Goal: Information Seeking & Learning: Learn about a topic

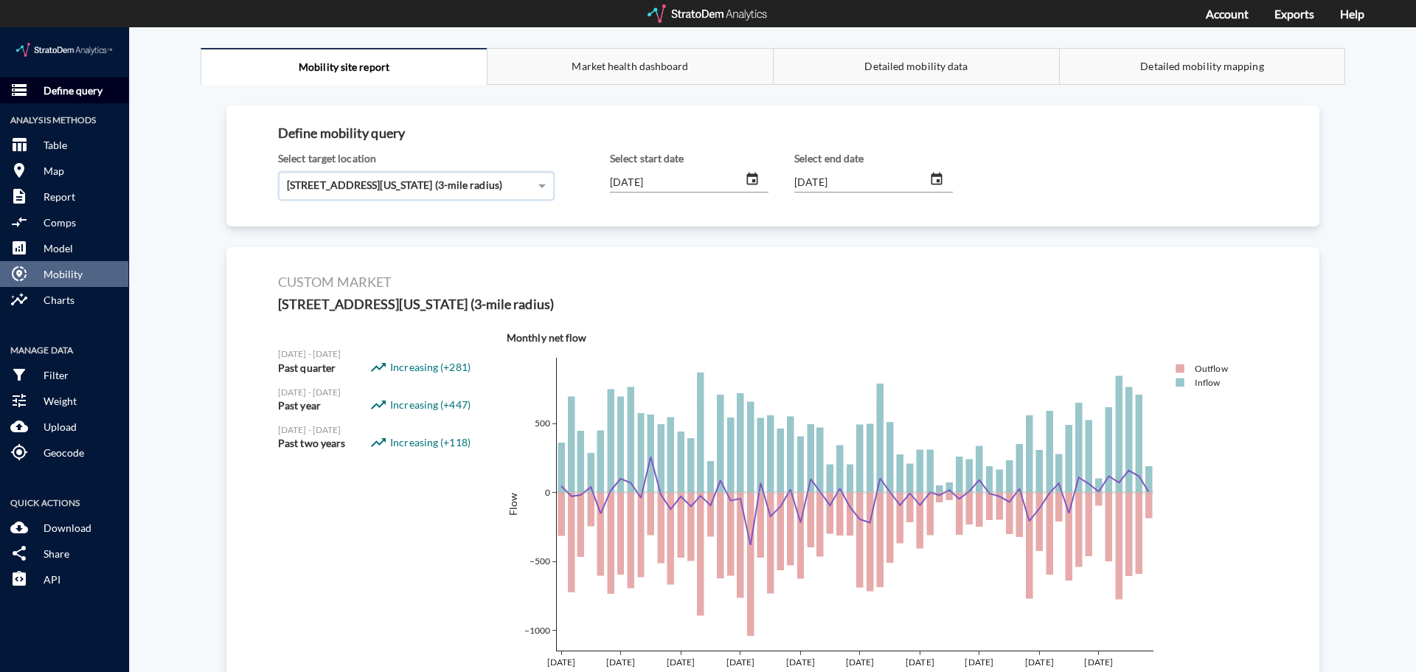
scroll to position [291, 0]
click p "Define query"
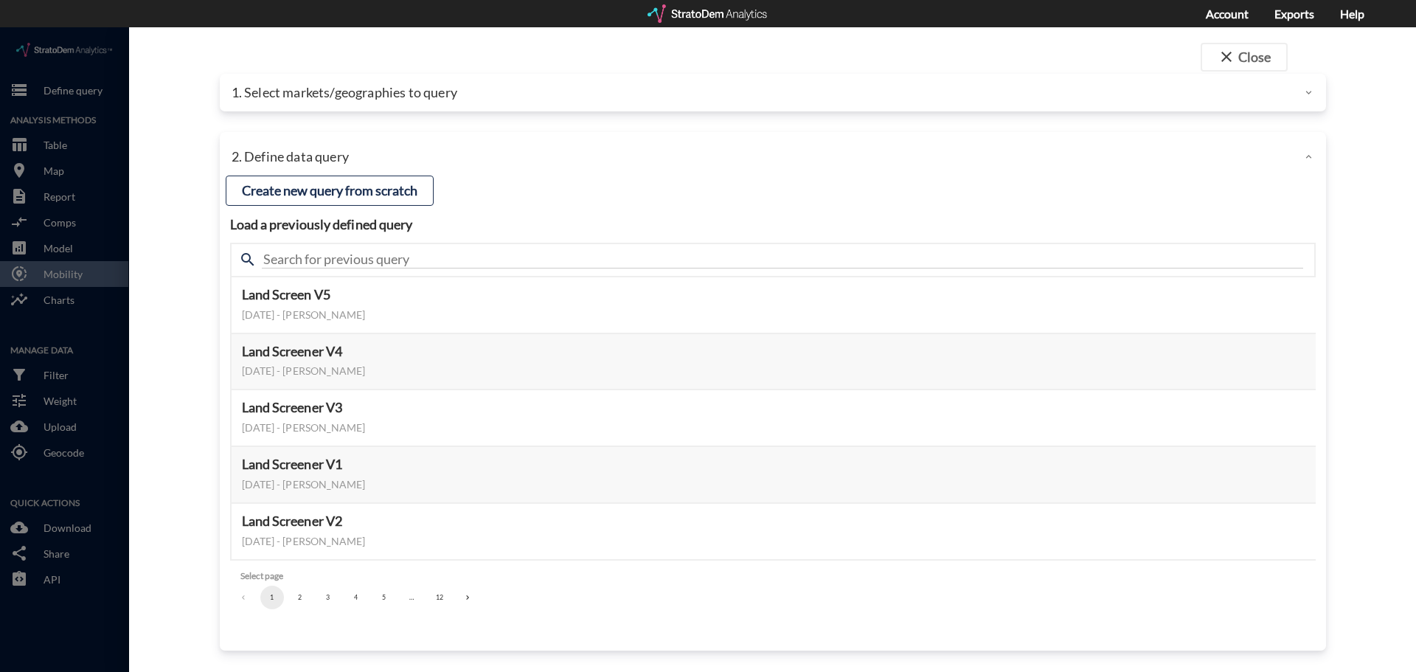
click p "1. Select markets/geographies to query"
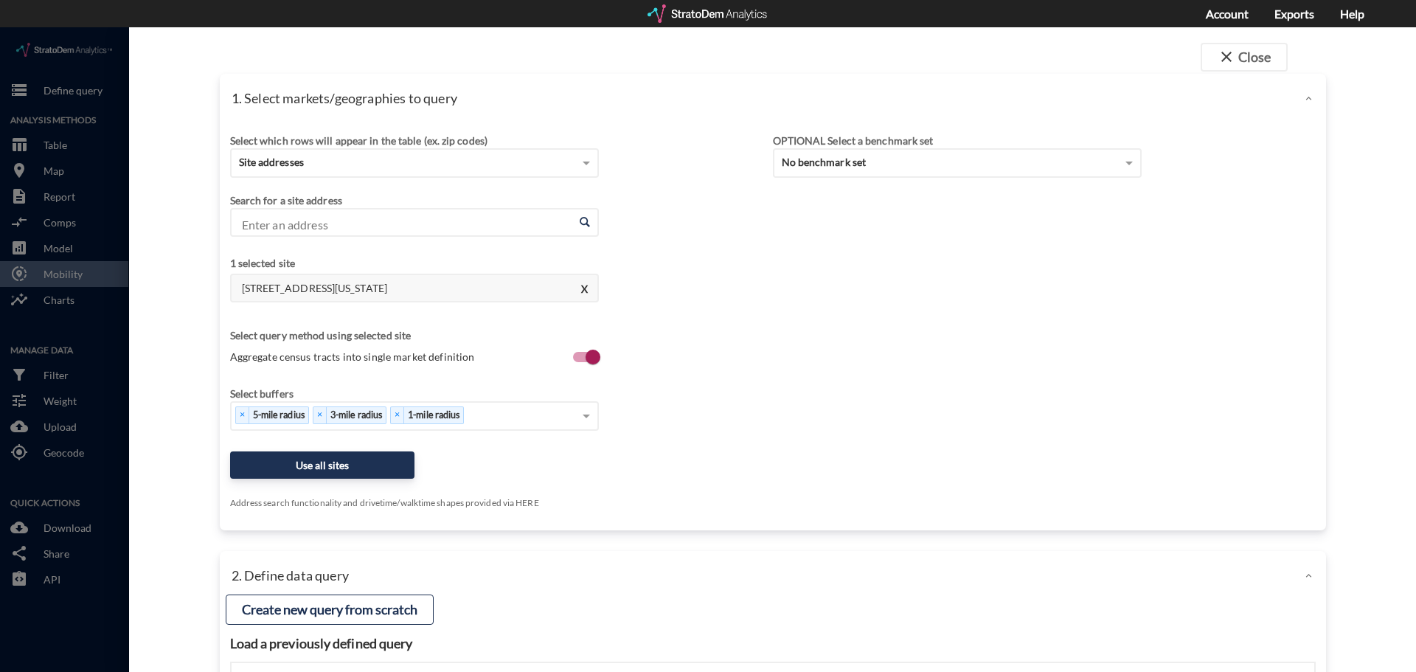
click input "Enter an address"
paste input "[STREET_ADDRESS][PERSON_NAME][PERSON_NAME]"
click li "[STREET_ADDRESS][PERSON_NAME][US_STATE]"
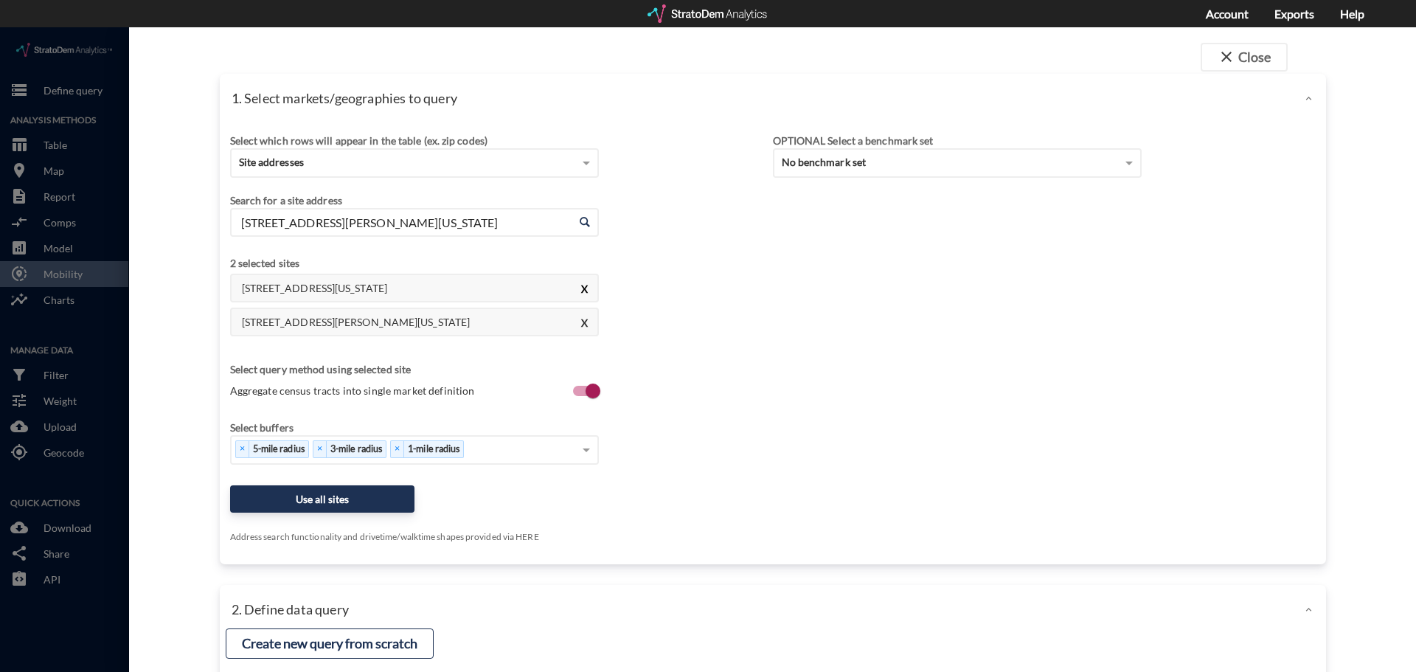
type input "[STREET_ADDRESS][PERSON_NAME][US_STATE]"
click button "X"
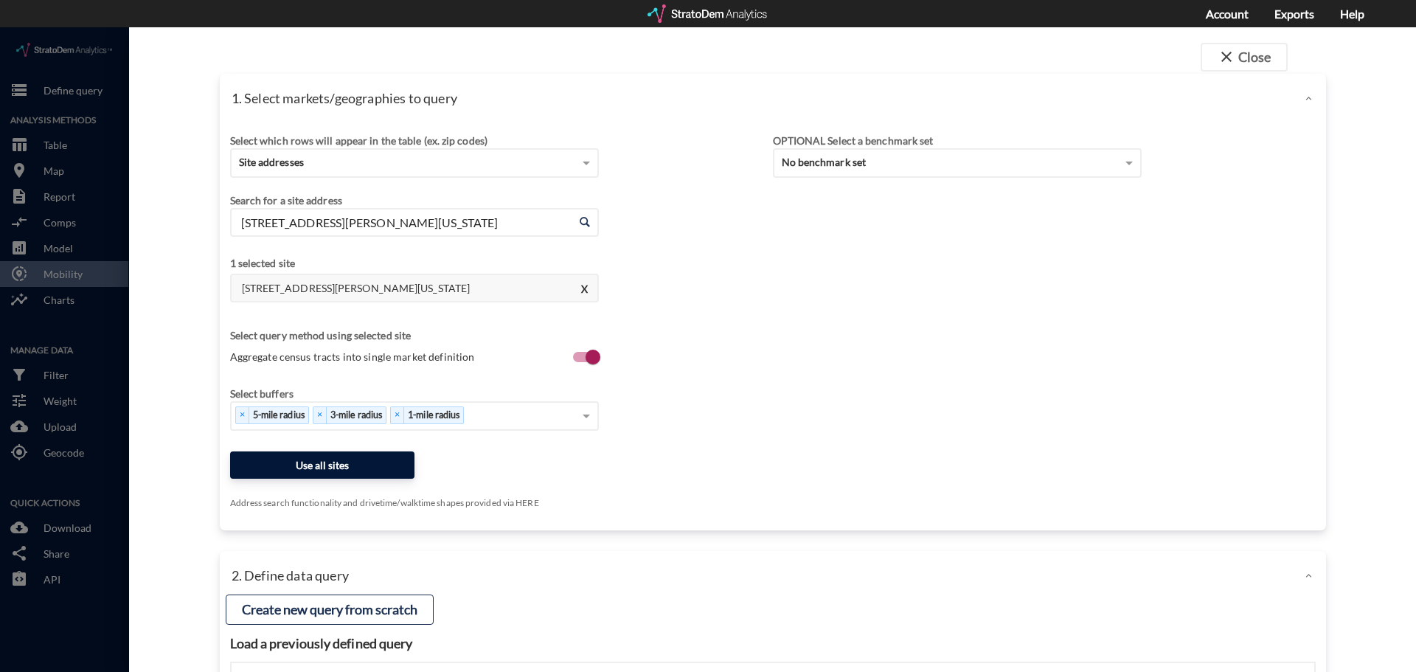
click button "Use all sites"
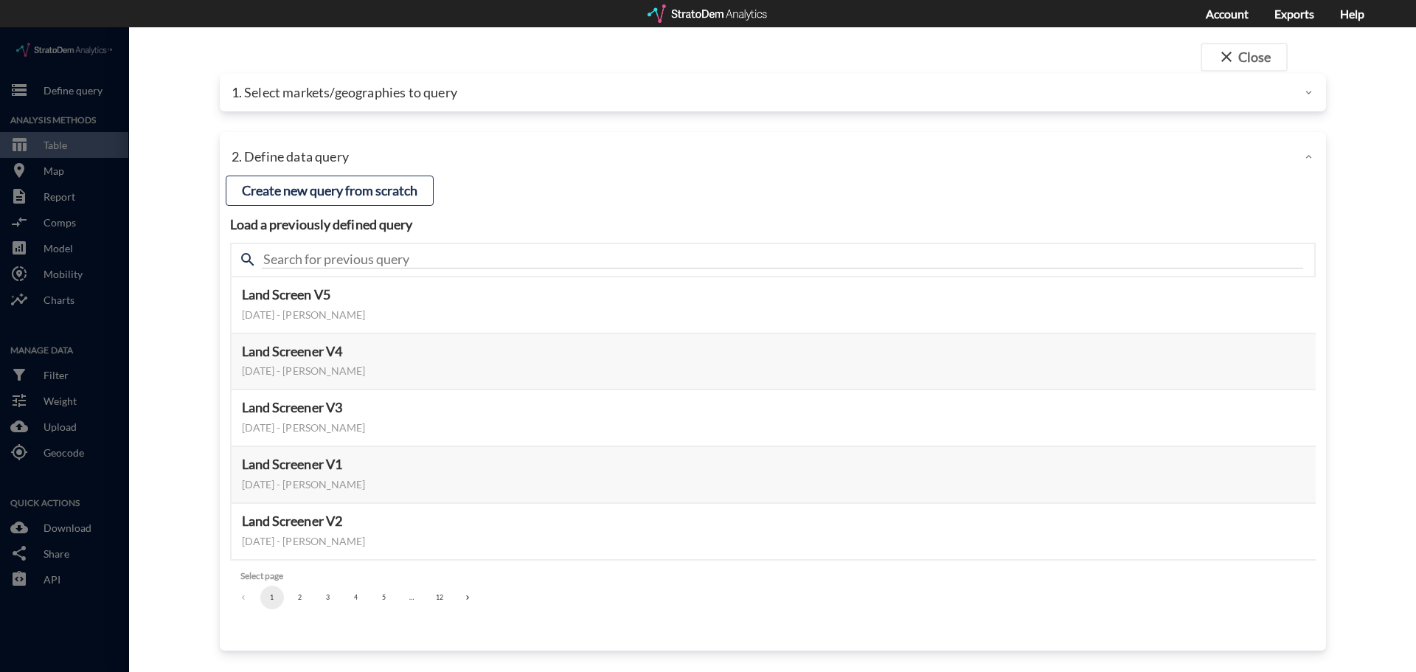
click button "2"
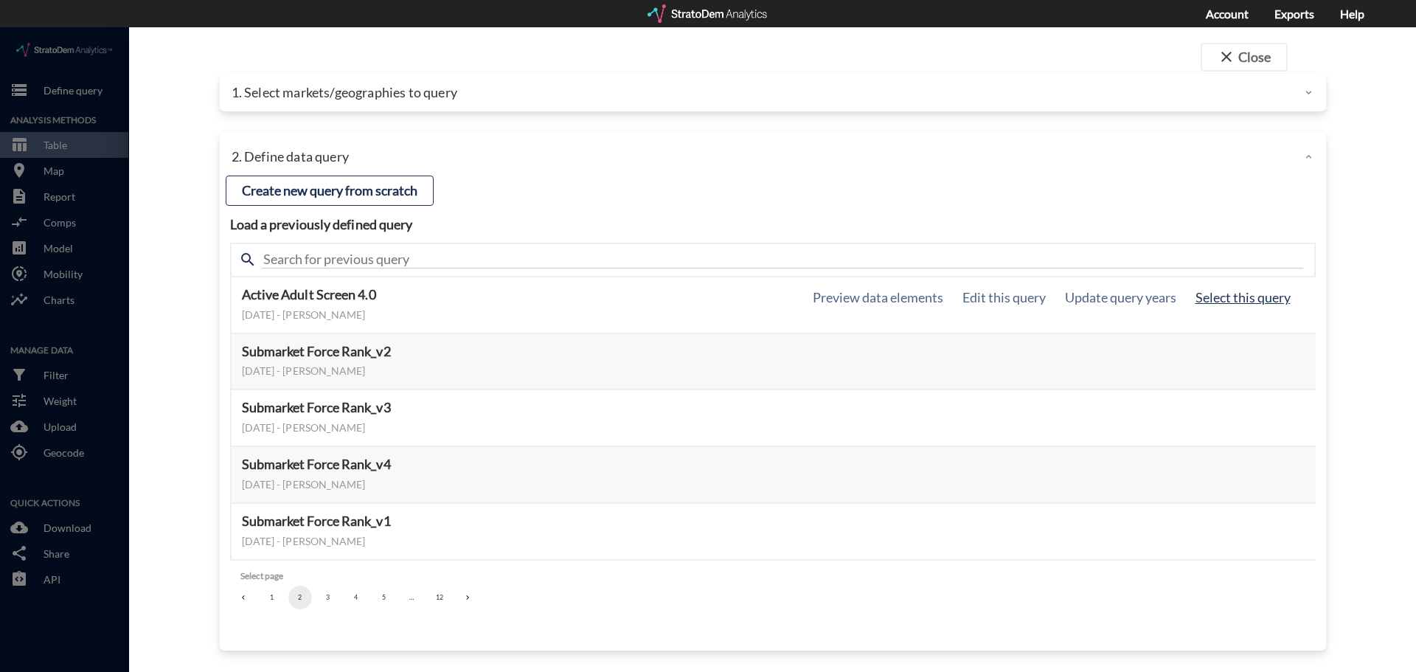
click button "Select this query"
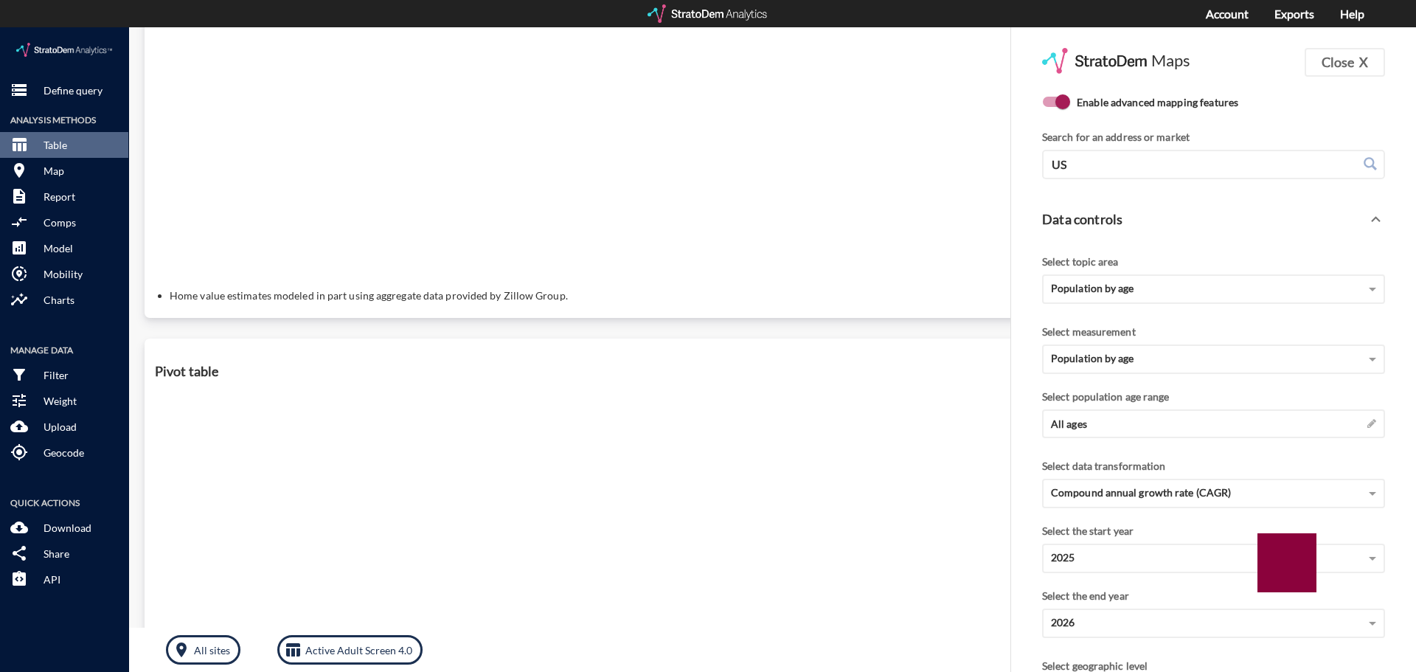
scroll to position [443, 0]
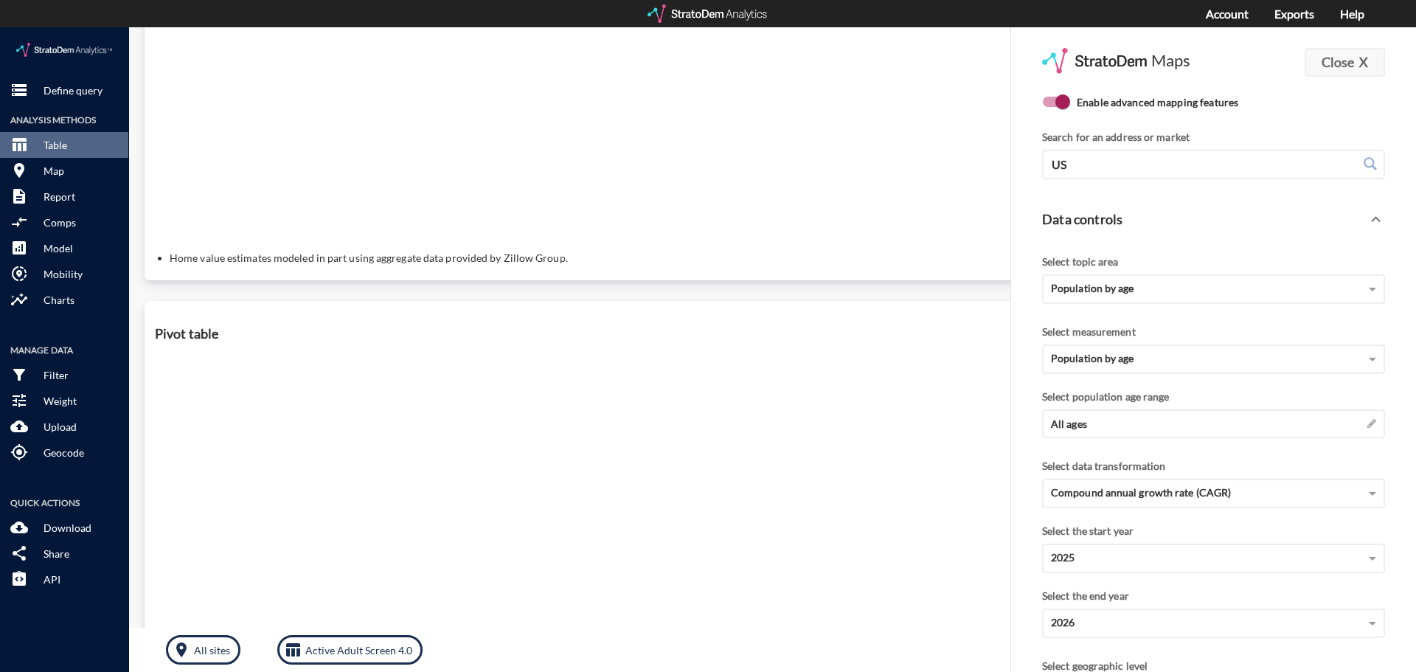
click button "Close X"
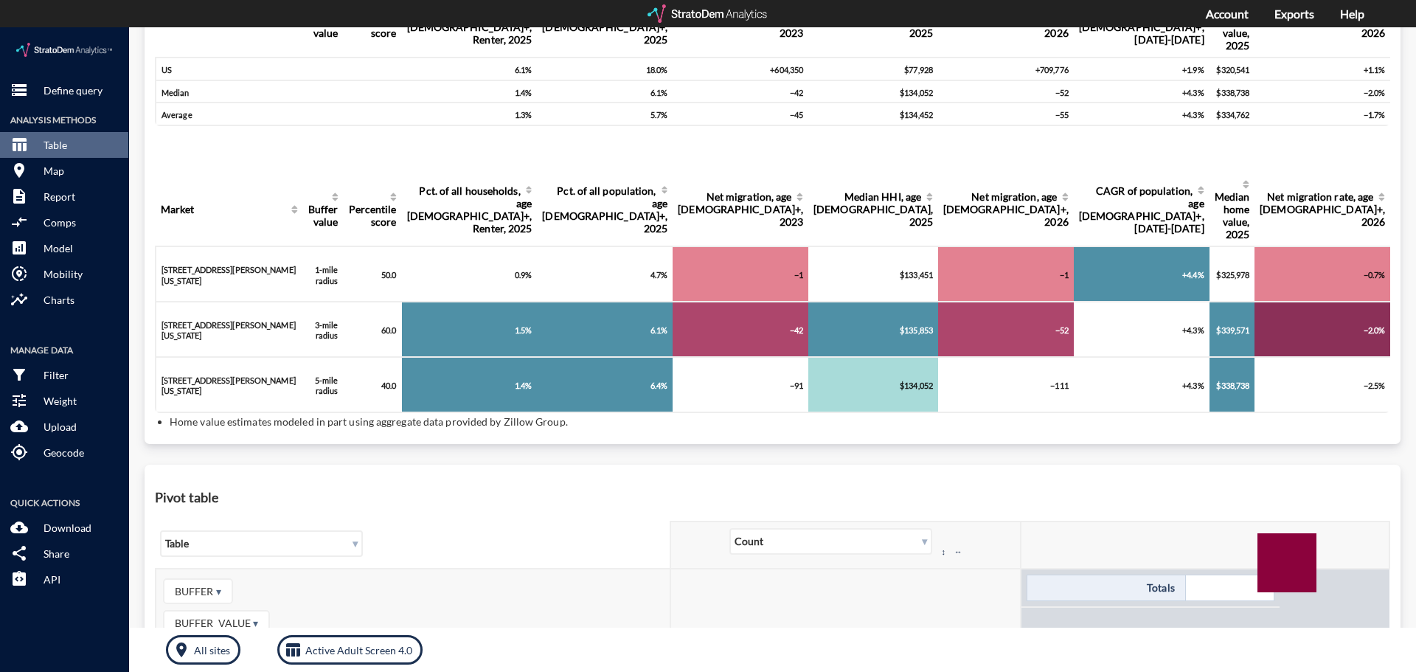
scroll to position [137, 0]
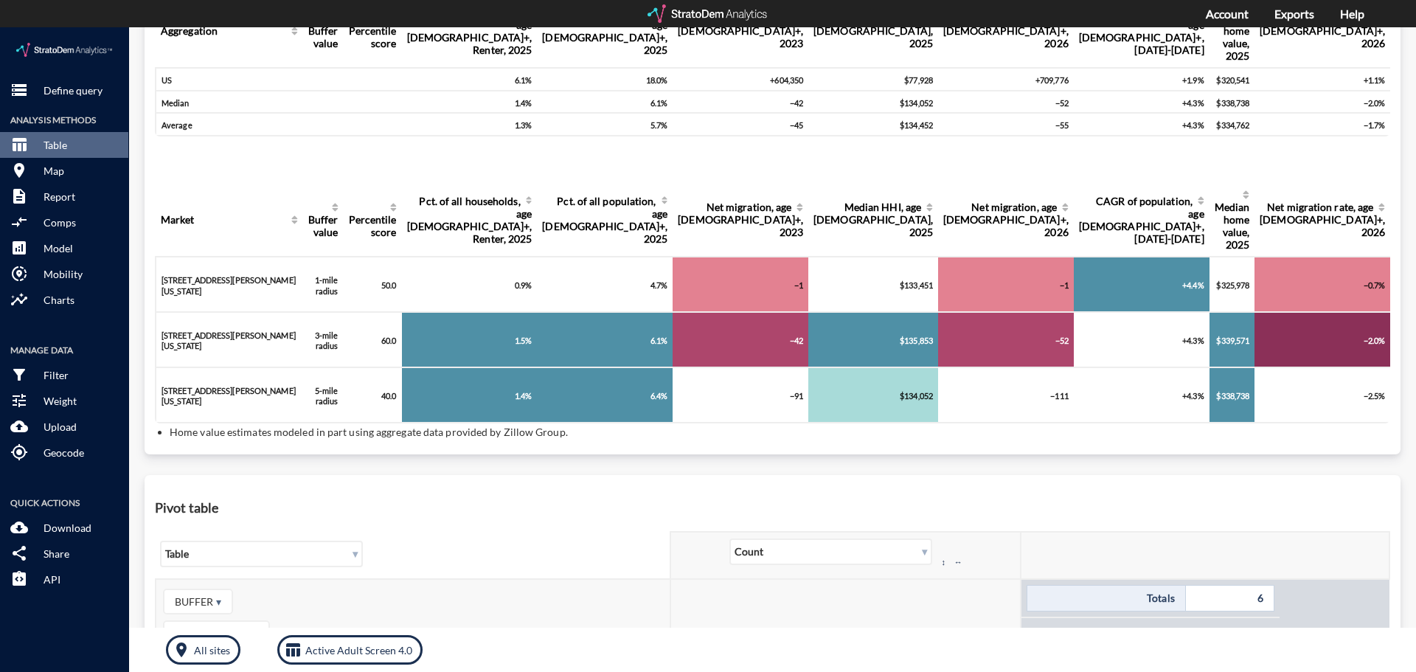
click div "192"
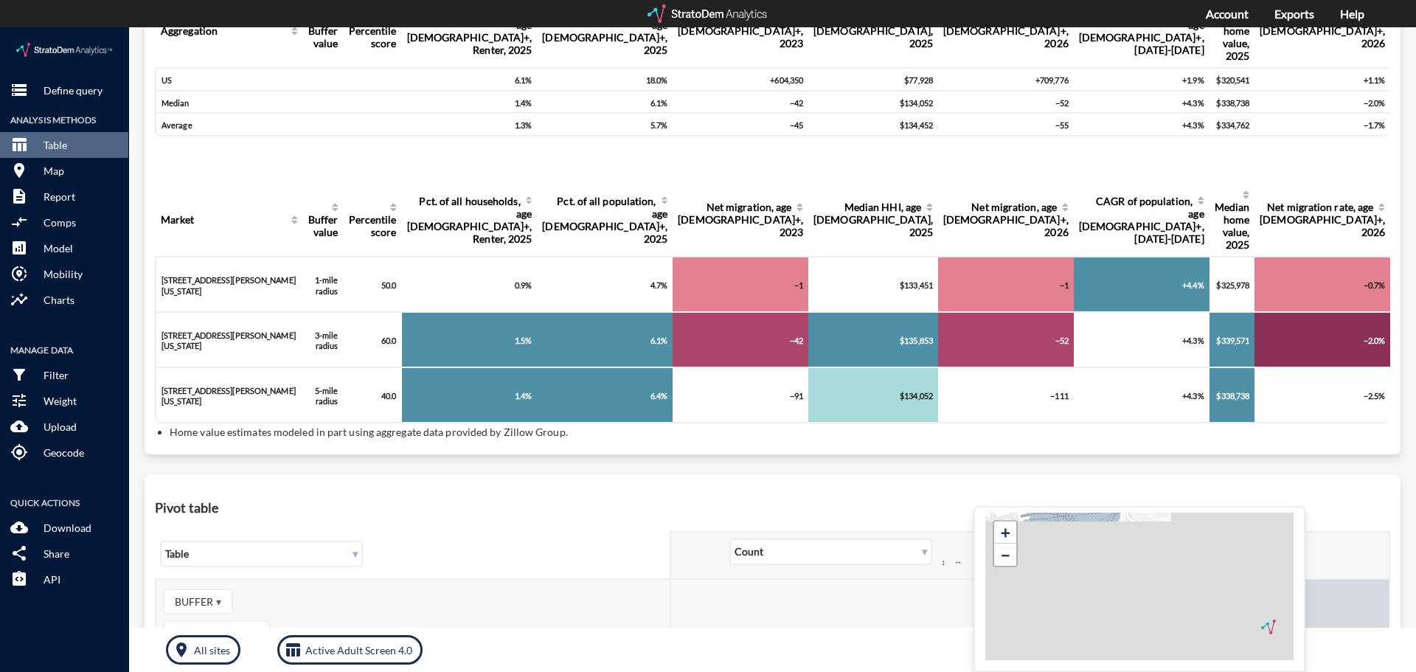
click div "Query progress Aggregation Buffer value Percentile score Pct. of all households…"
click div "Pivot table ▾ Table ▾ Count ↕ ↔ BUFFER ▾ BUFFER_VALUE ▾ CAGR of population, age…"
click button "room Map"
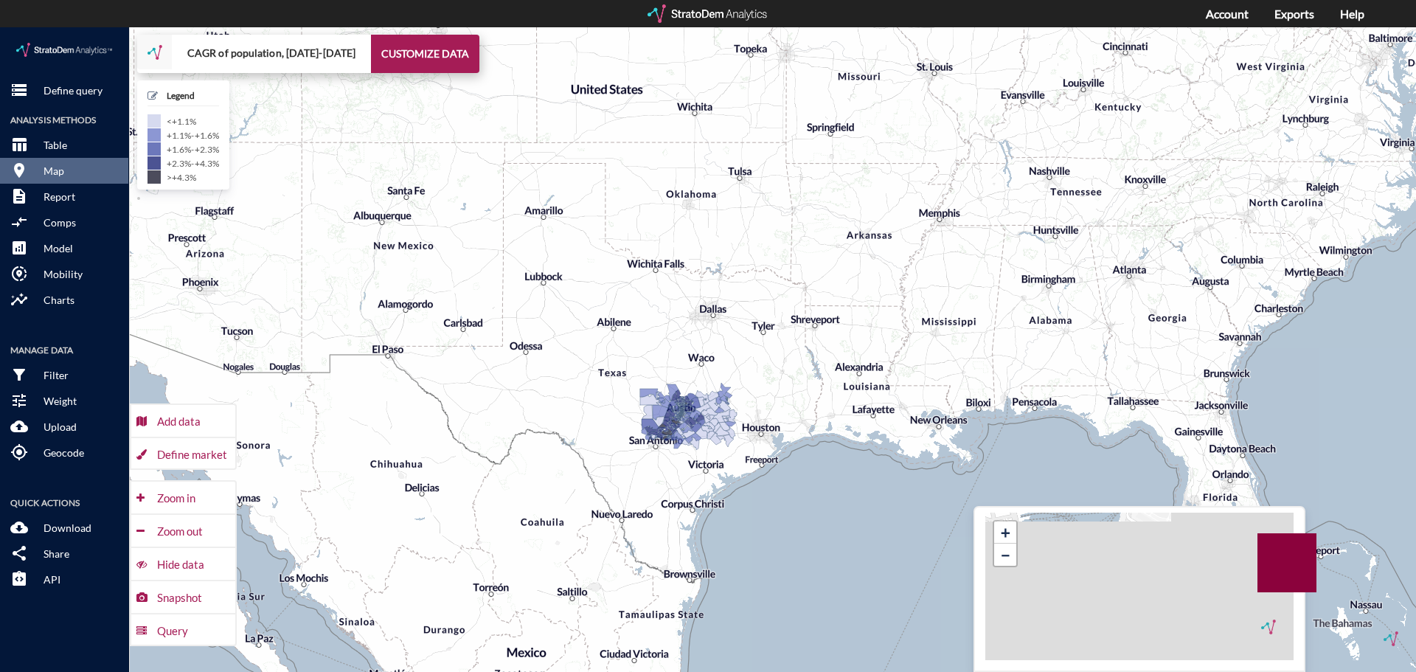
drag, startPoint x: 825, startPoint y: 231, endPoint x: 850, endPoint y: 308, distance: 80.7
click div "+ − CAGR of population, [DATE]-[DATE] CUSTOMIZE DATA Legend < +1.1% +1.1% - +1.…"
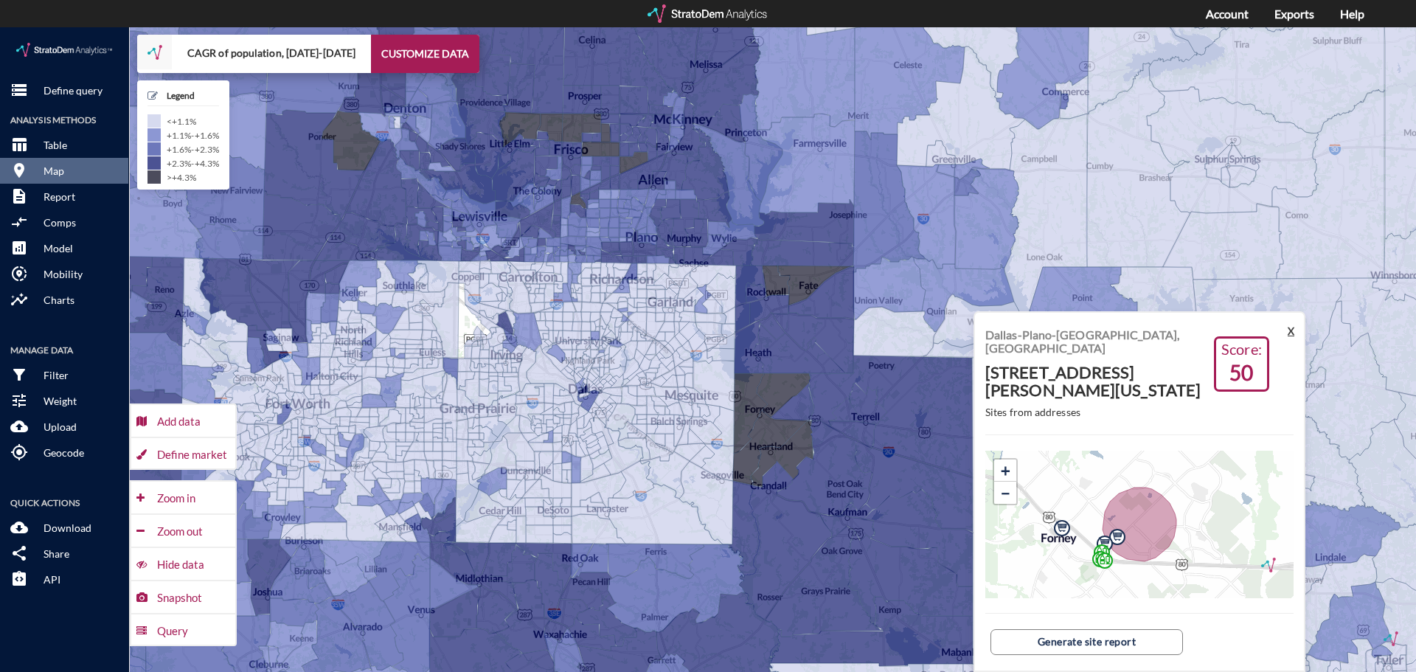
click button "X"
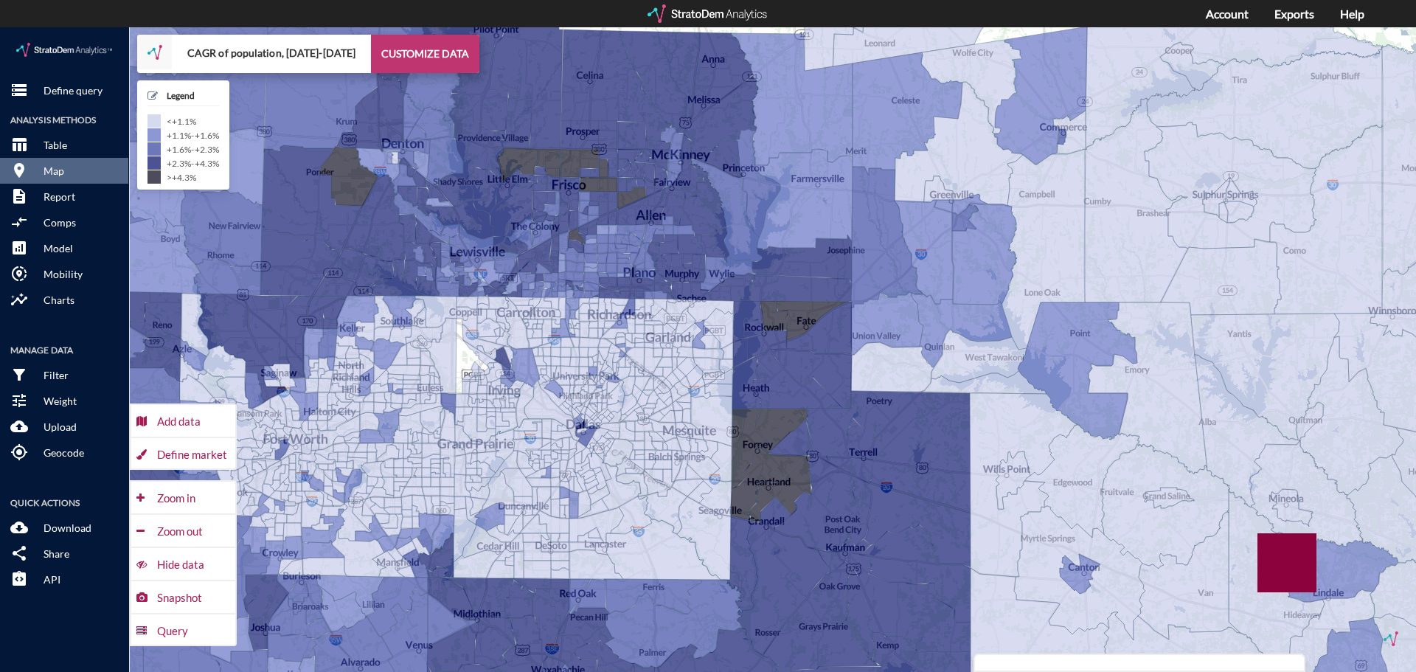
click button "CUSTOMIZE DATA"
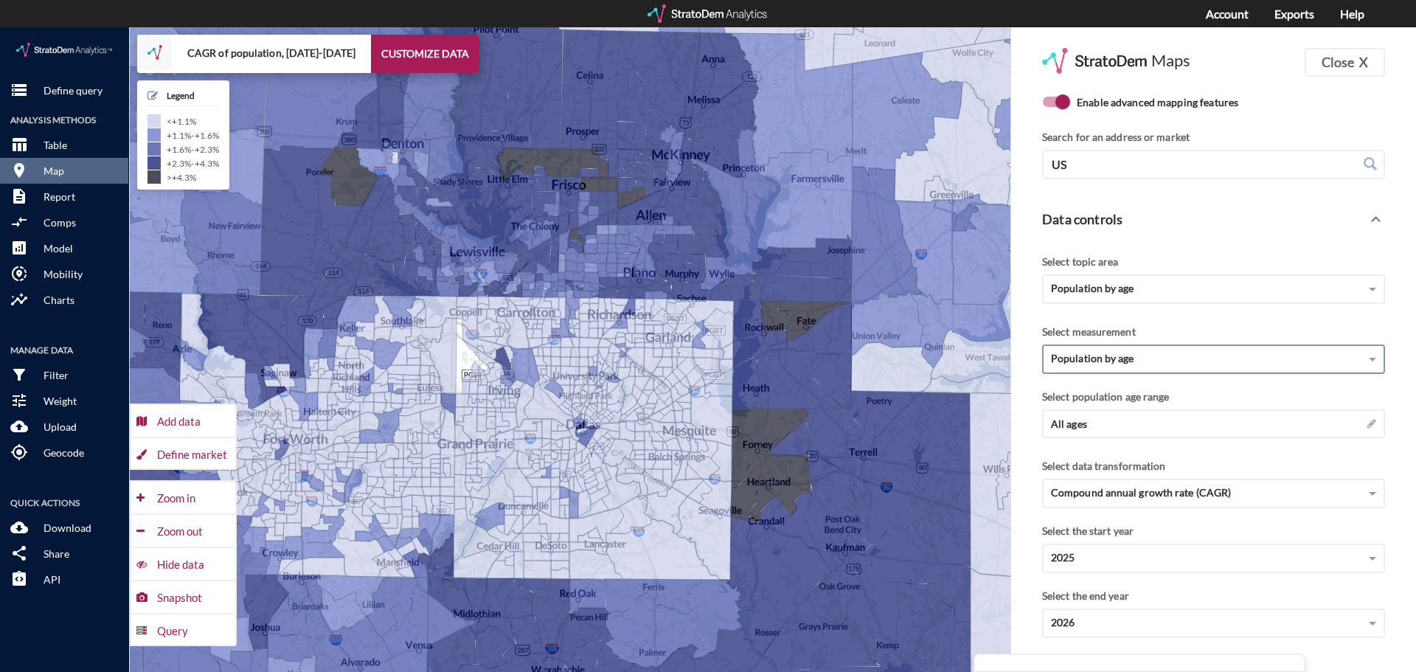
click div "Population by age"
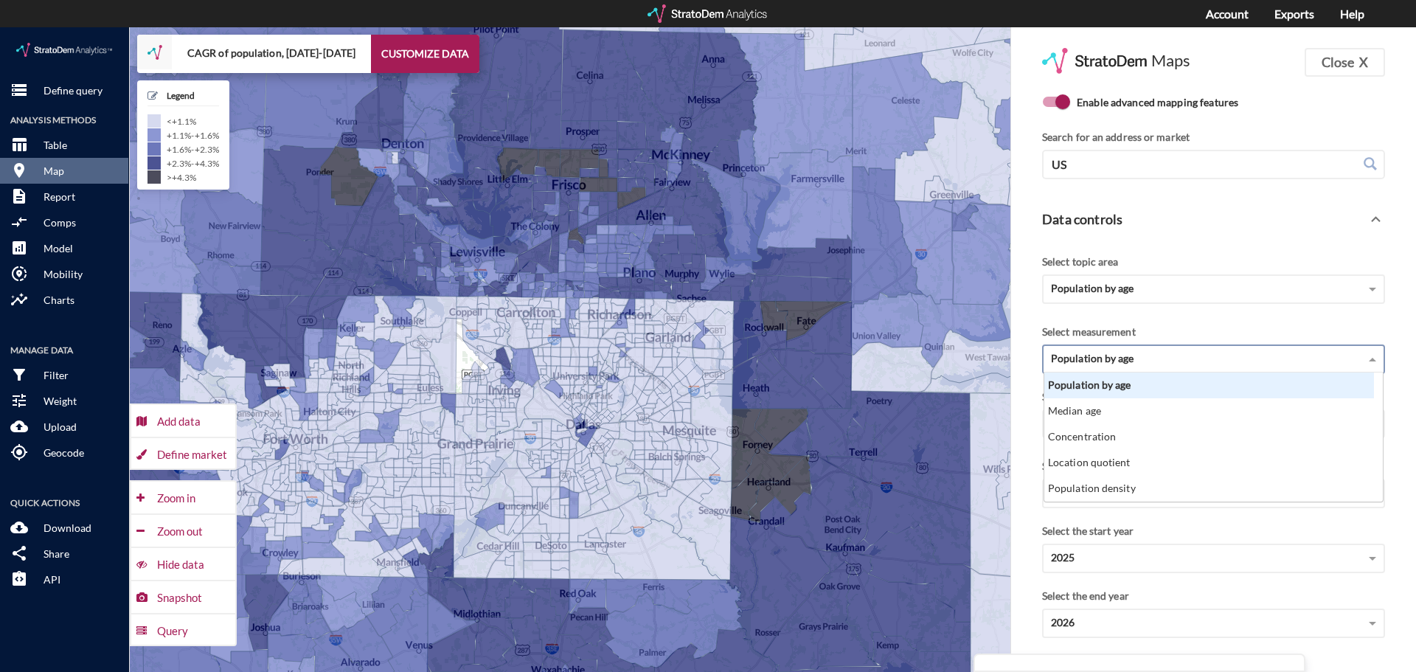
scroll to position [118, 321]
click div "Population by age"
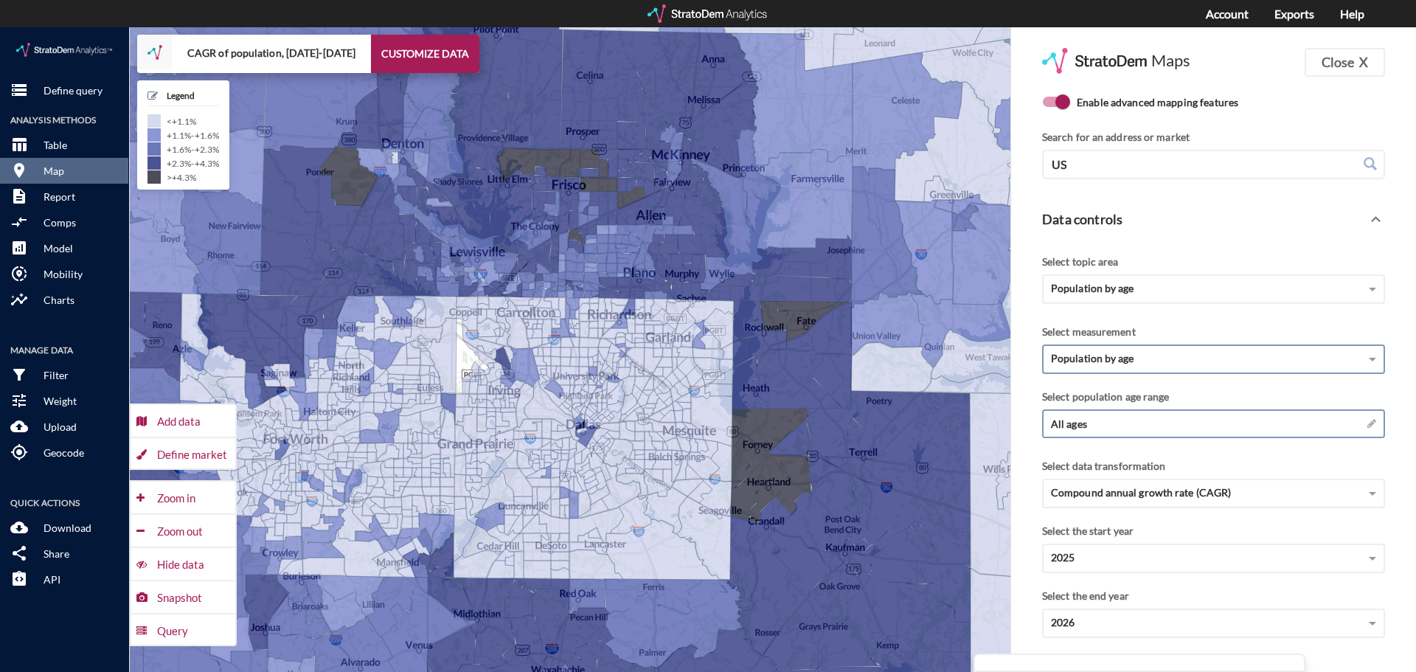
click div "All ages →"
click span
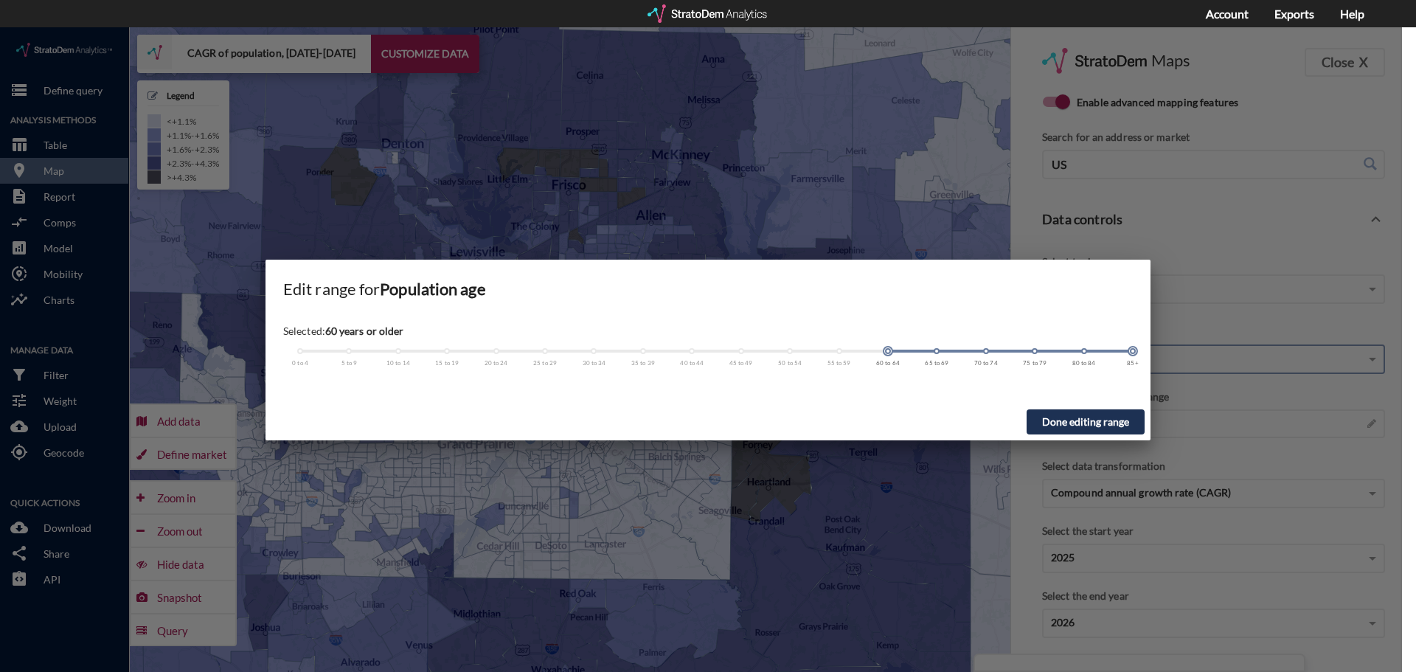
drag, startPoint x: 300, startPoint y: 324, endPoint x: 904, endPoint y: 328, distance: 604.1
click div "0 to 4 5 to 9 10 to 14 15 to 19 20 to 24 25 to 29 30 to 34 35 to 39 40 to 44 45…"
drag, startPoint x: 887, startPoint y: 322, endPoint x: 938, endPoint y: 322, distance: 50.2
click div
click span
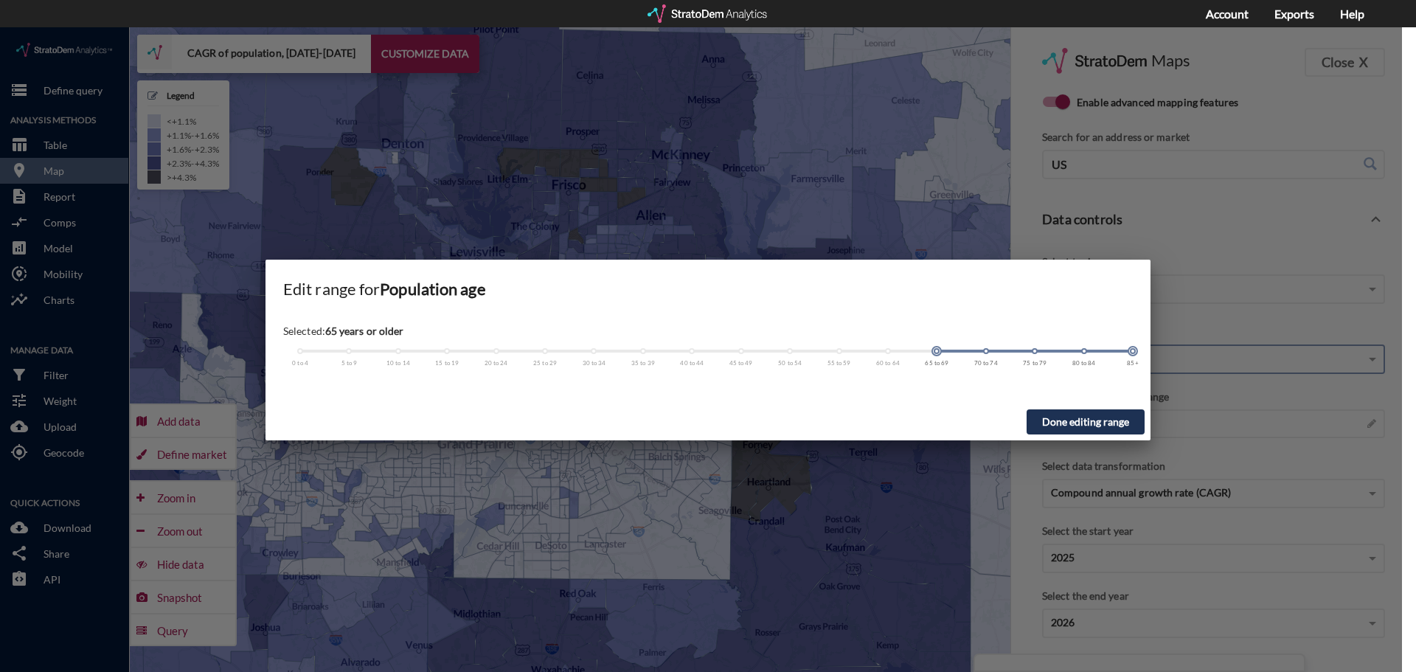
click button "Done editing range"
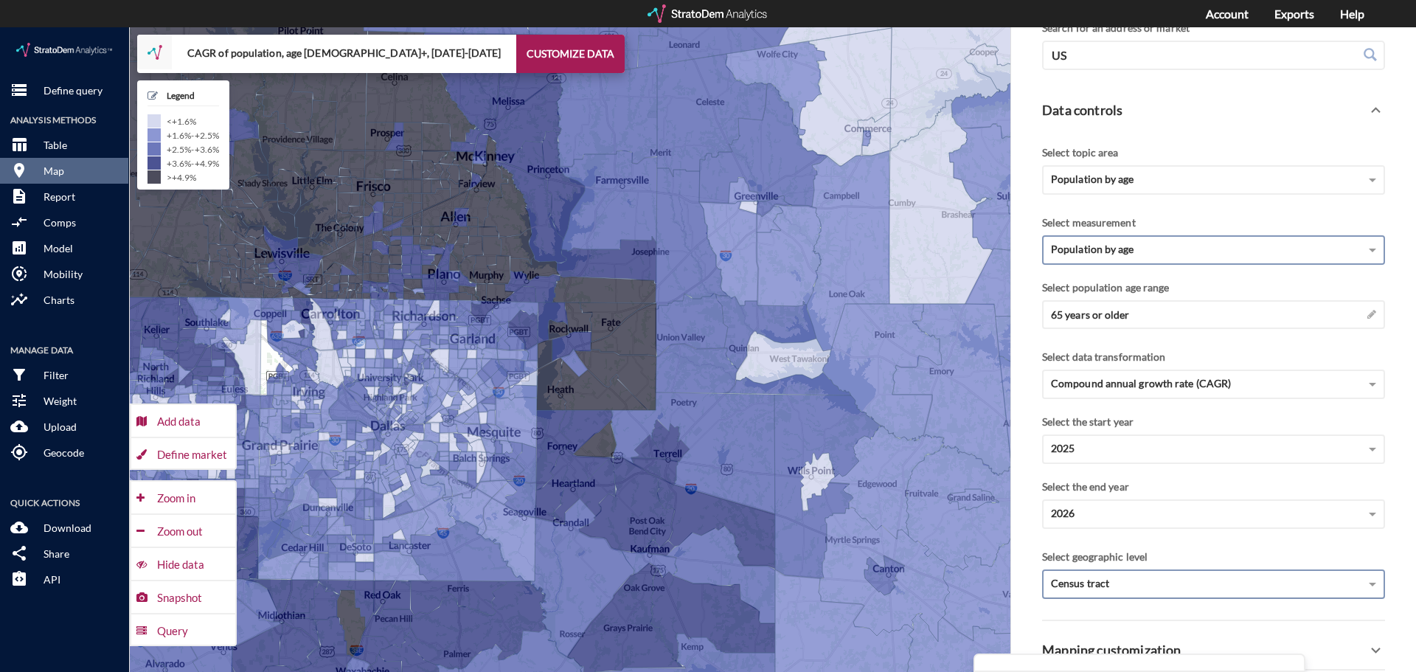
scroll to position [128, 0]
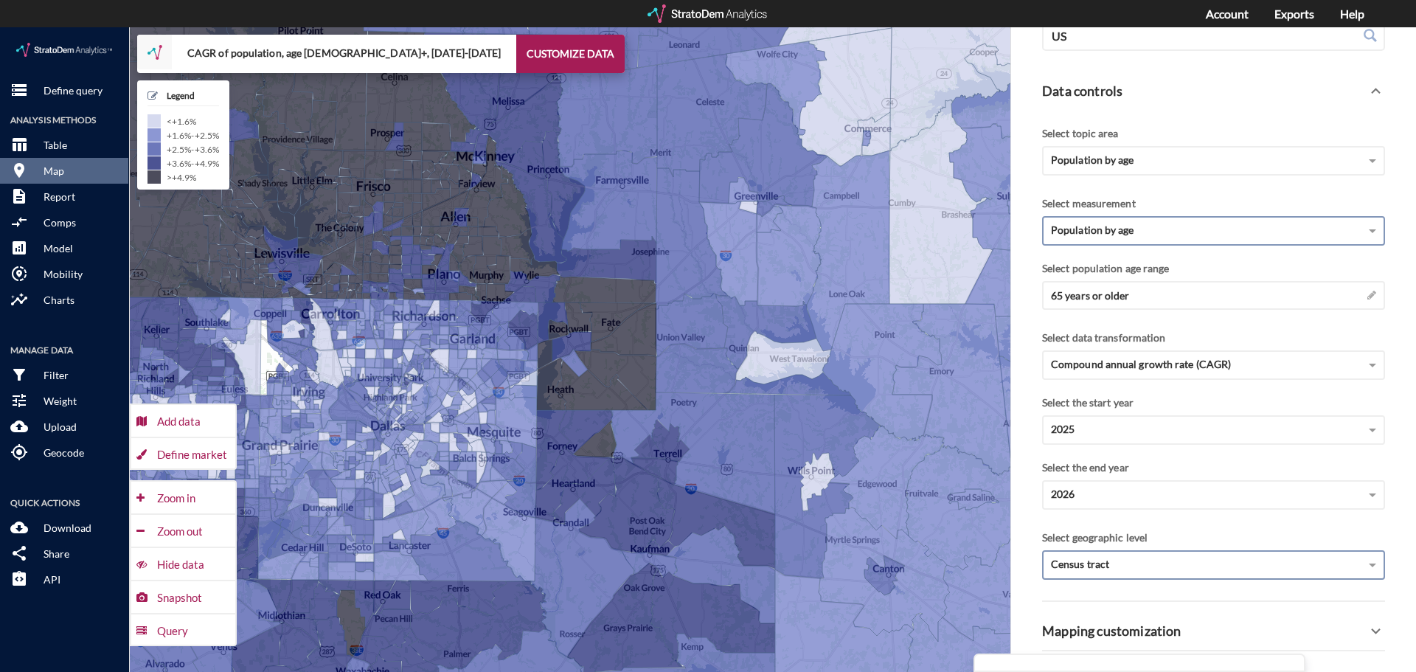
click div "Census tract"
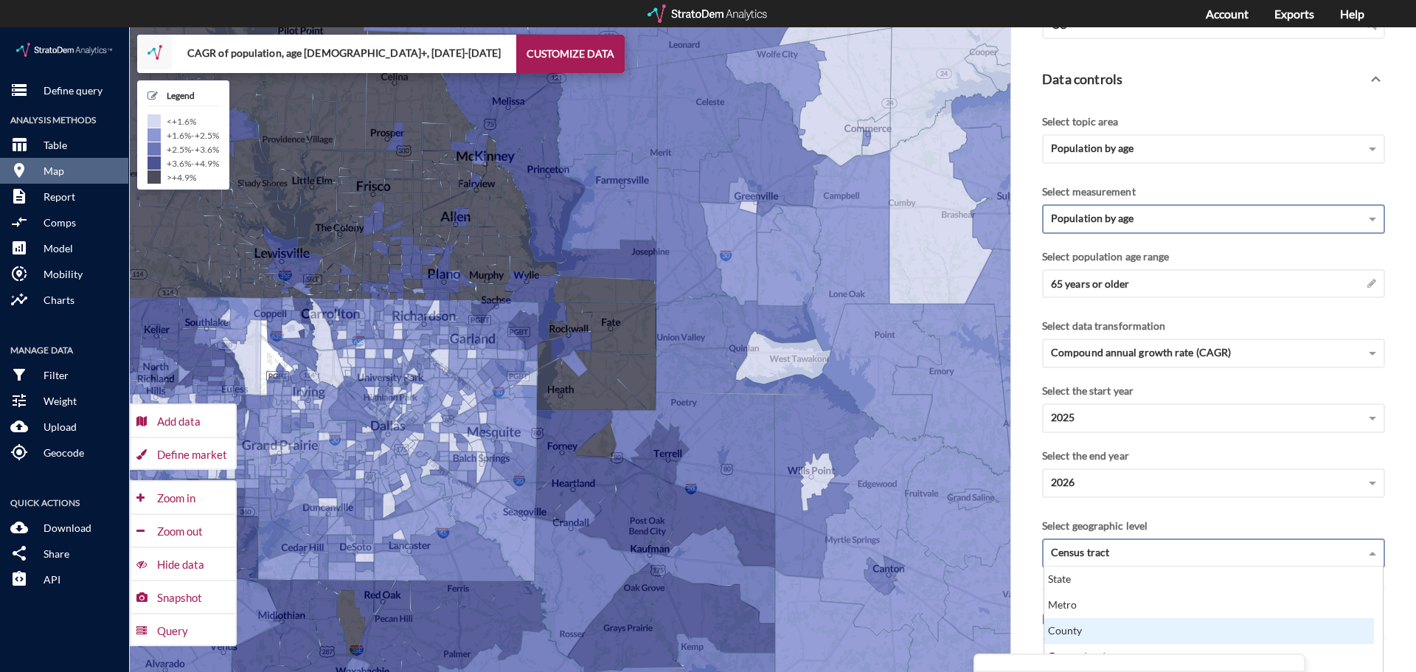
scroll to position [164, 0]
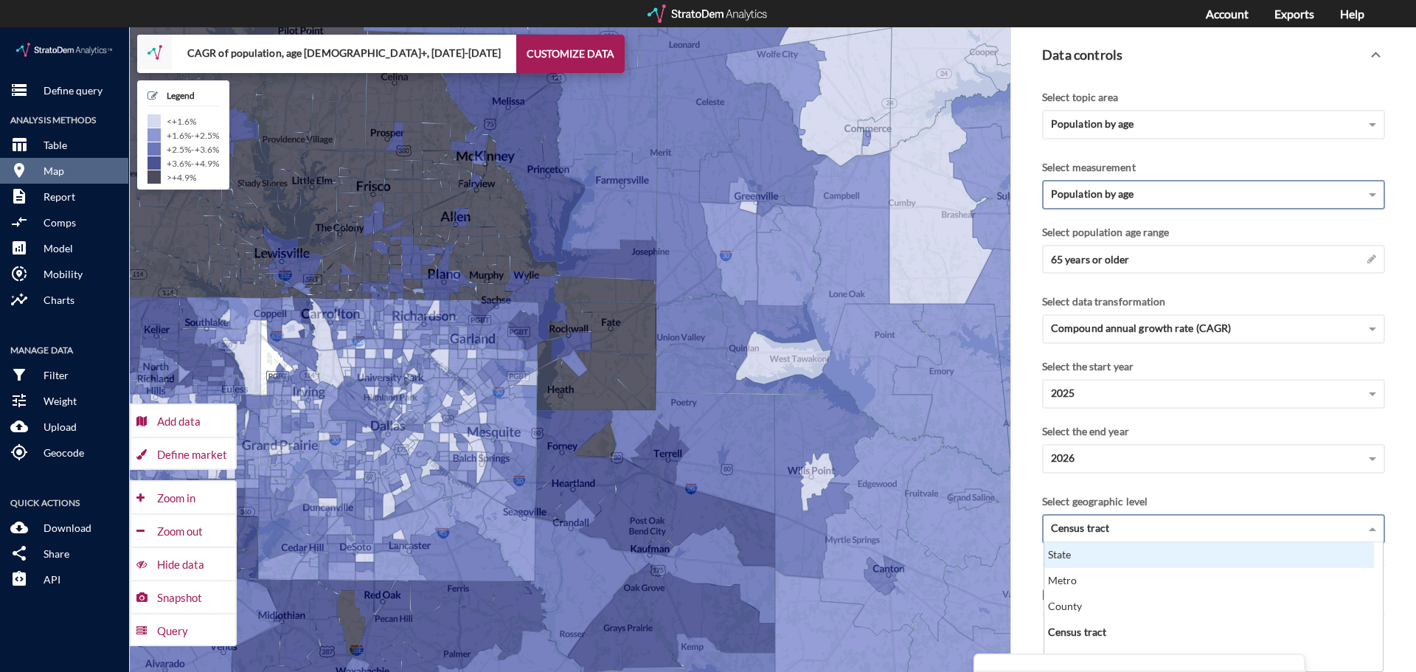
click div "Census tract"
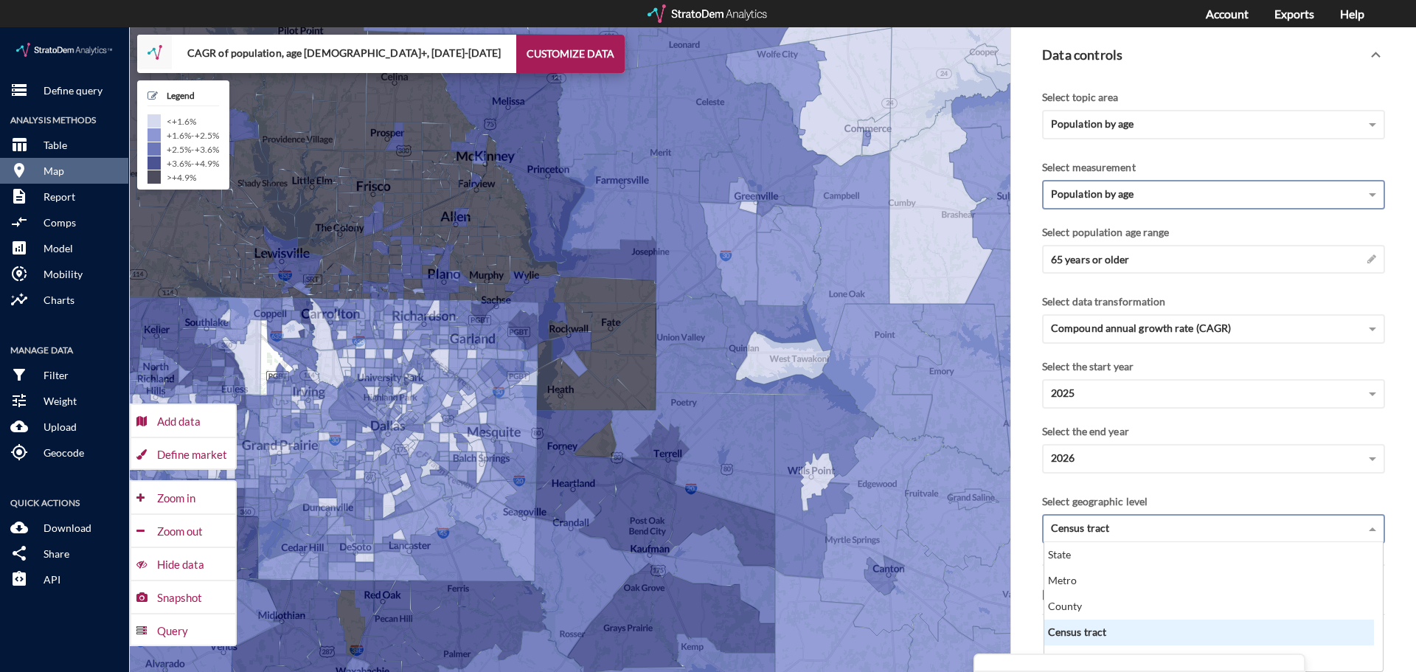
click div "Census tract"
click div "Select geographic level Census tract State Metro County Census tract ZIP code"
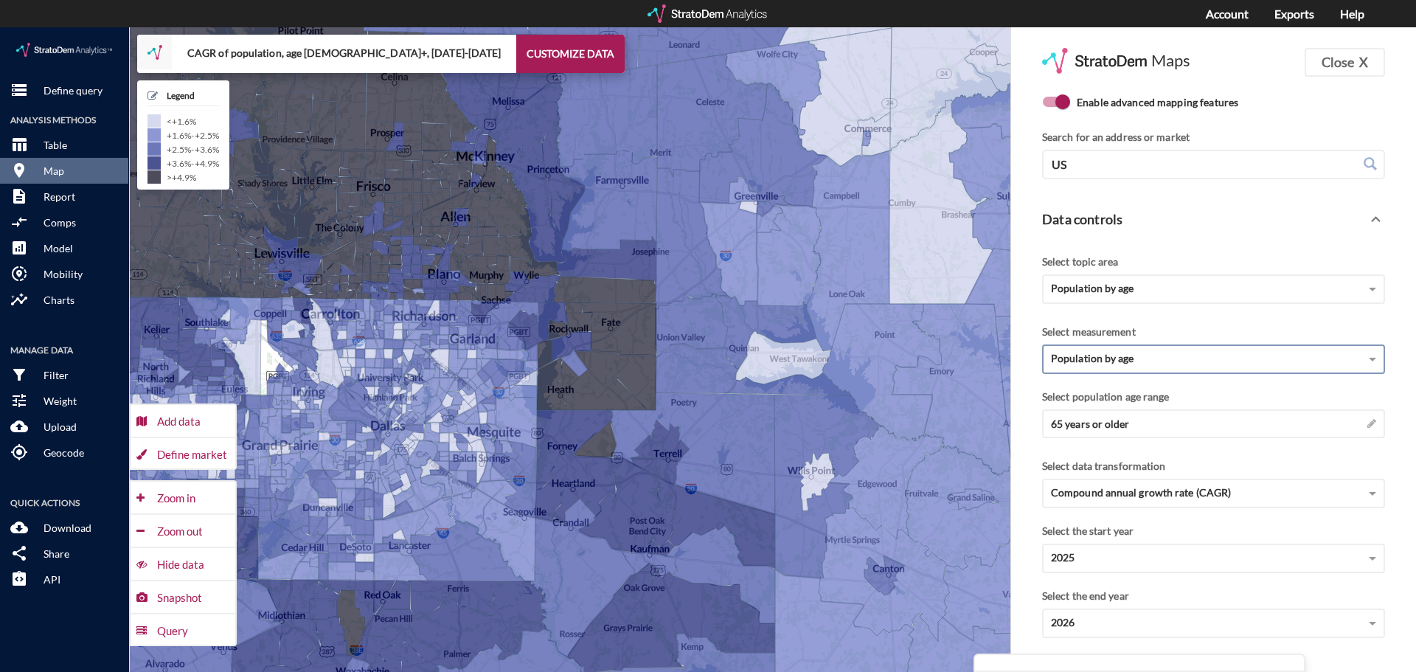
scroll to position [128, 0]
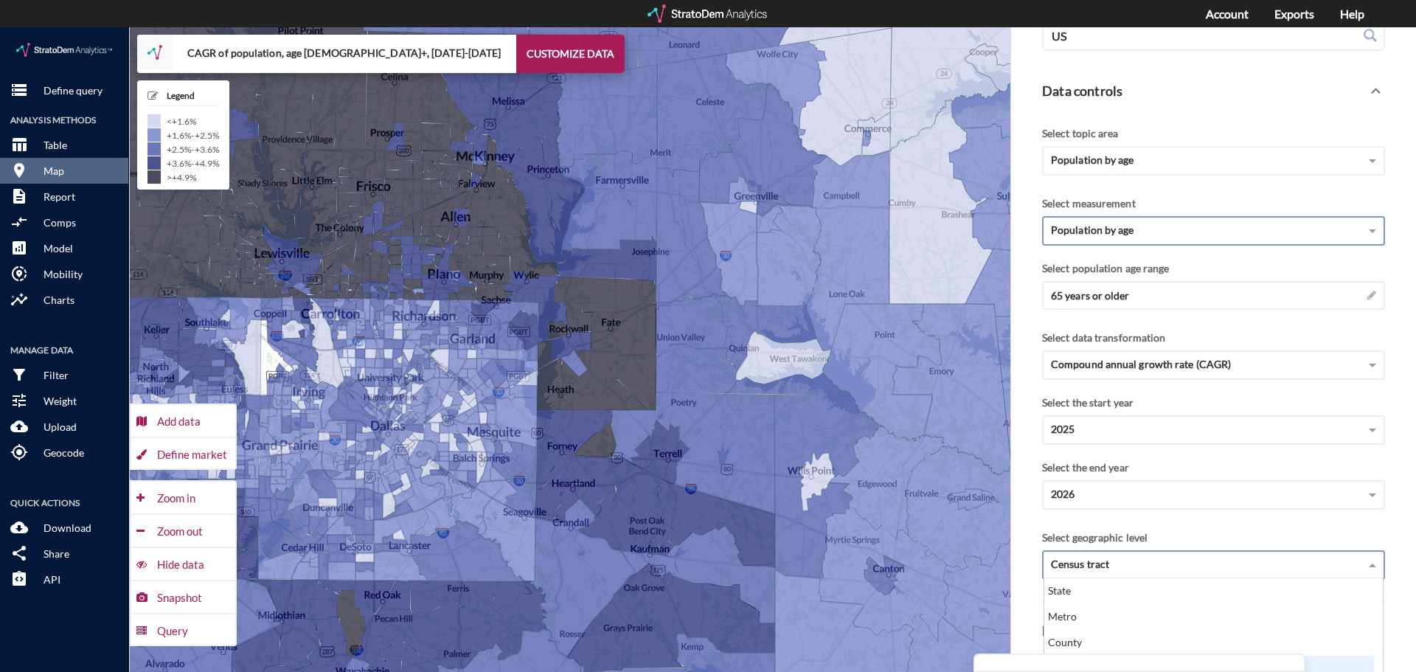
click span
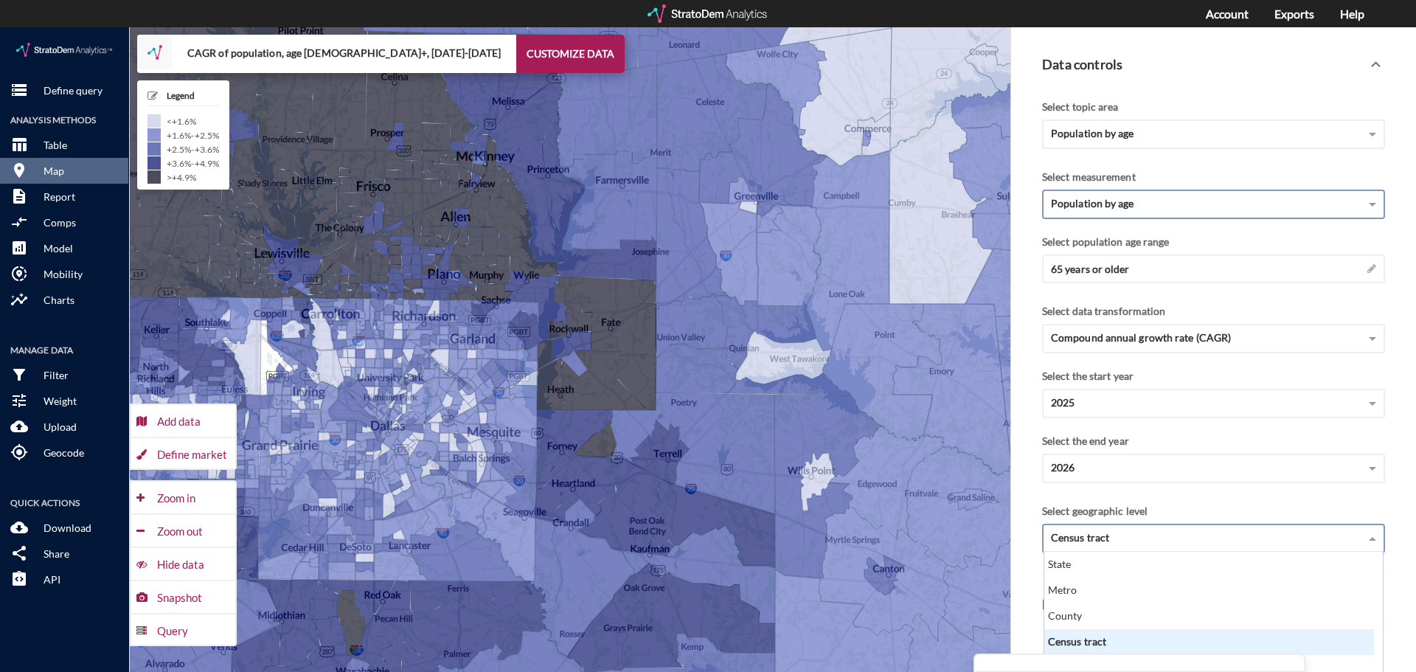
scroll to position [164, 0]
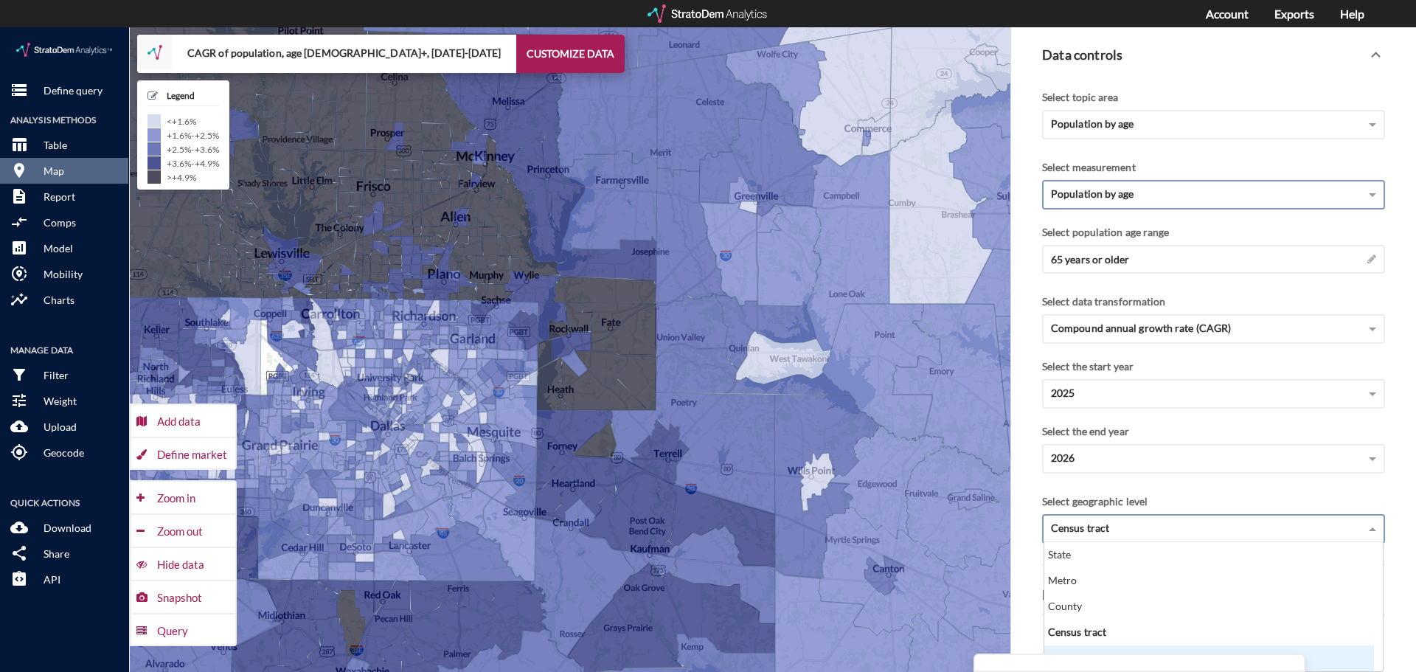
click div "ZIP code"
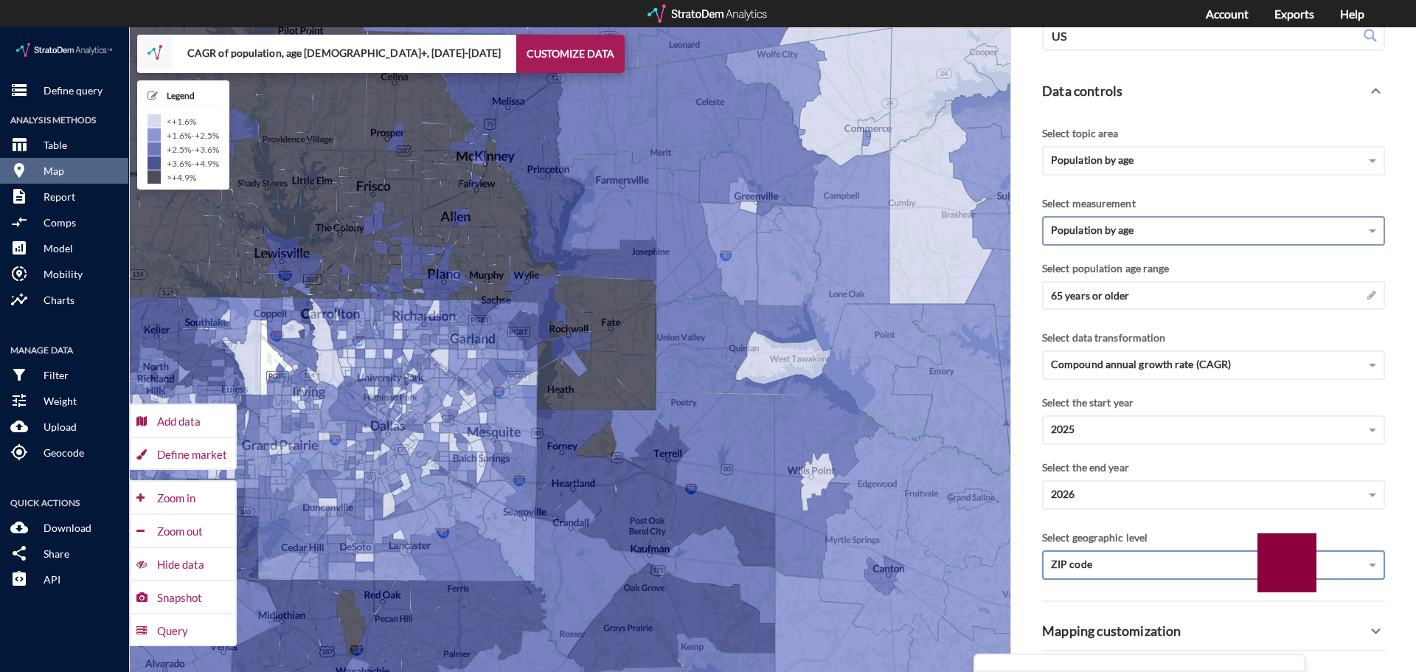
scroll to position [128, 0]
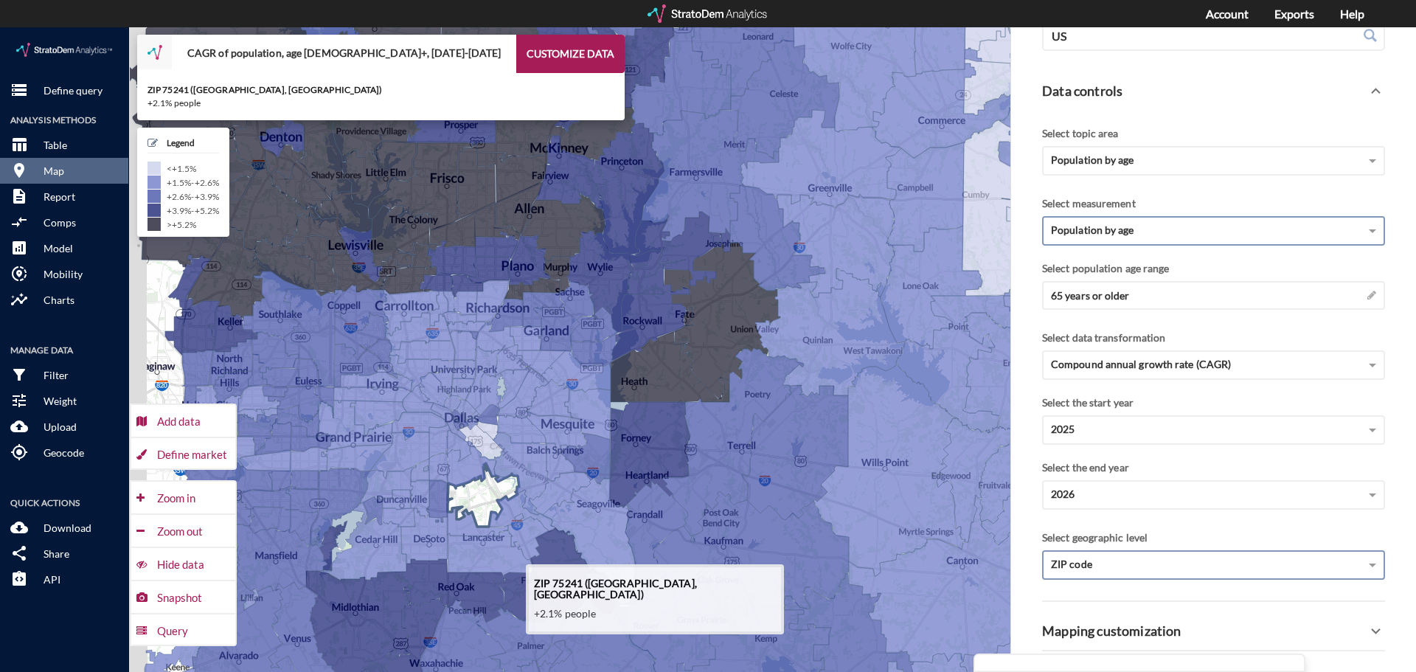
drag, startPoint x: 410, startPoint y: 467, endPoint x: 606, endPoint y: 459, distance: 196.4
click icon
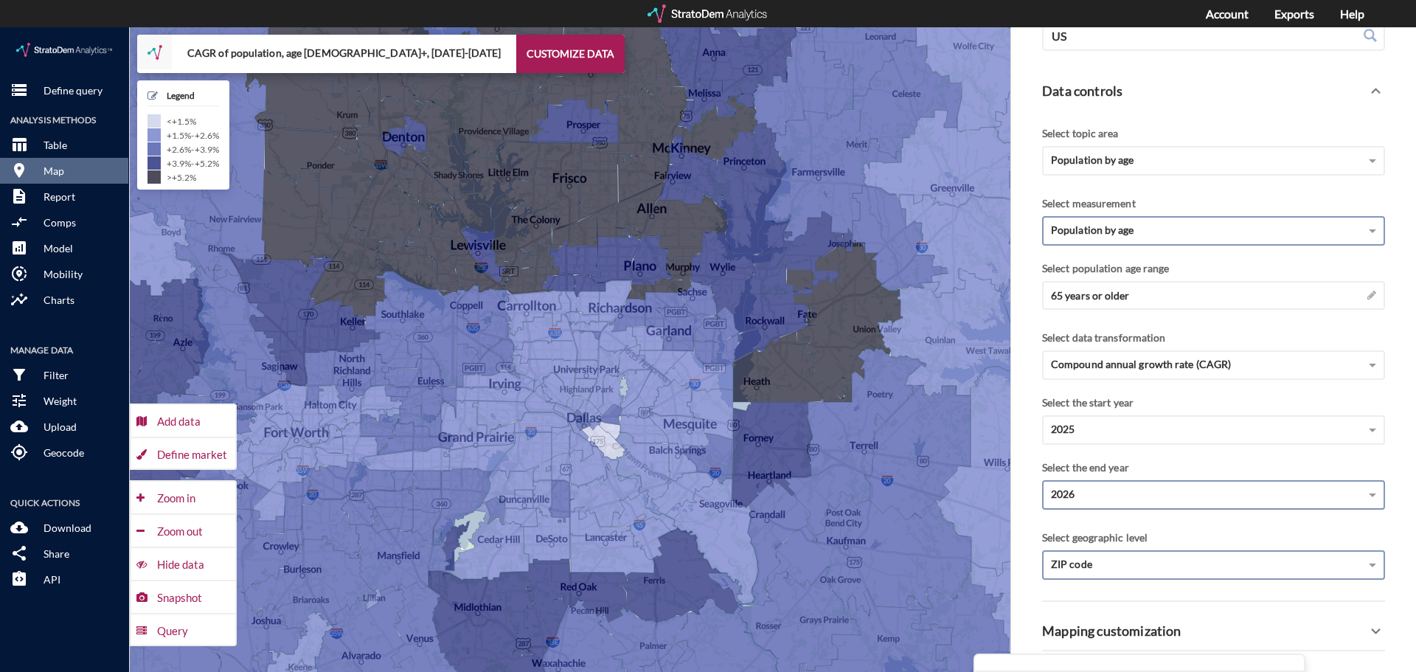
click div "2026"
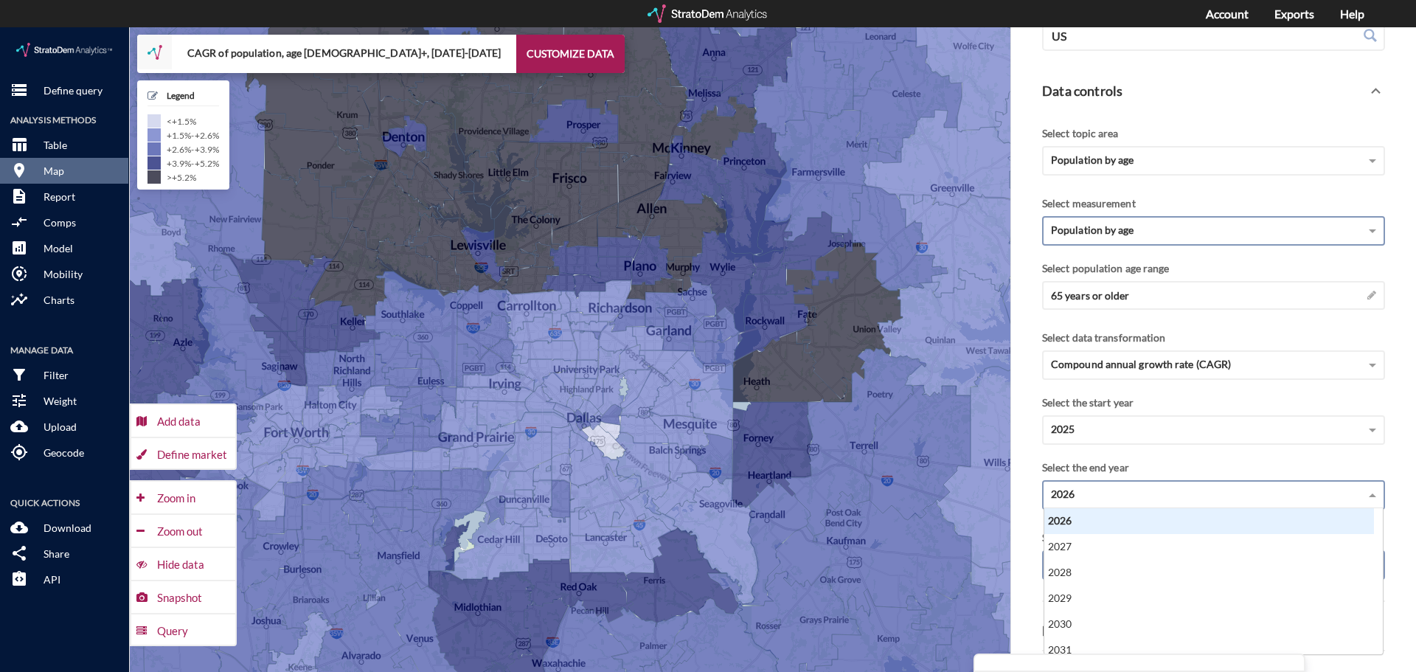
scroll to position [135, 321]
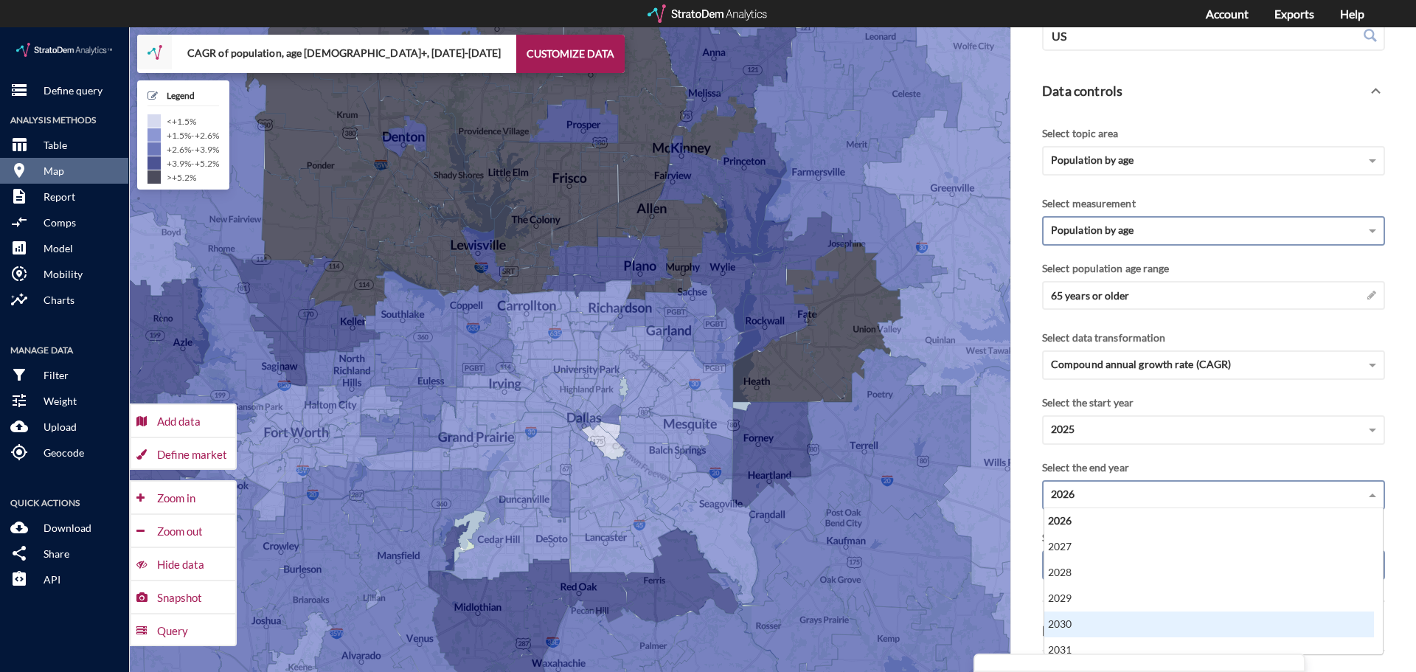
click div "2030"
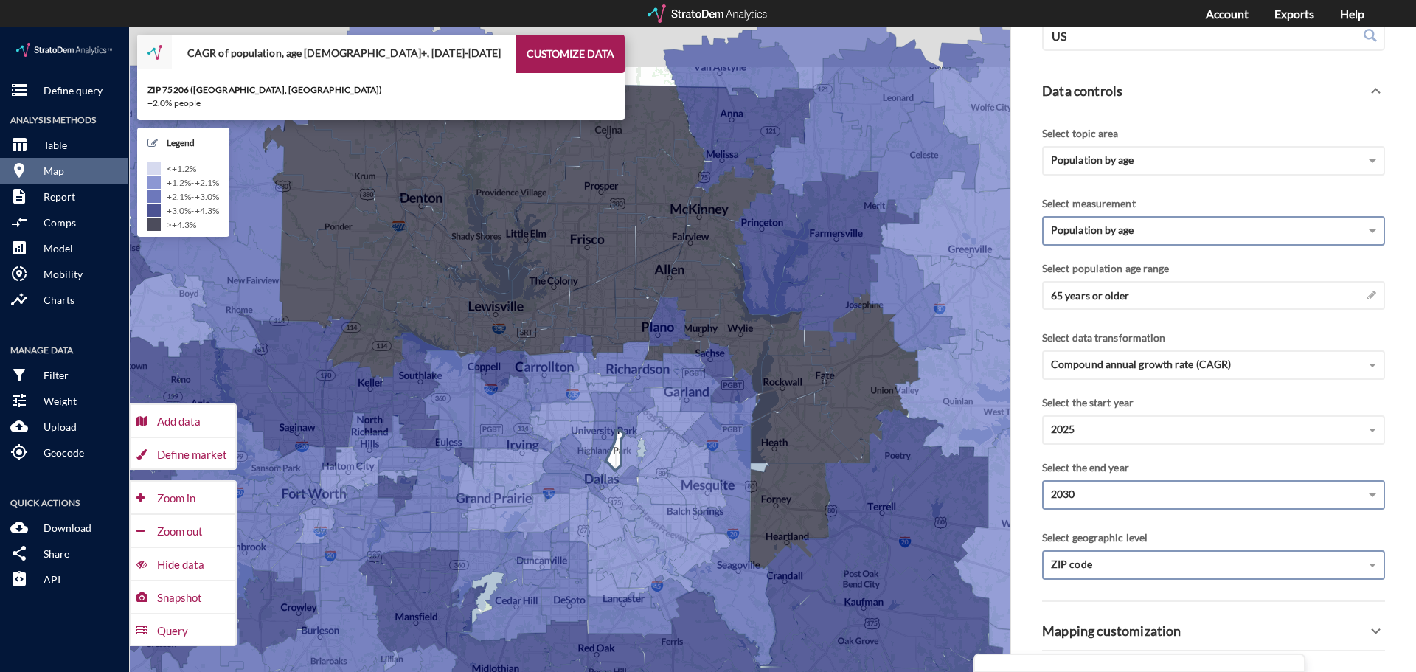
drag, startPoint x: 592, startPoint y: 370, endPoint x: 610, endPoint y: 437, distance: 69.6
click icon
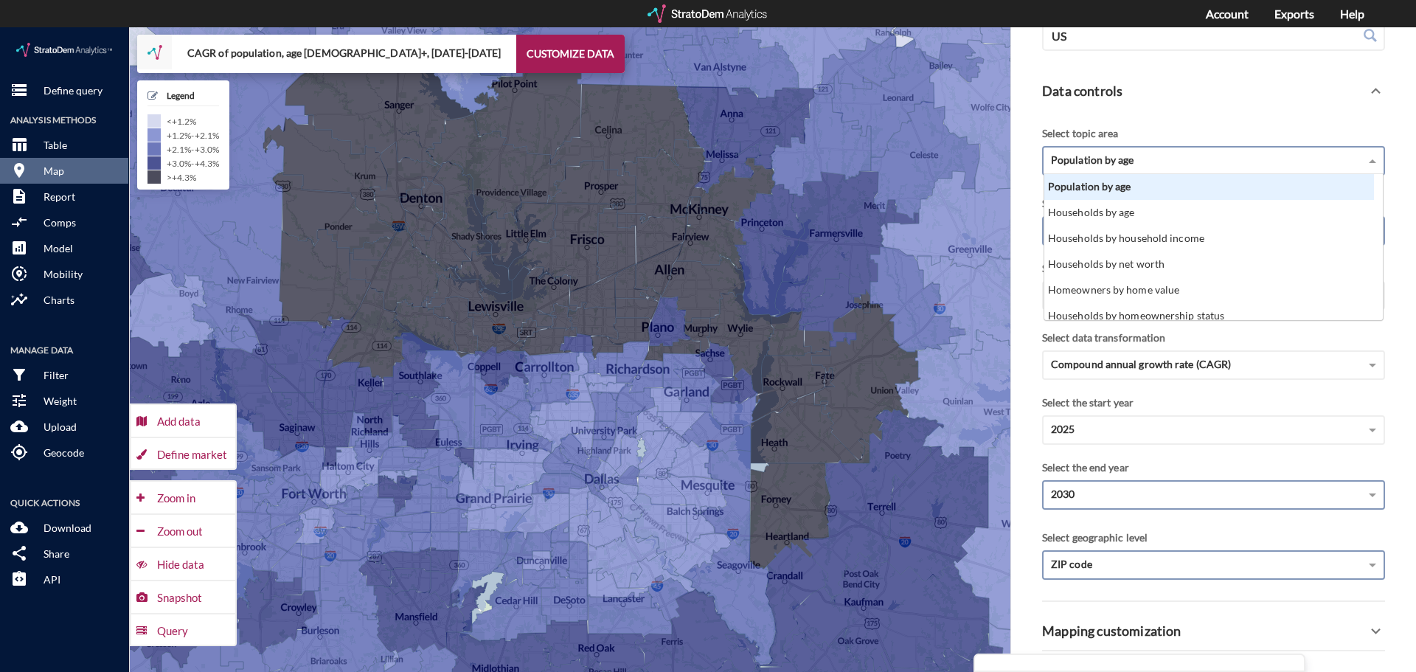
click div "Population by age"
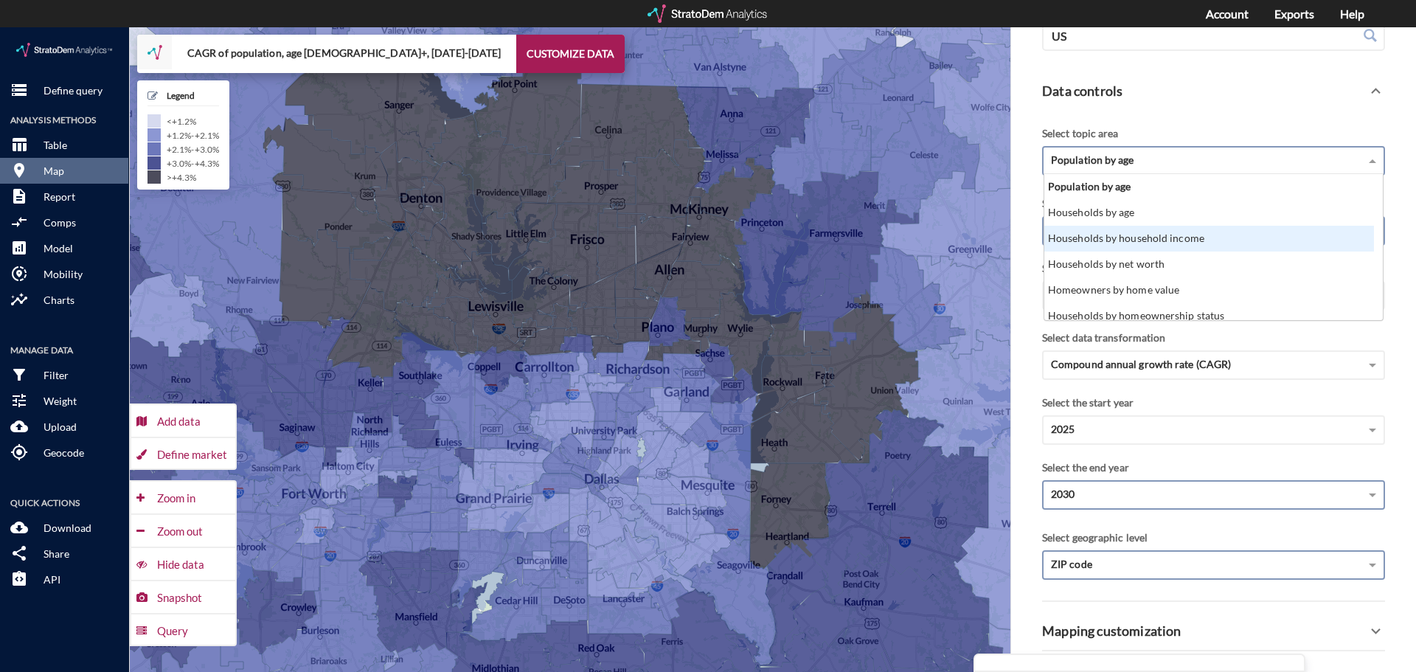
scroll to position [74, 0]
click div "Households by homeownership status"
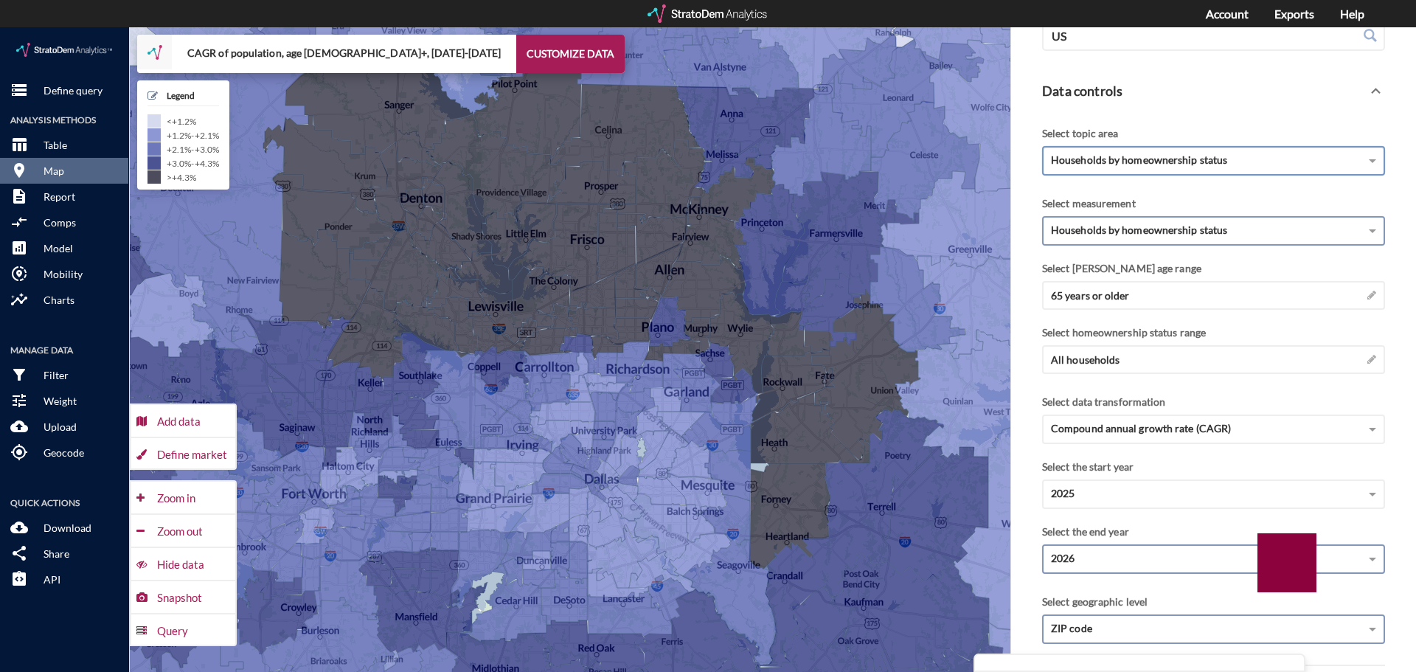
click div "2026"
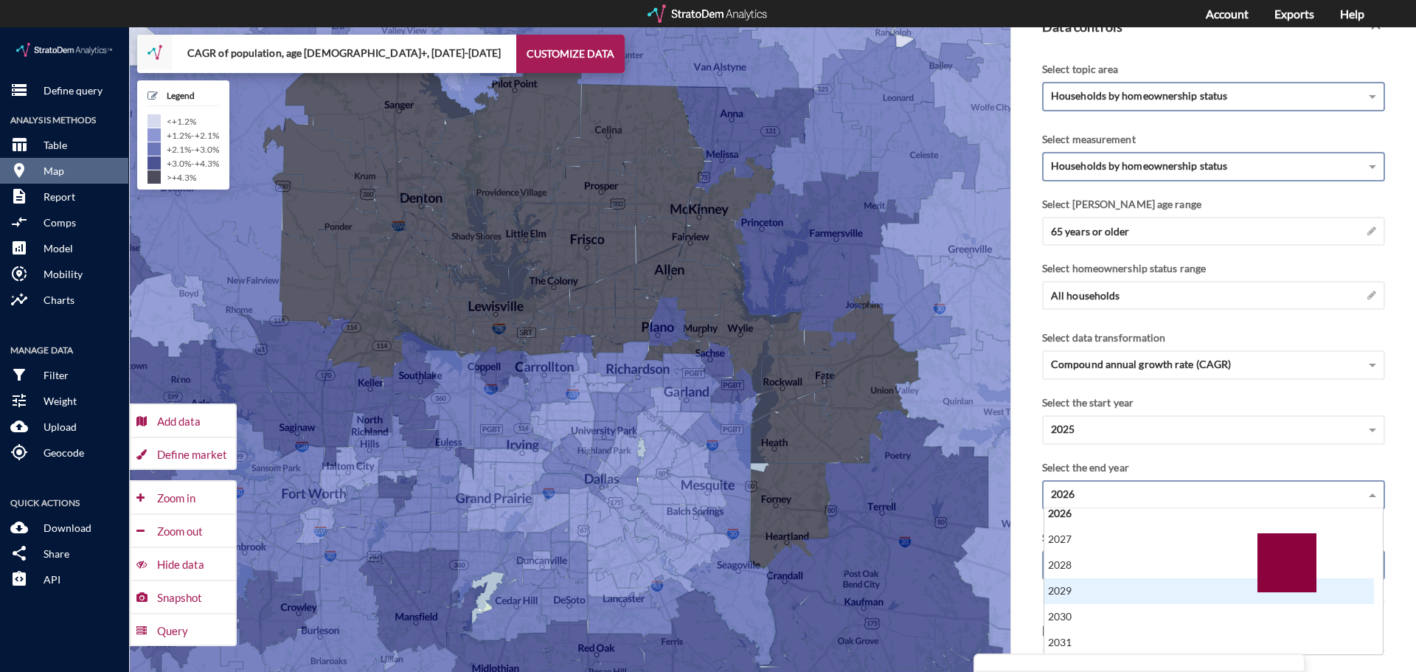
scroll to position [0, 0]
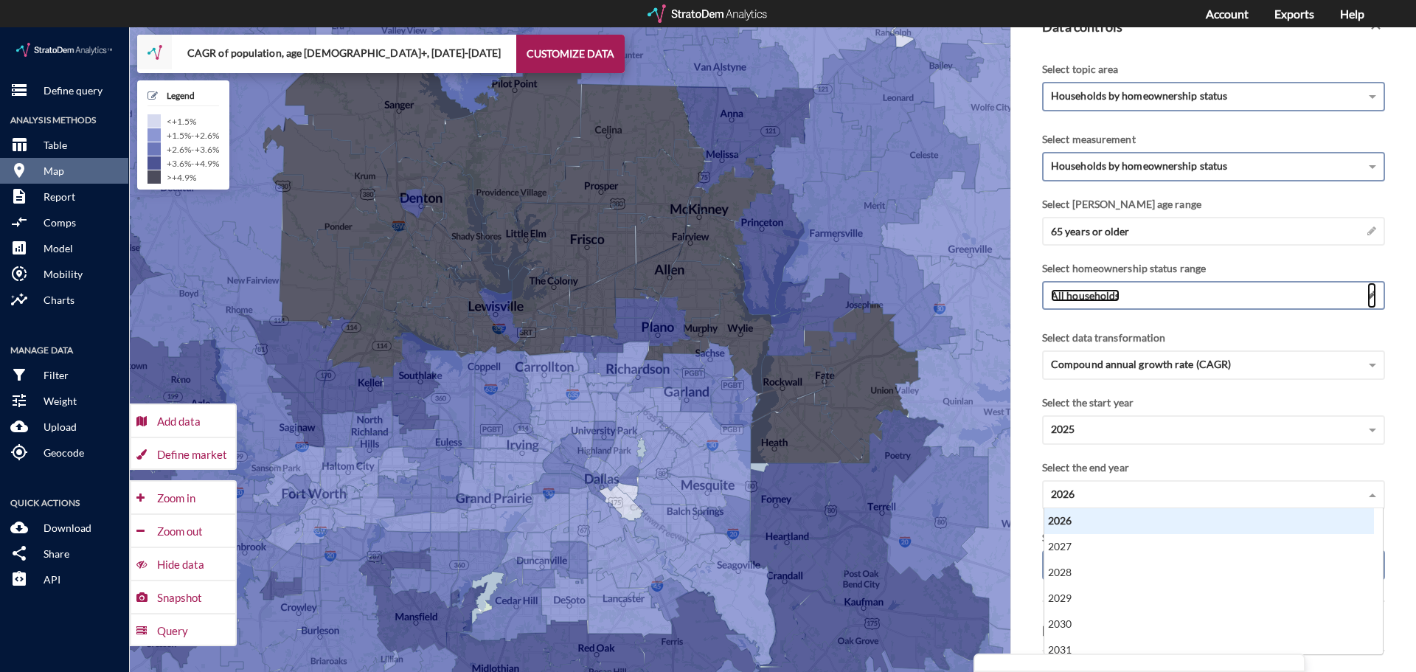
click span
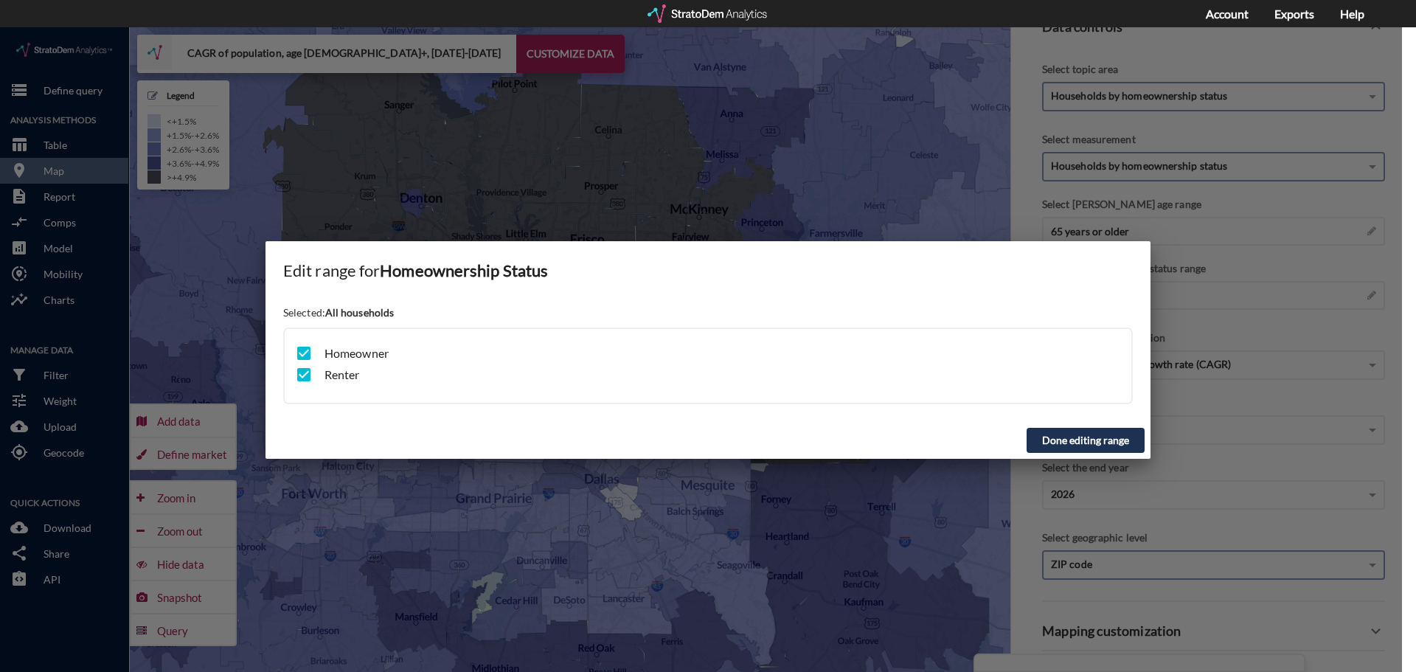
click input "checkbox"
checkbox input "false"
click button "Done editing range"
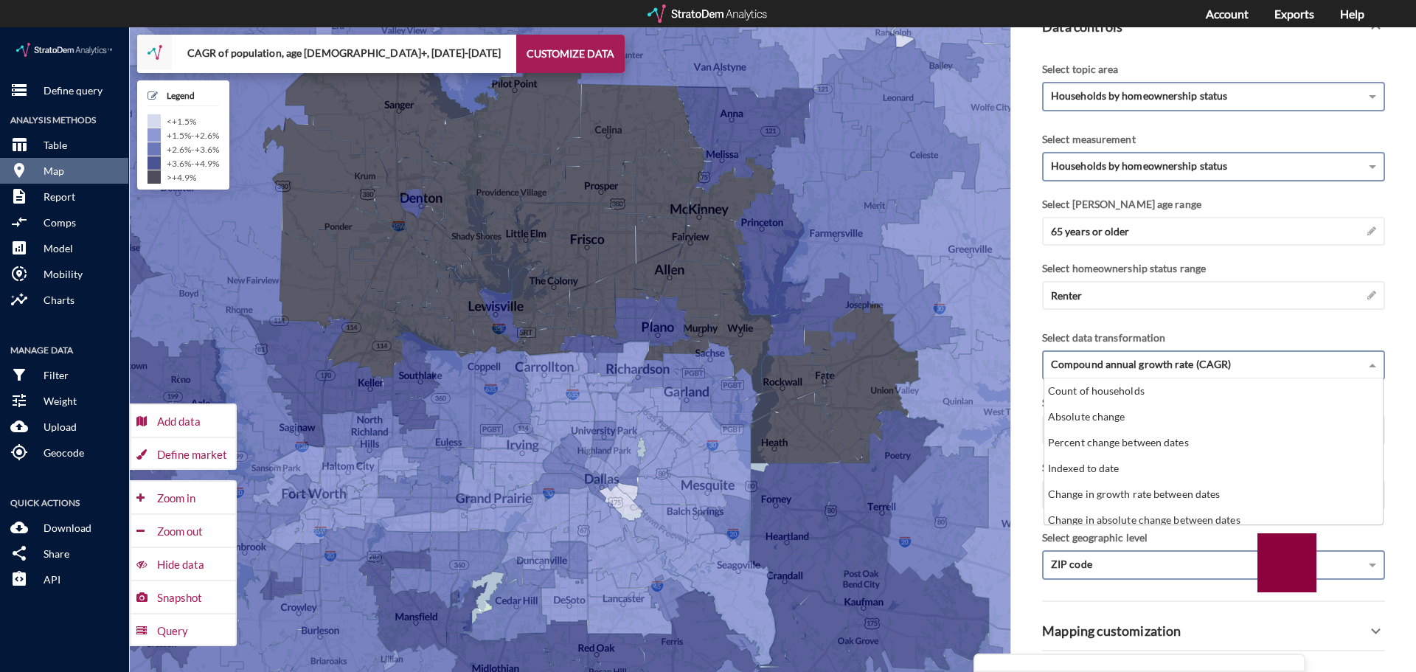
click span "Compound annual growth rate (CAGR)"
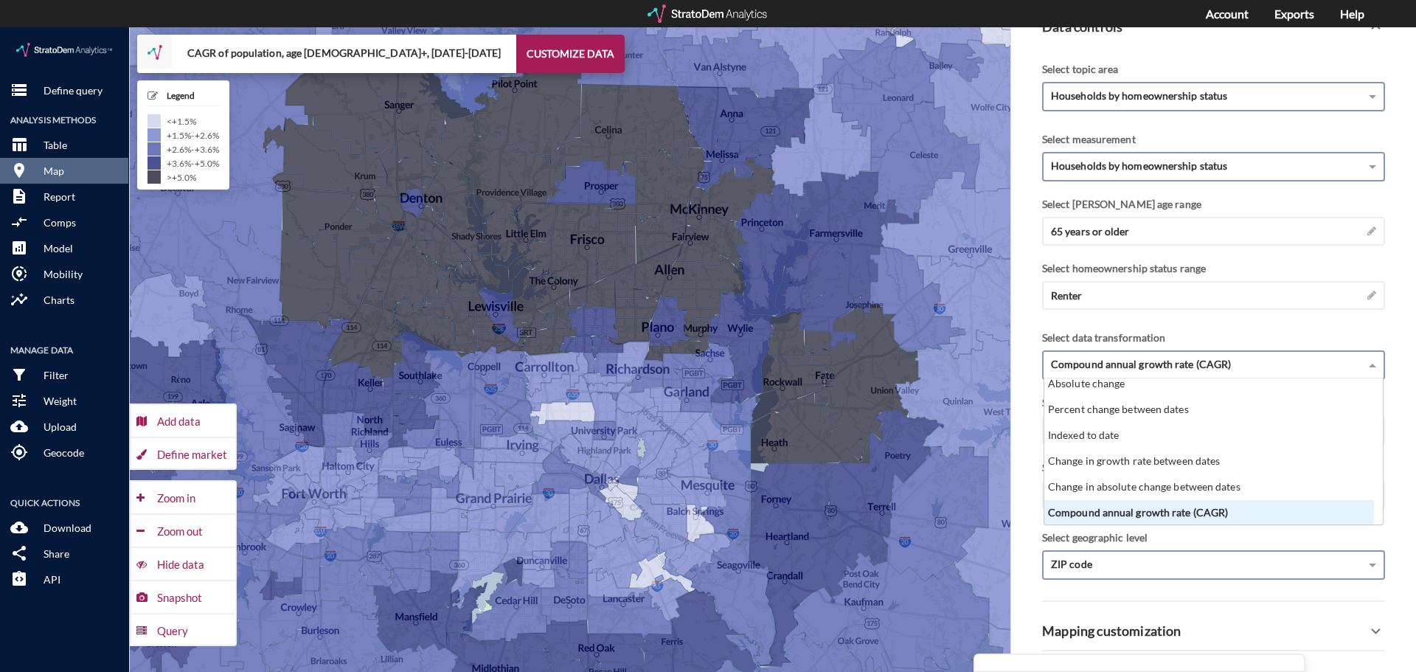
scroll to position [26, 0]
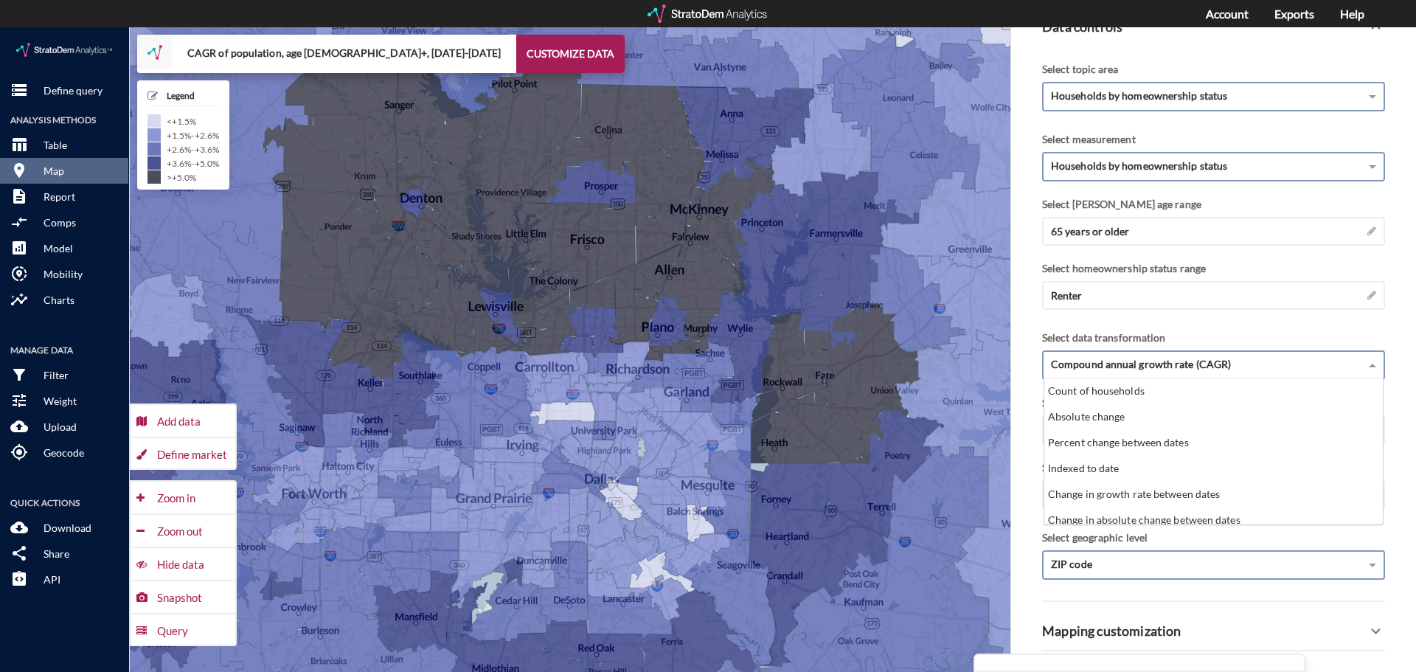
click div "Compound annual growth rate (CAGR)"
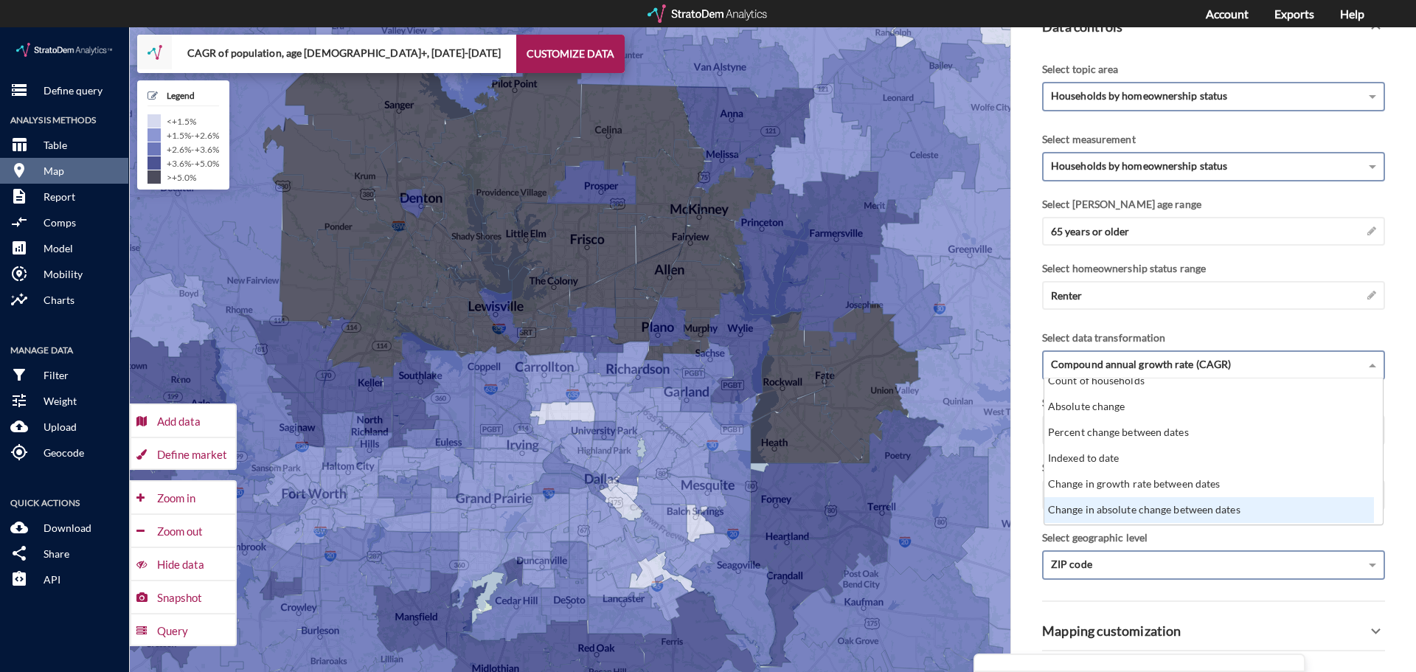
scroll to position [0, 0]
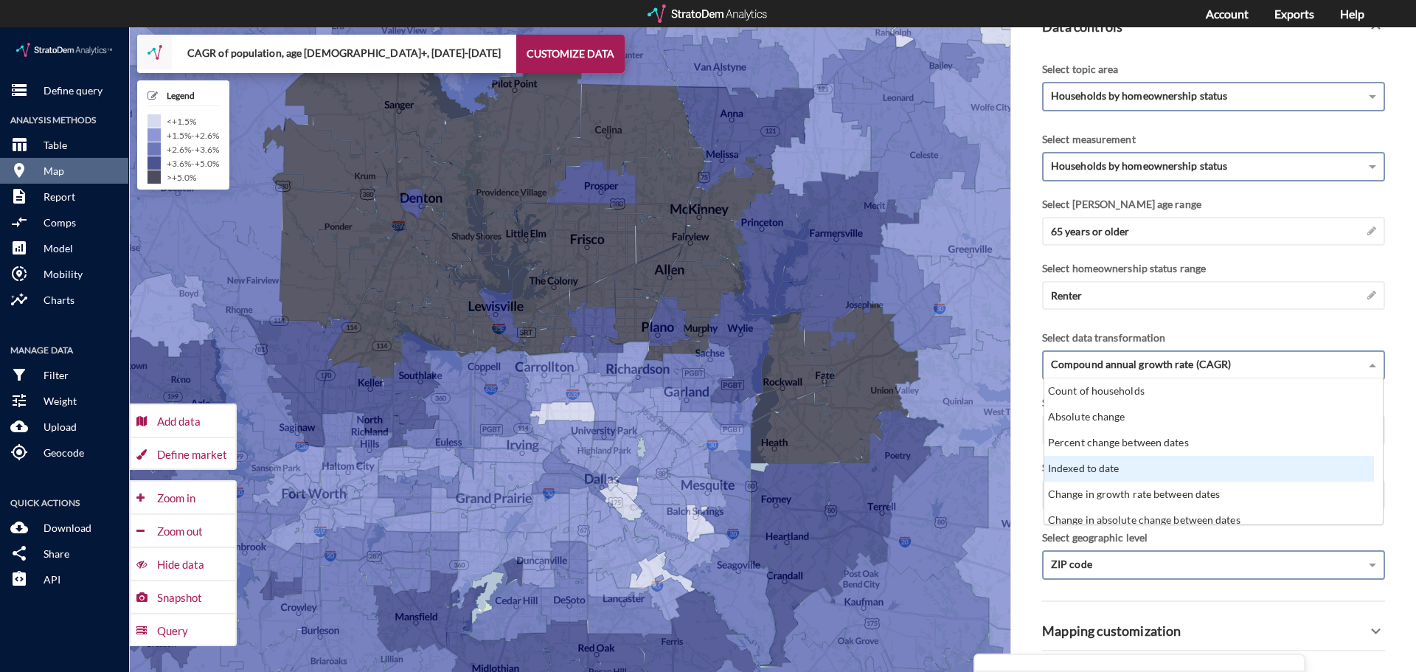
click div "Indexed to date"
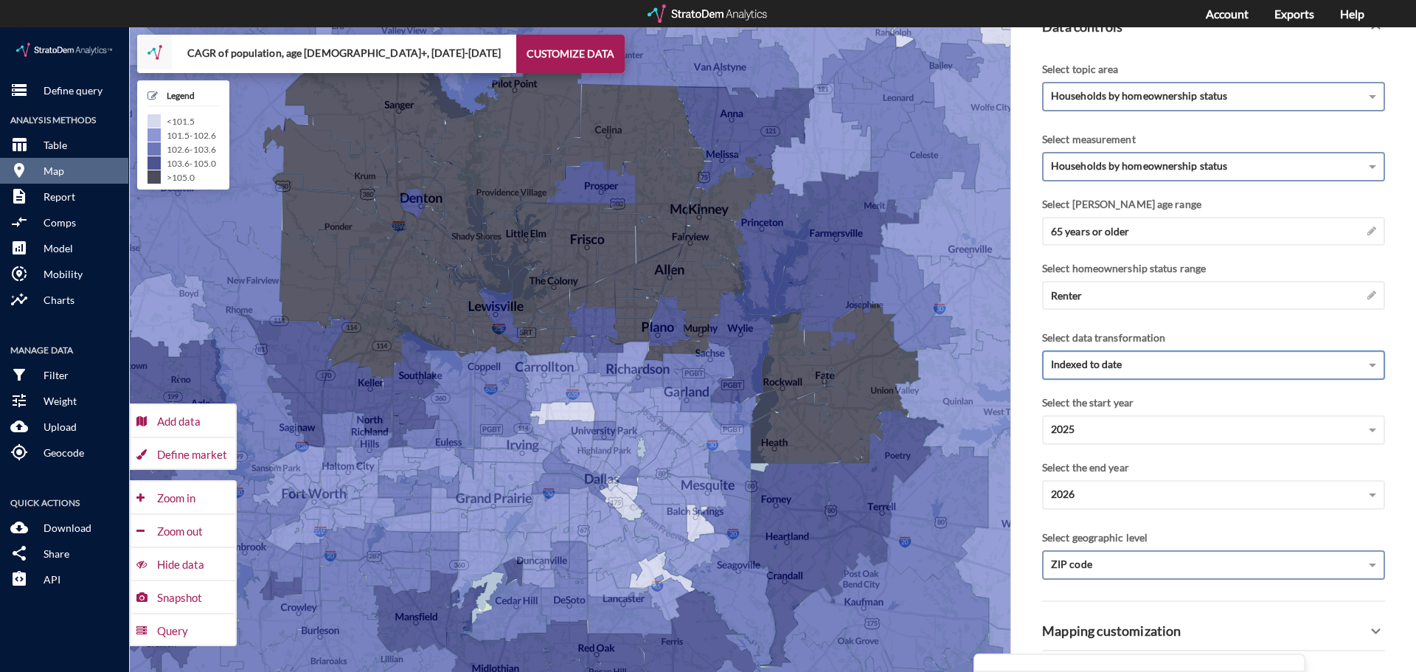
click div "Indexed to date"
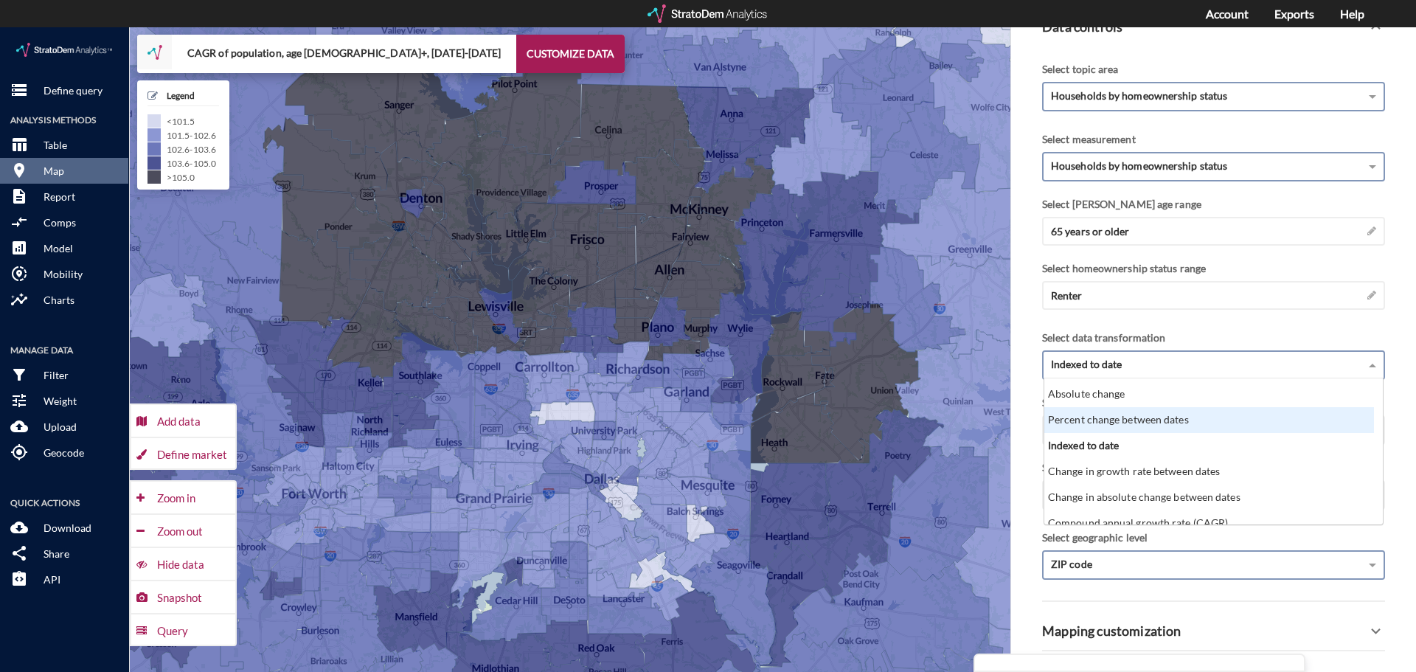
scroll to position [33, 0]
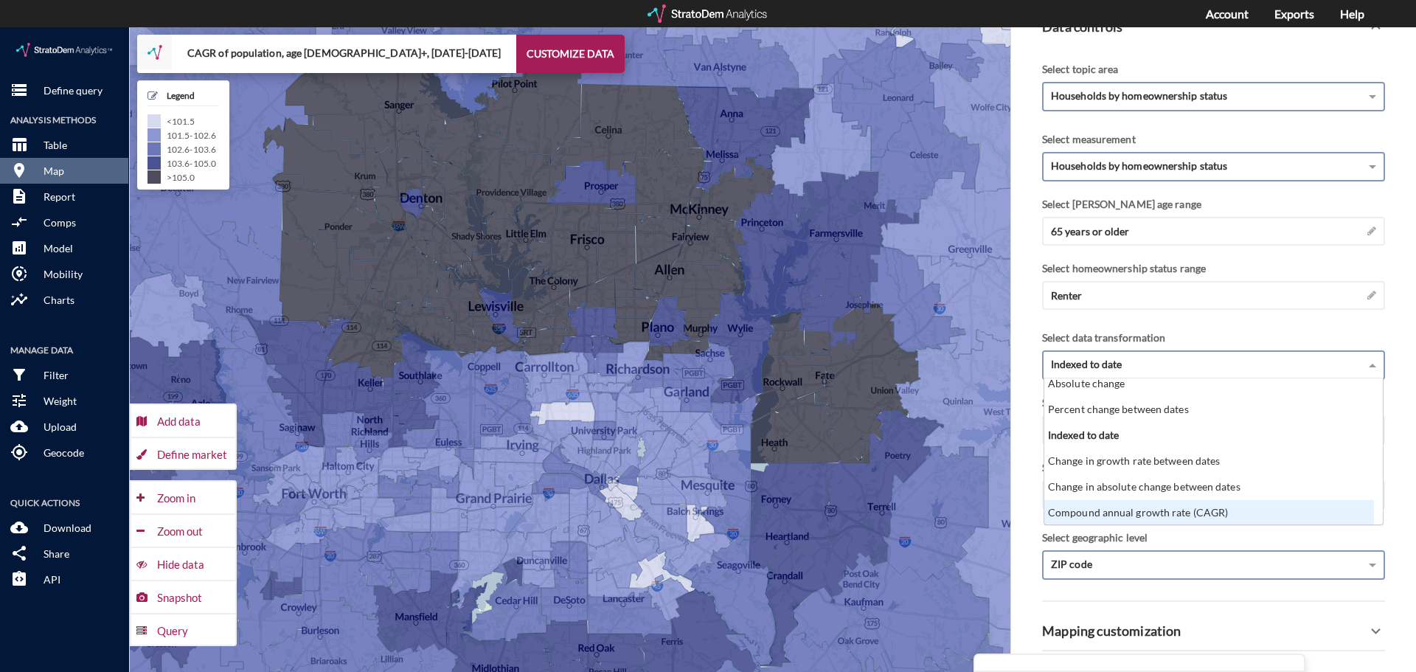
click div "Compound annual growth rate (CAGR)"
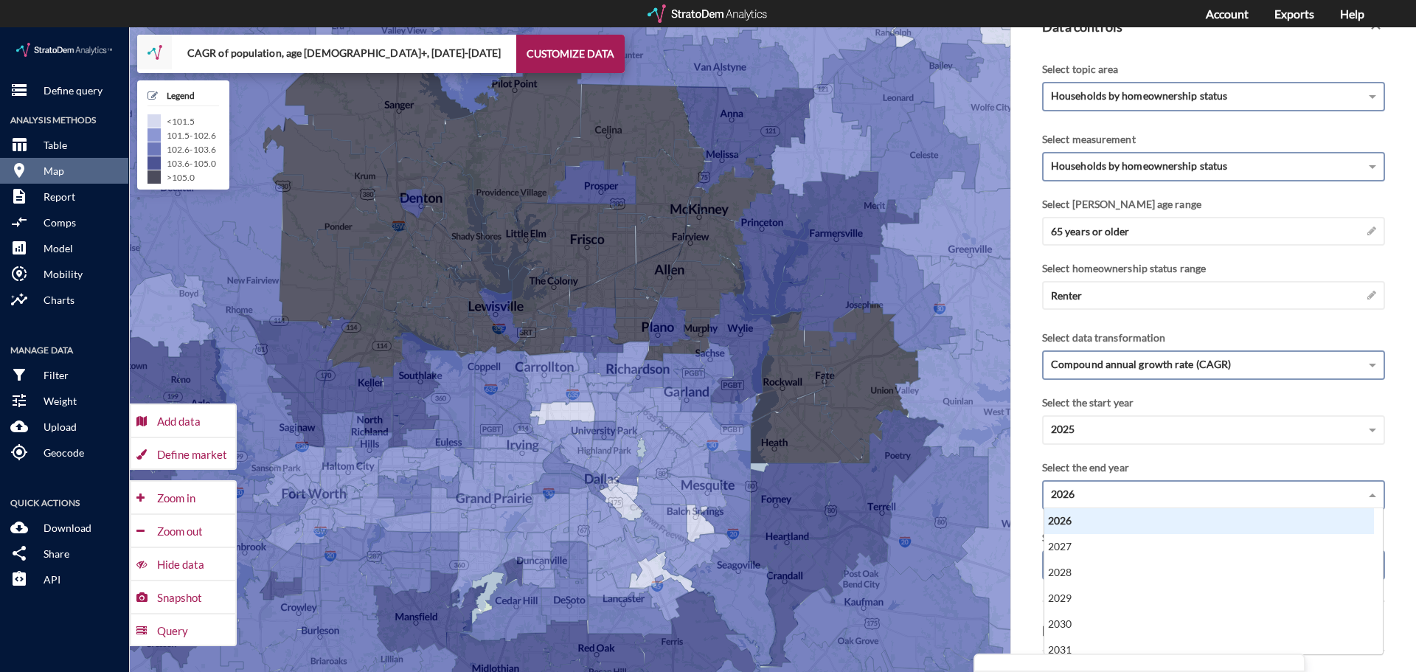
click div "2026"
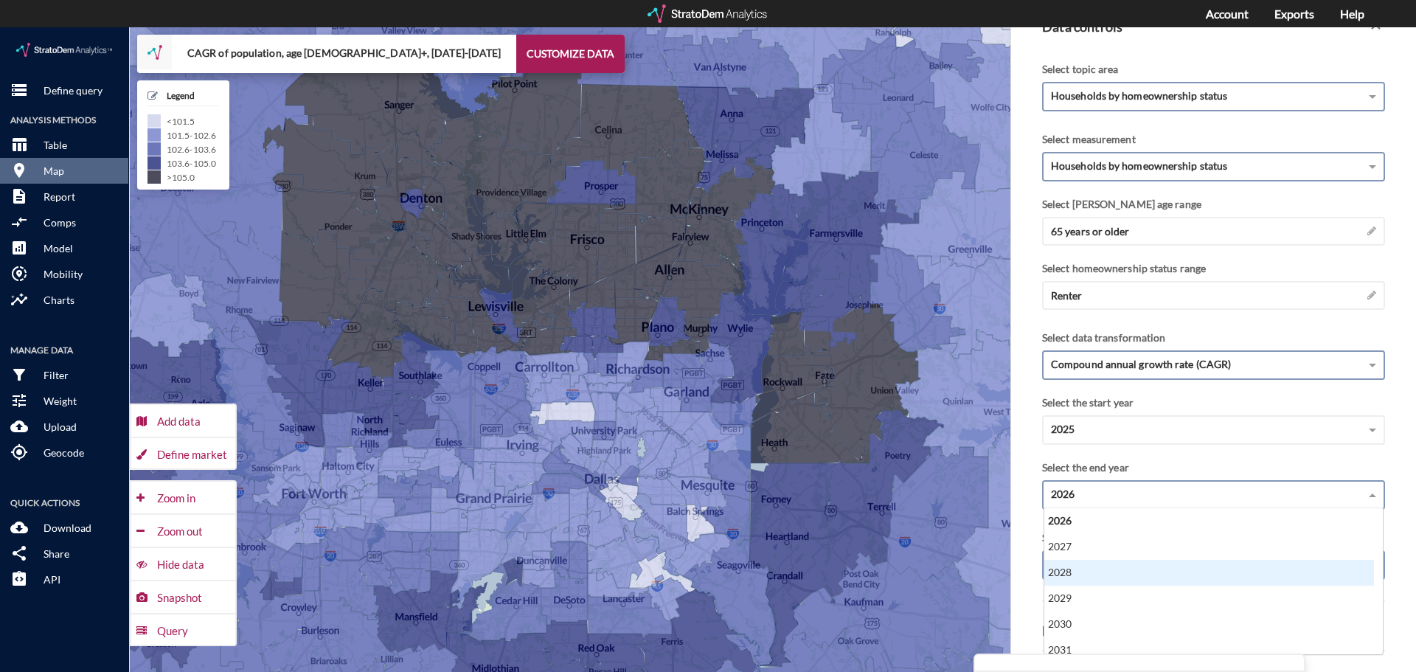
scroll to position [7, 0]
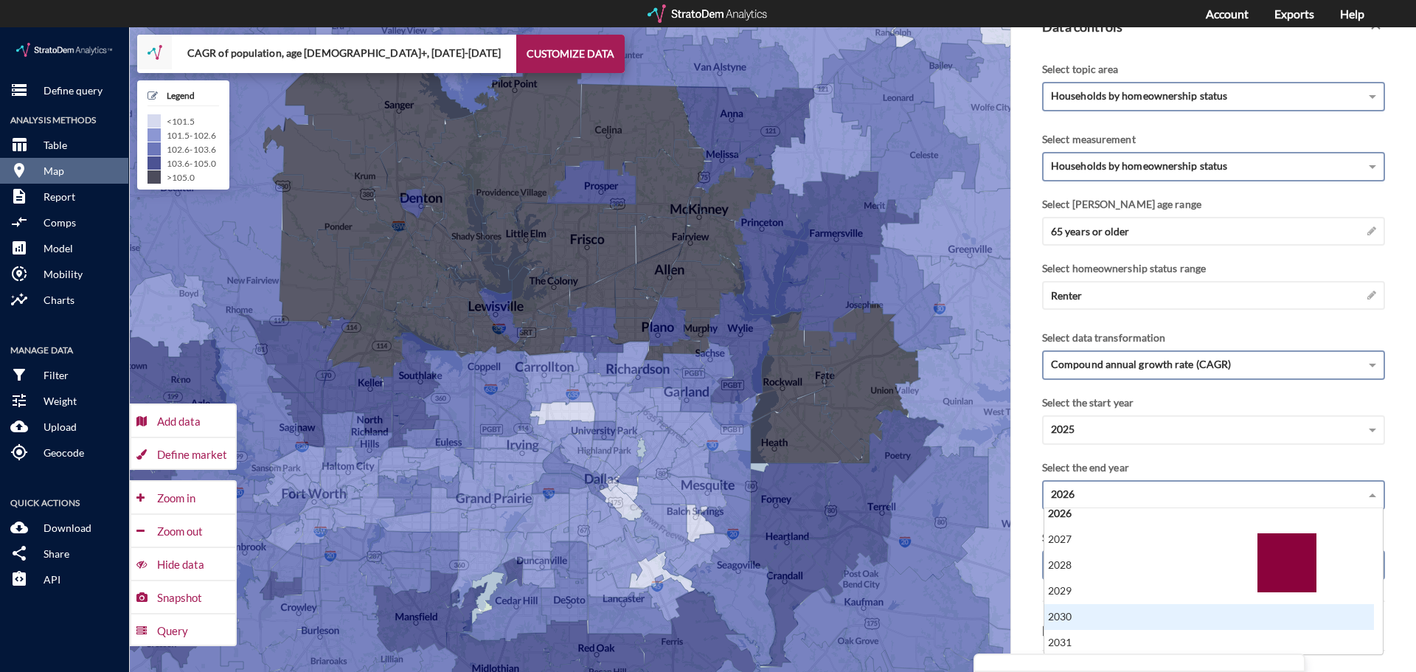
click div "2030"
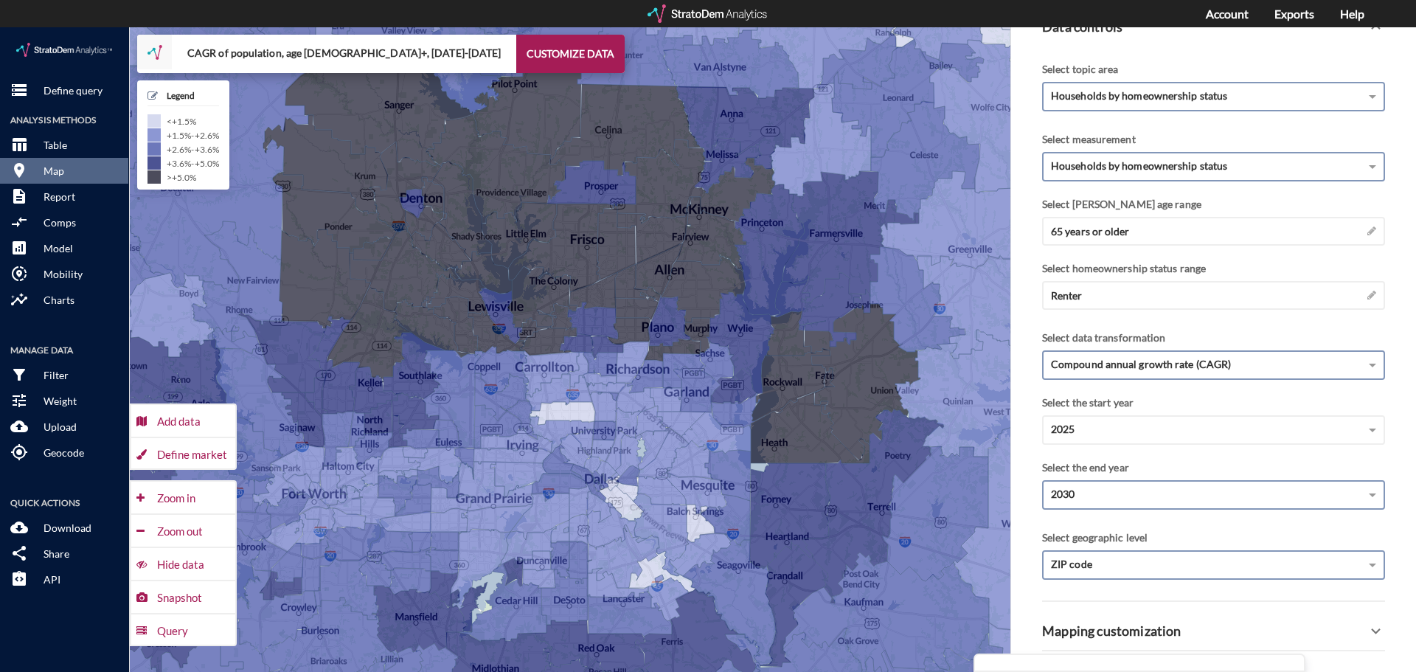
click div "Maps Close X Enable advanced mapping features Upload controls Color markers by …"
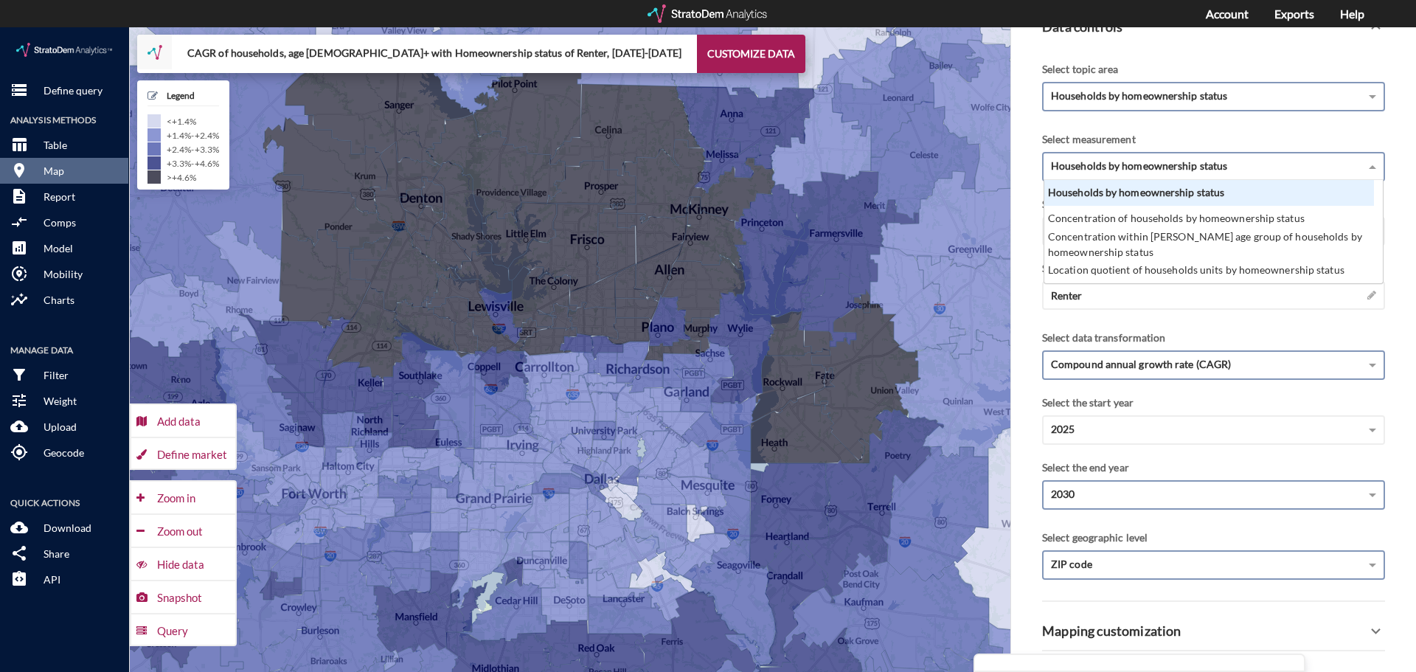
click span "Households by homeownership status"
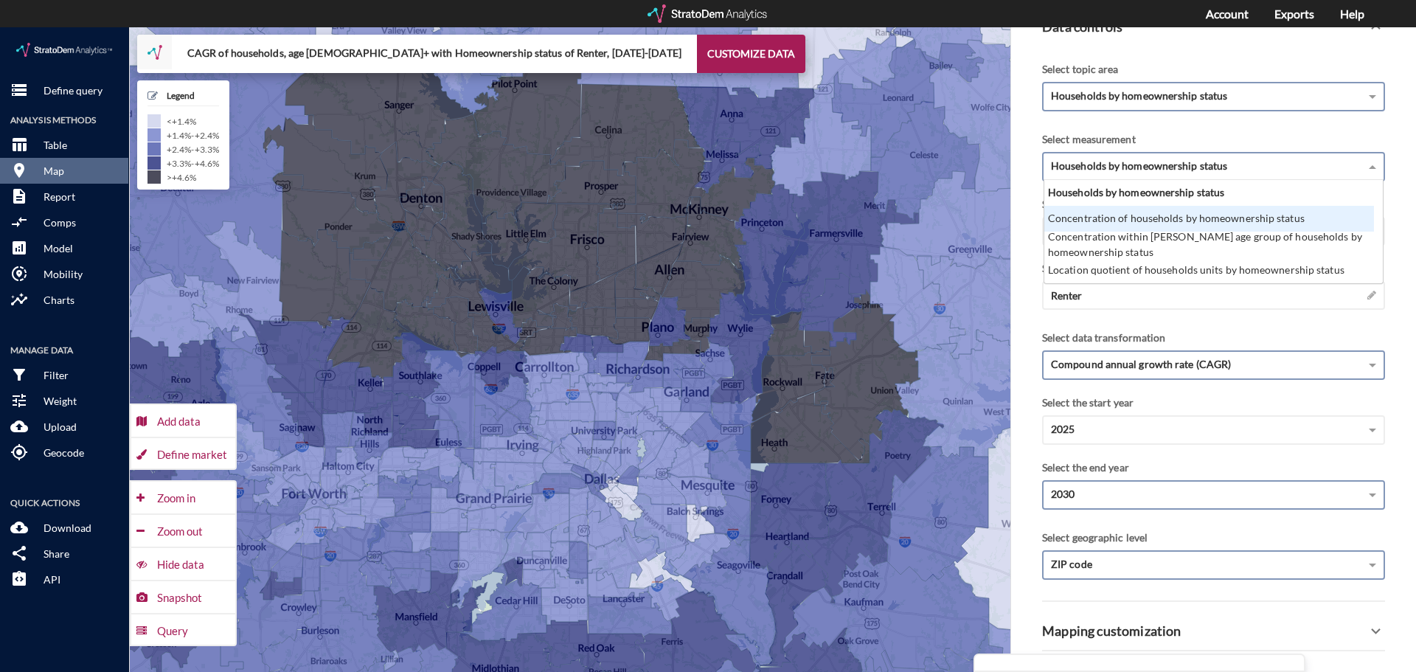
click div "Concentration of households by homeownership status"
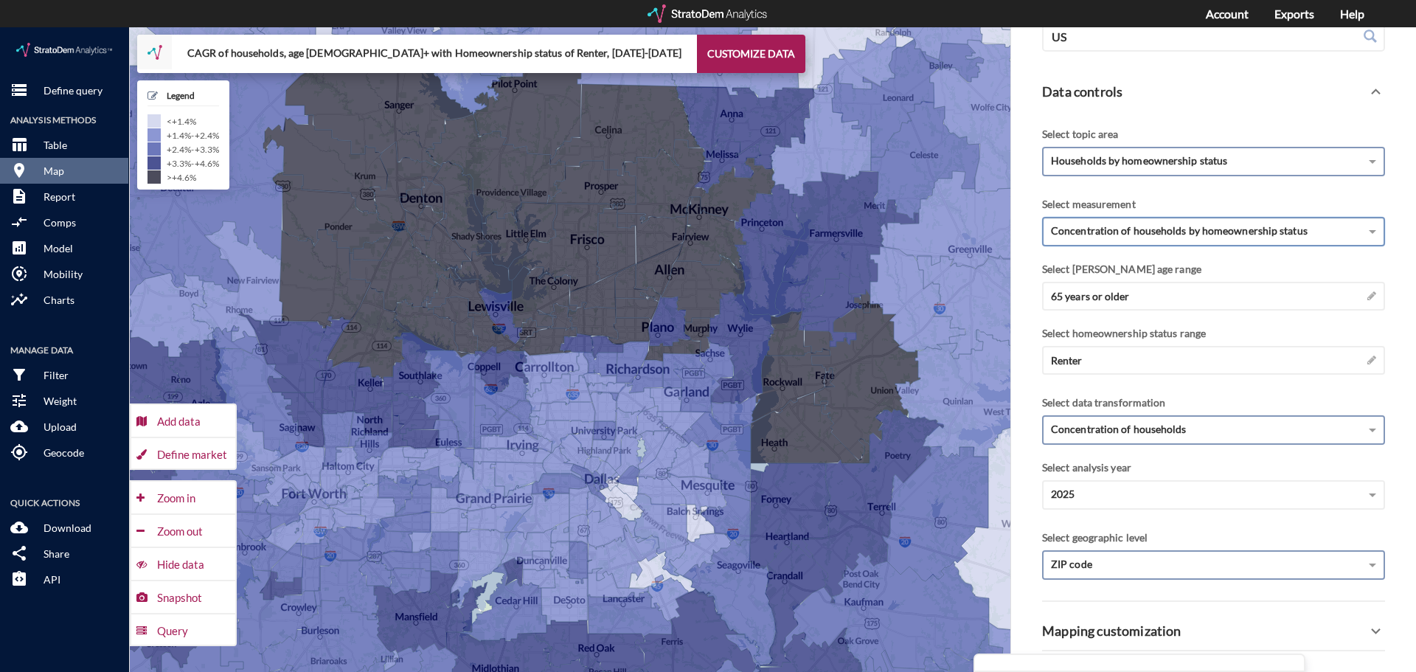
scroll to position [128, 0]
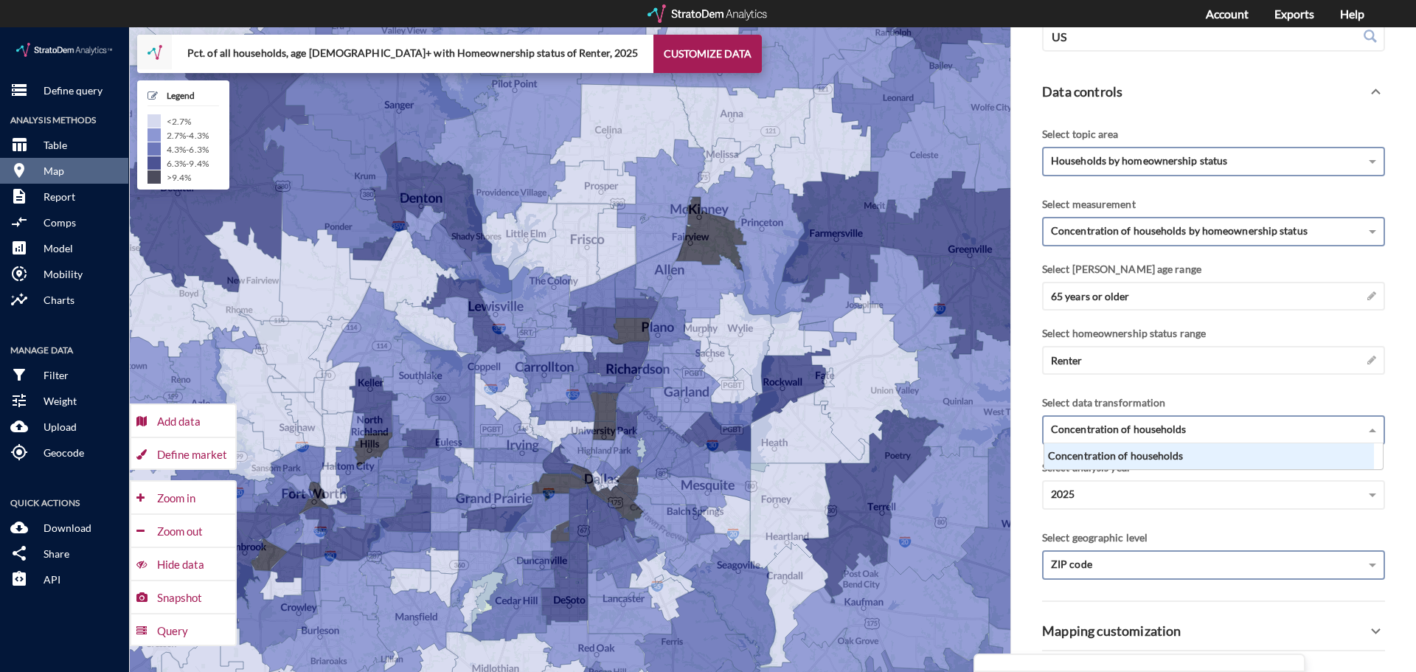
click span "Concentration of households"
click div "Concentration of households by homeownership status"
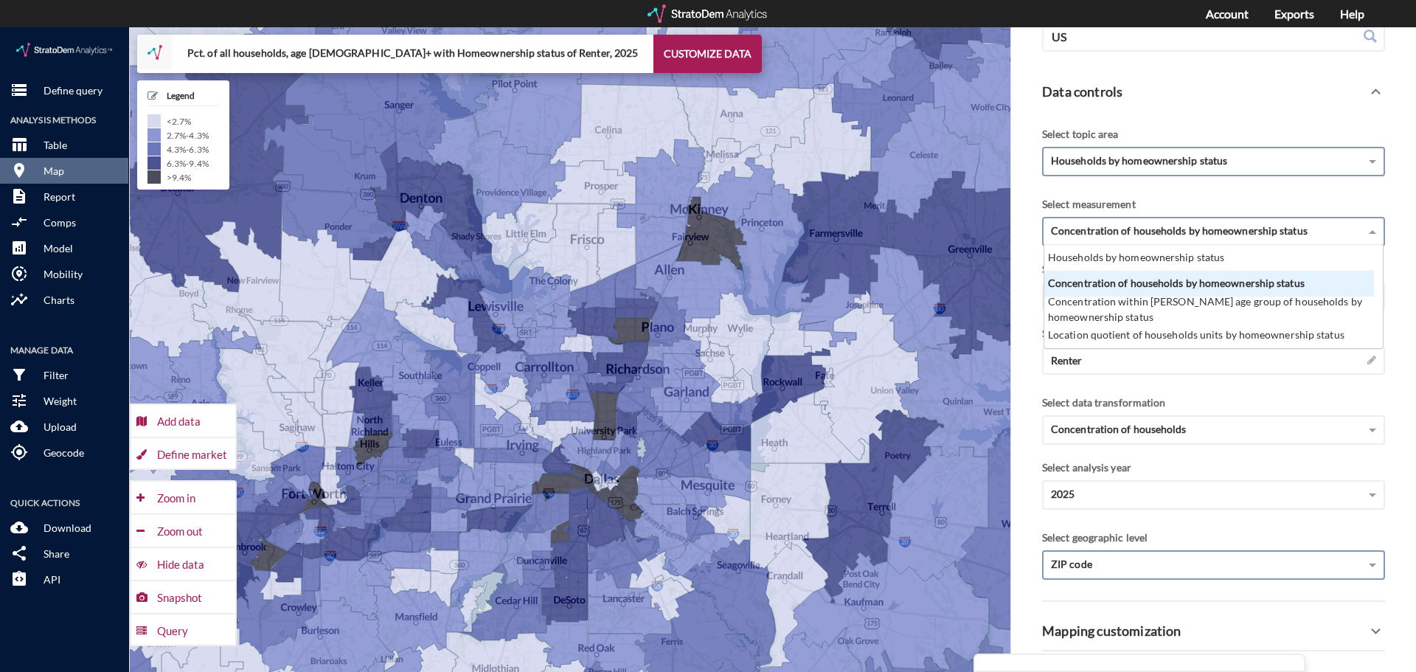
scroll to position [92, 321]
click div "Concentration of households by homeownership status"
click div "Select data transformation Concentration of households"
click span "Concentration of households by homeownership status"
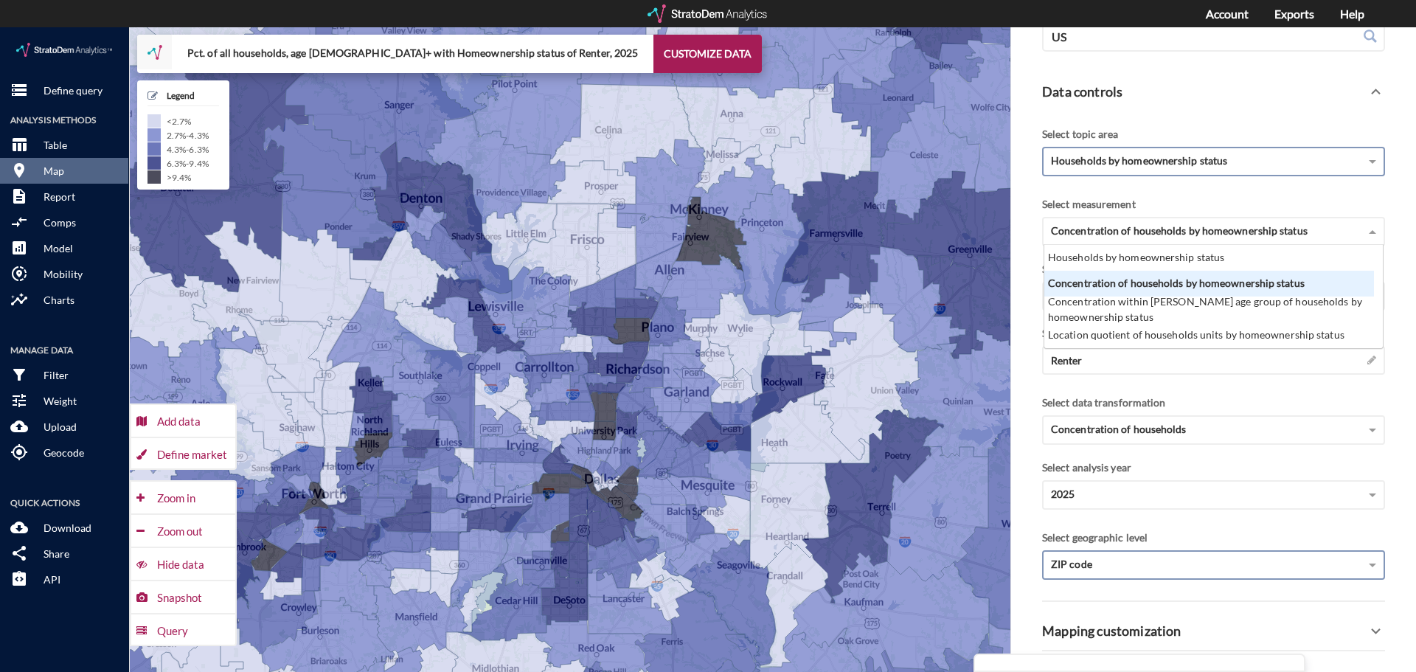
click div "Select measurement"
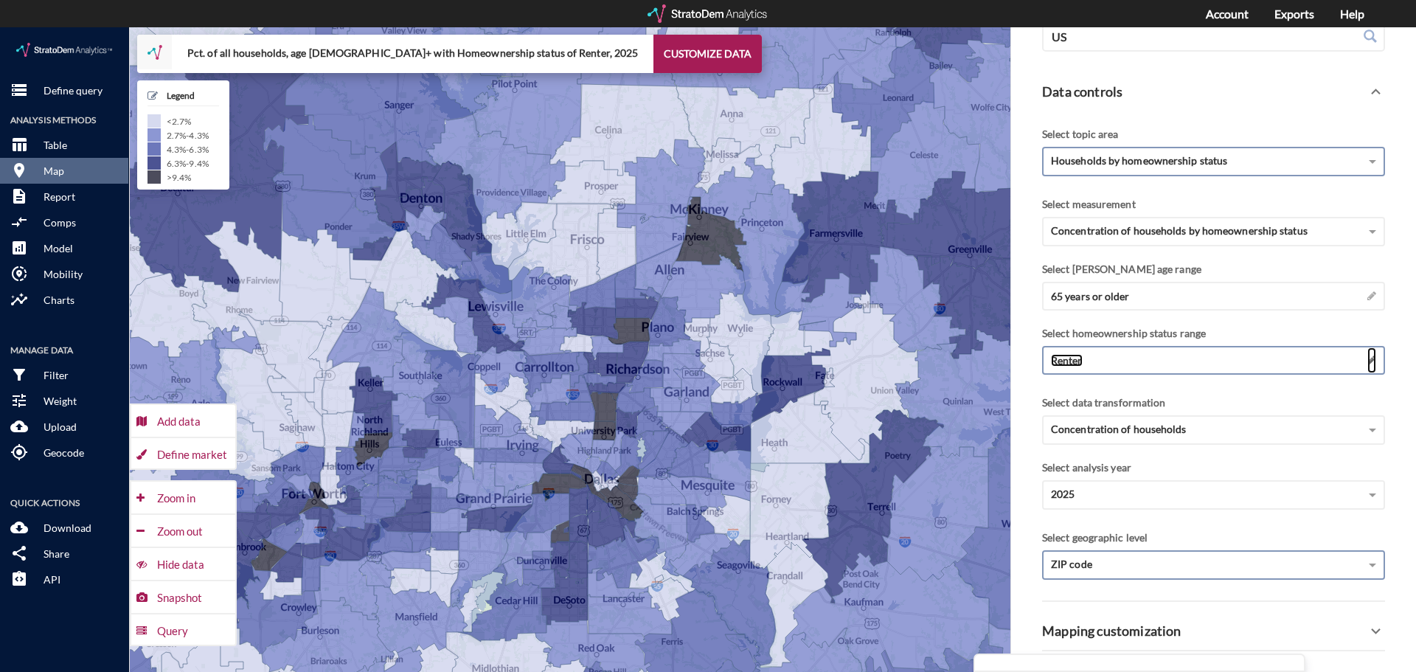
click span
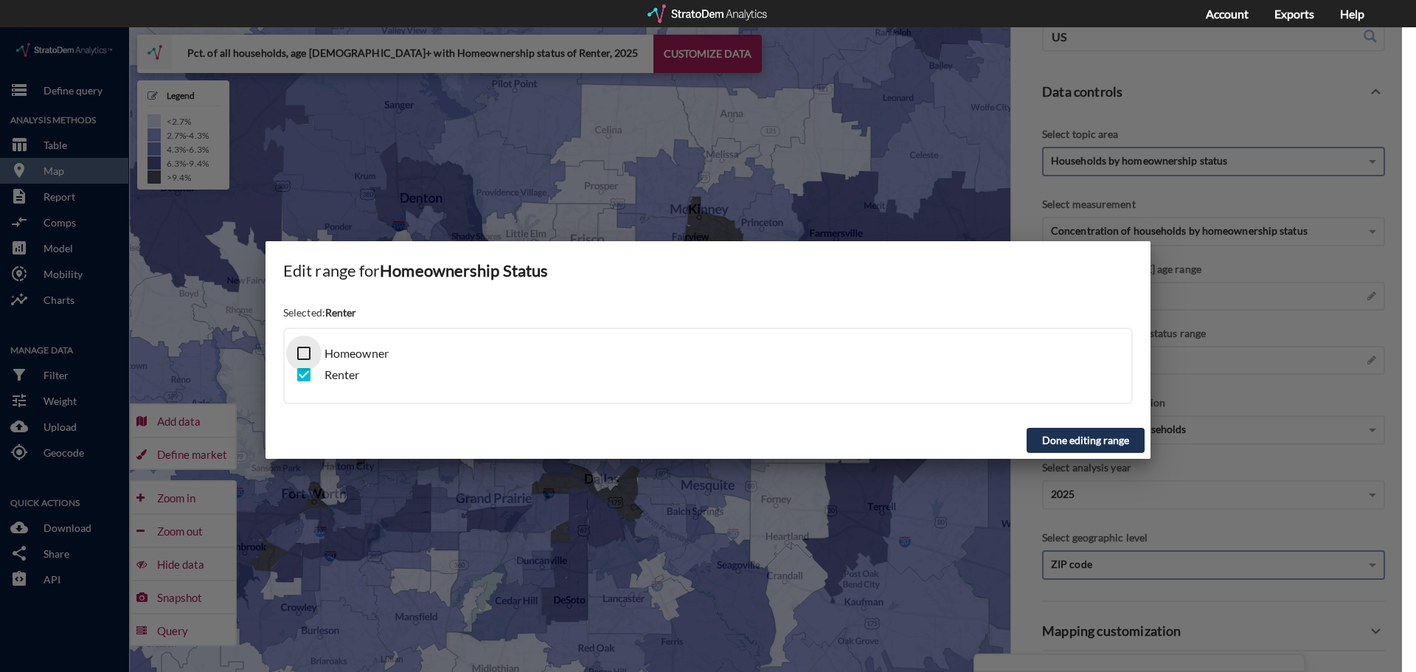
click input "checkbox"
checkbox input "true"
click input "checkbox"
checkbox input "false"
click button "Done editing range"
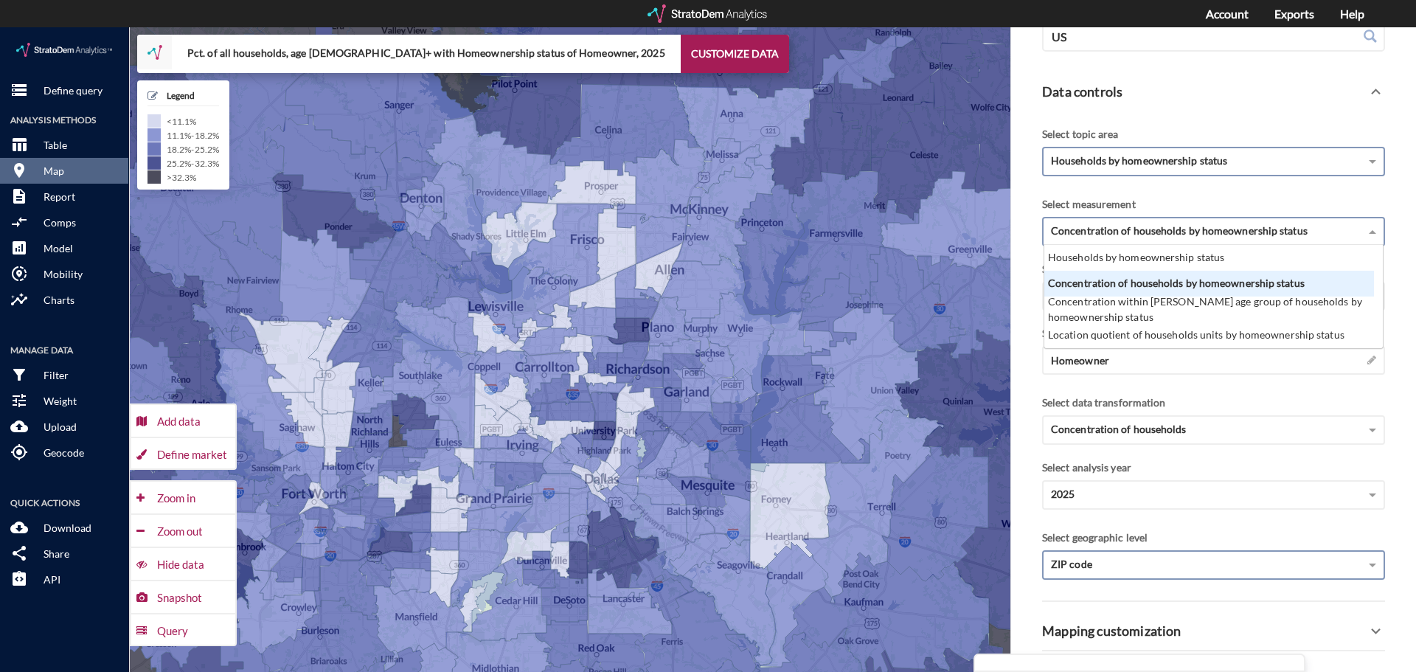
click span "Concentration of households by homeownership status"
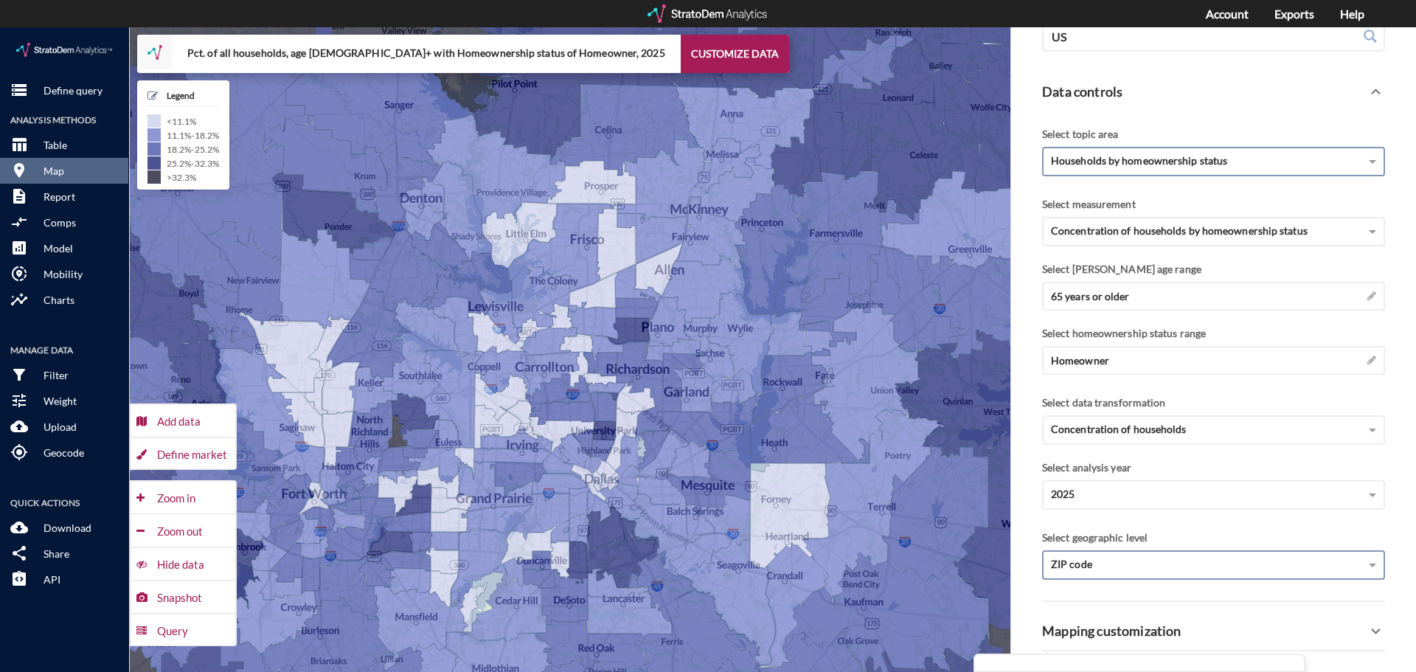
click div "Select measurement Concentration of households by homeownership status"
click div "Concentration of households by homeownership status"
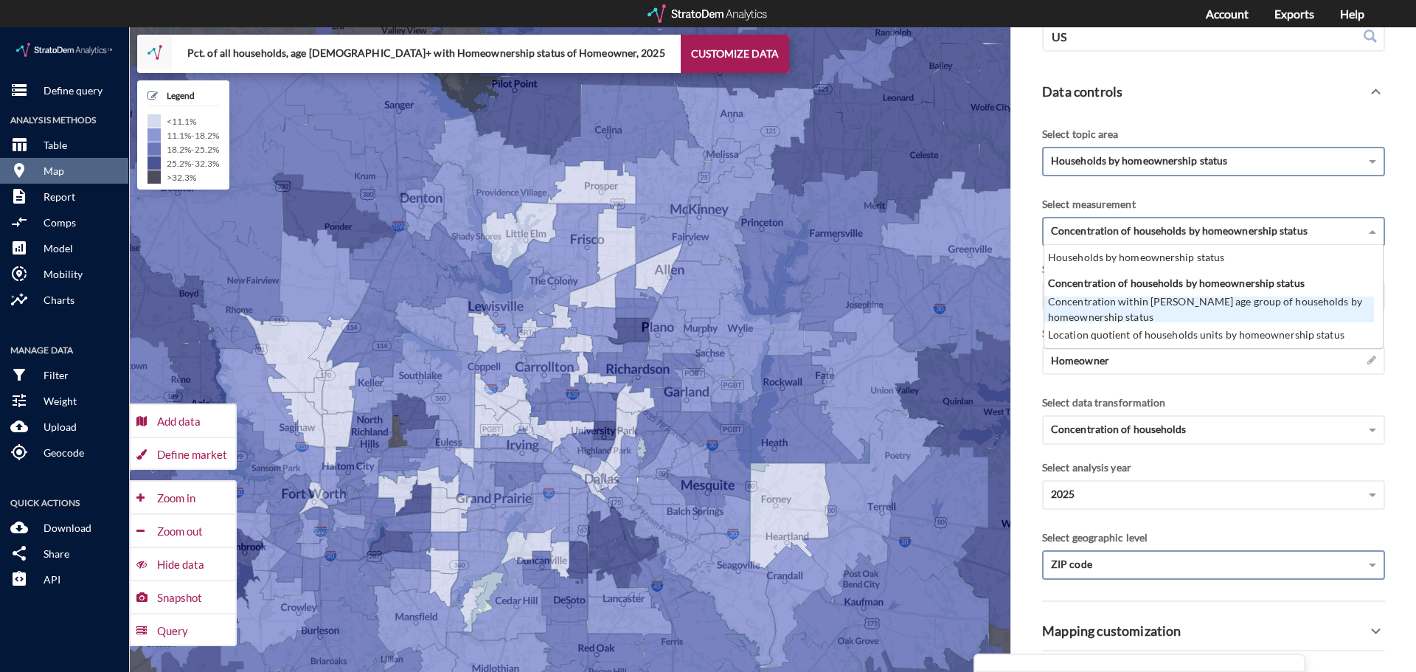
click div "Concentration within [PERSON_NAME] age group of households by homeownership sta…"
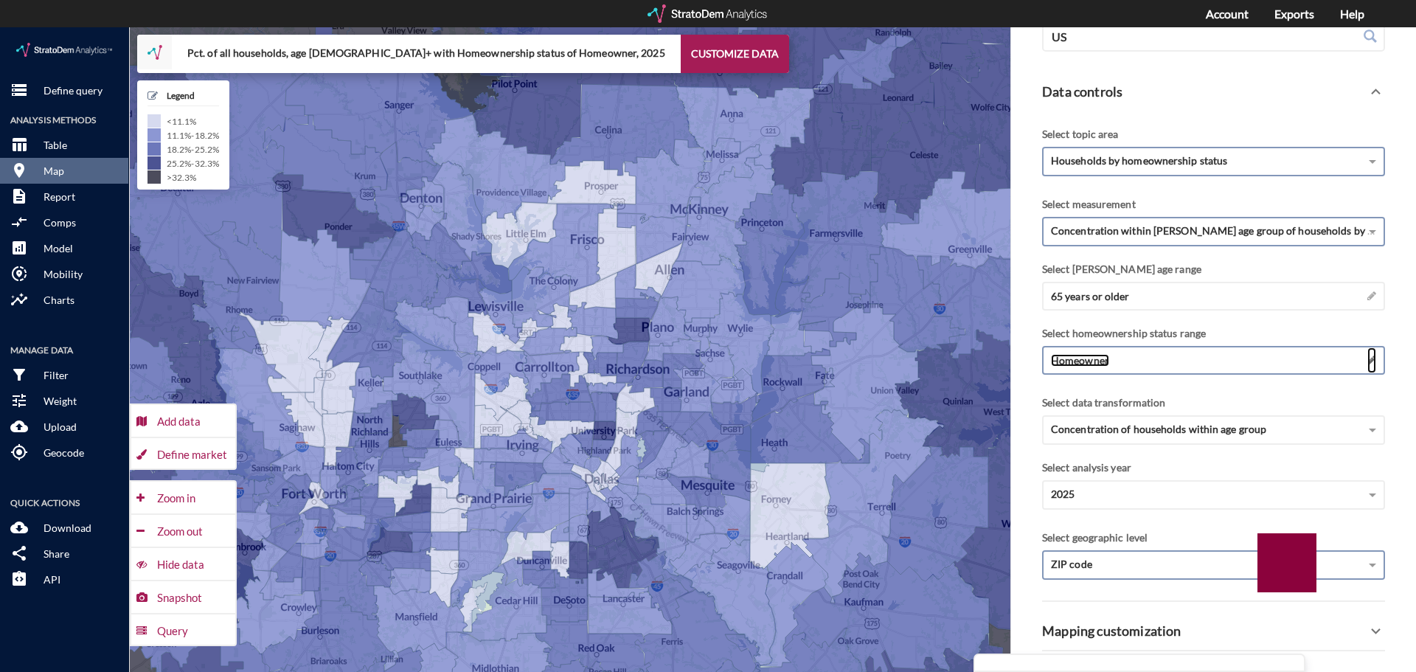
click span
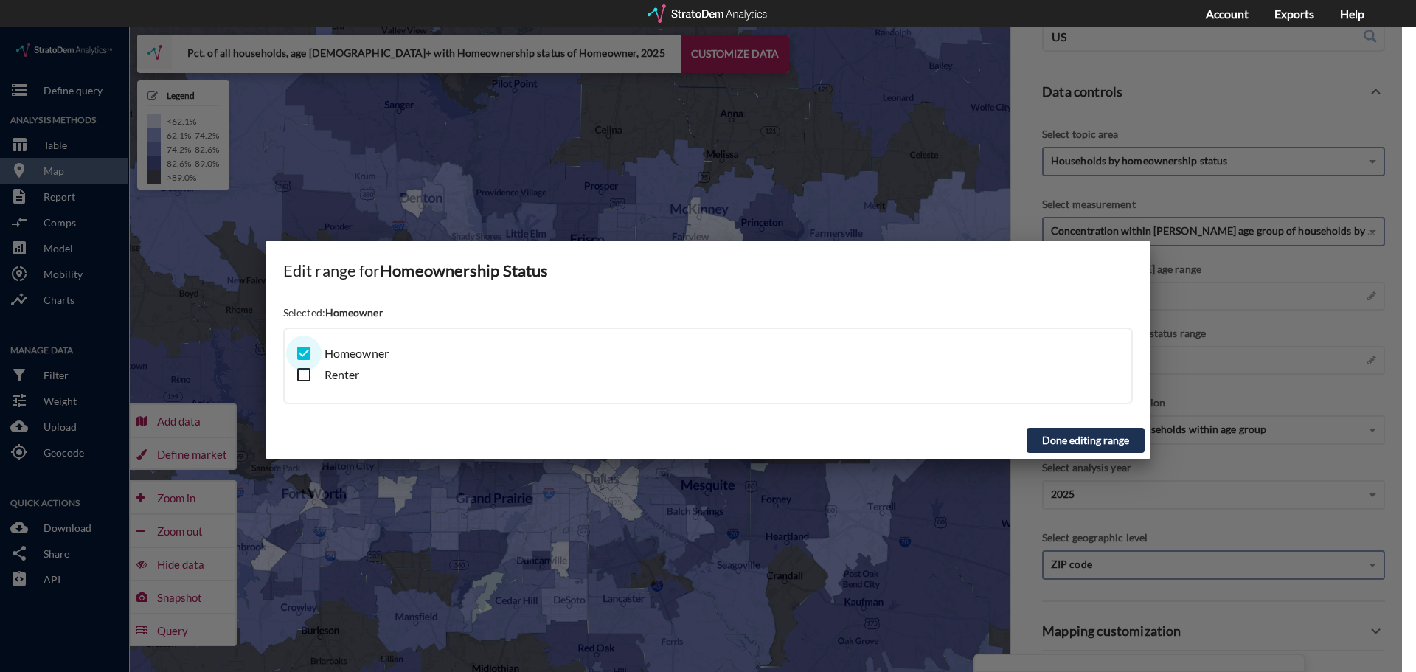
click input "checkbox"
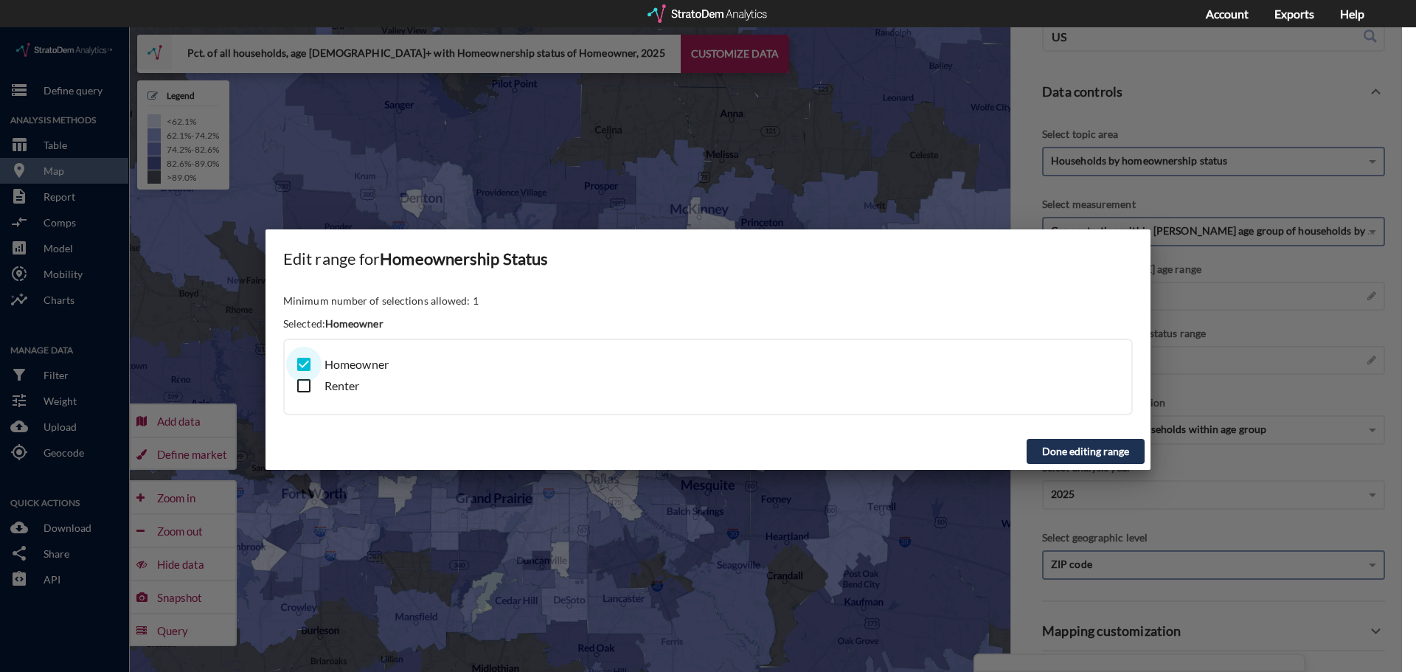
click input "checkbox"
checkbox input "true"
click input "checkbox"
checkbox input "true"
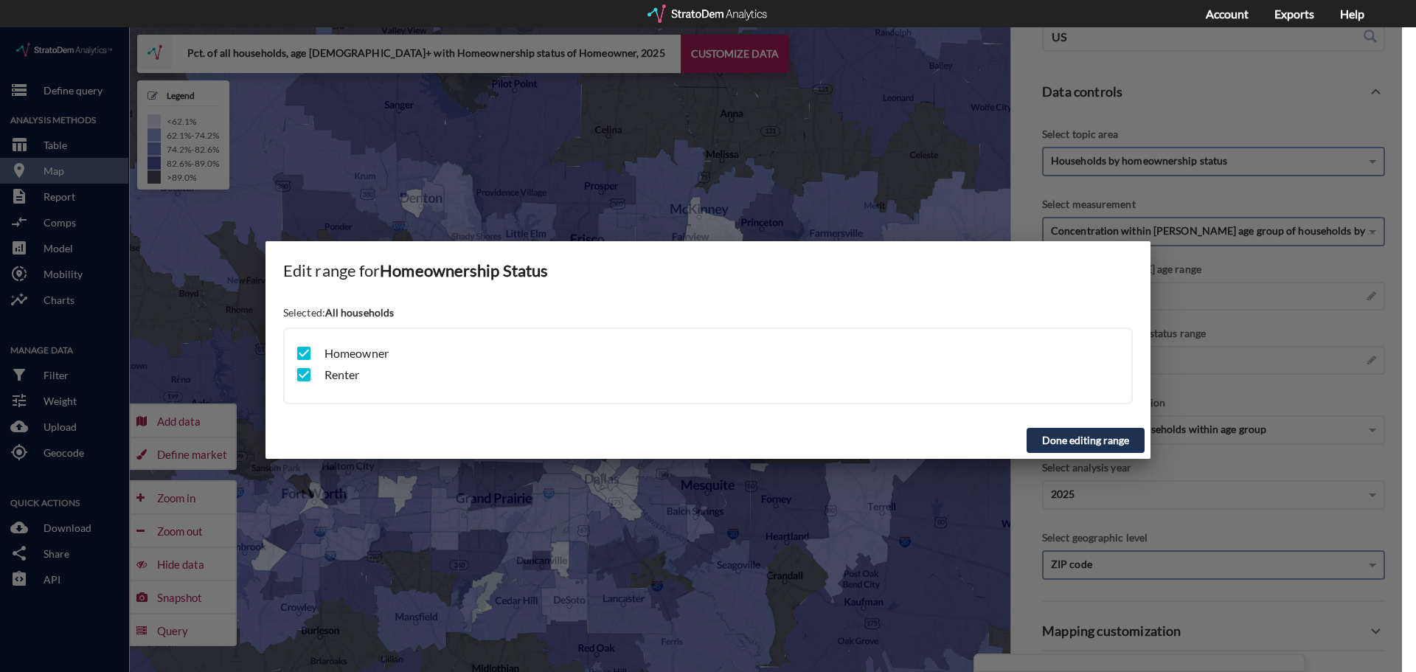
click input "checkbox"
checkbox input "false"
click button "Done editing range"
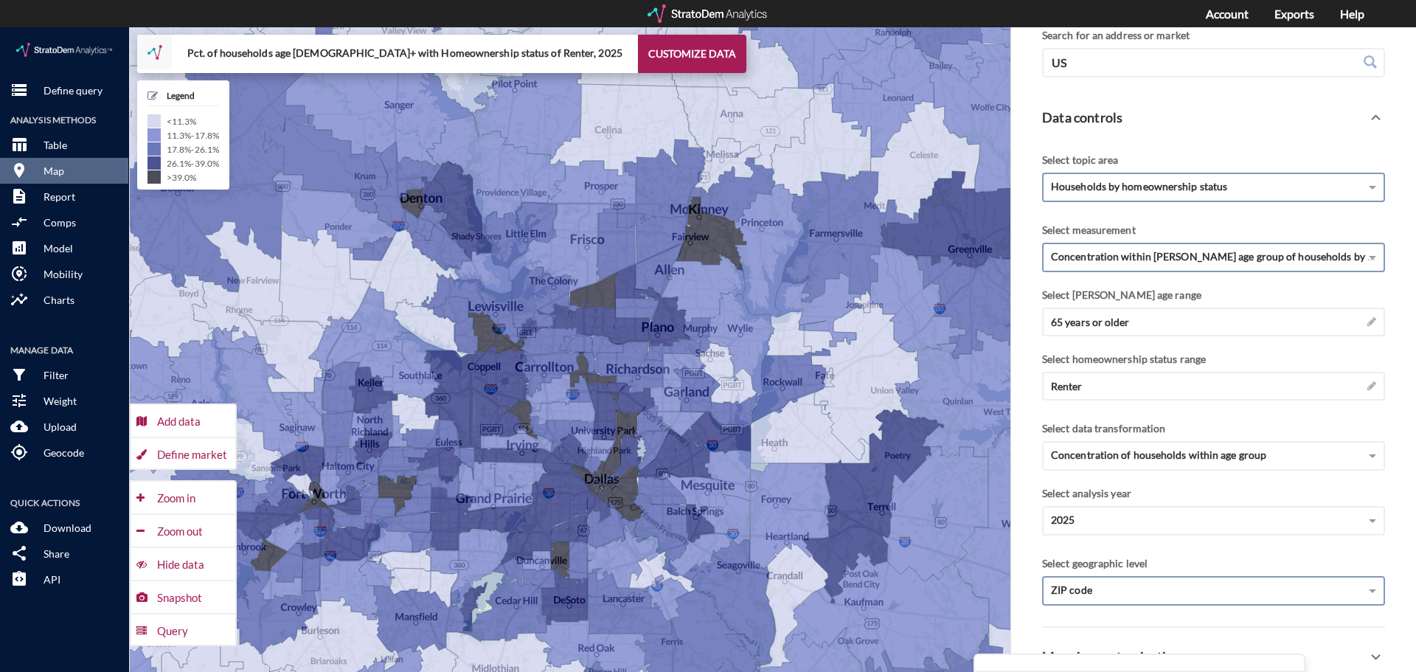
scroll to position [128, 0]
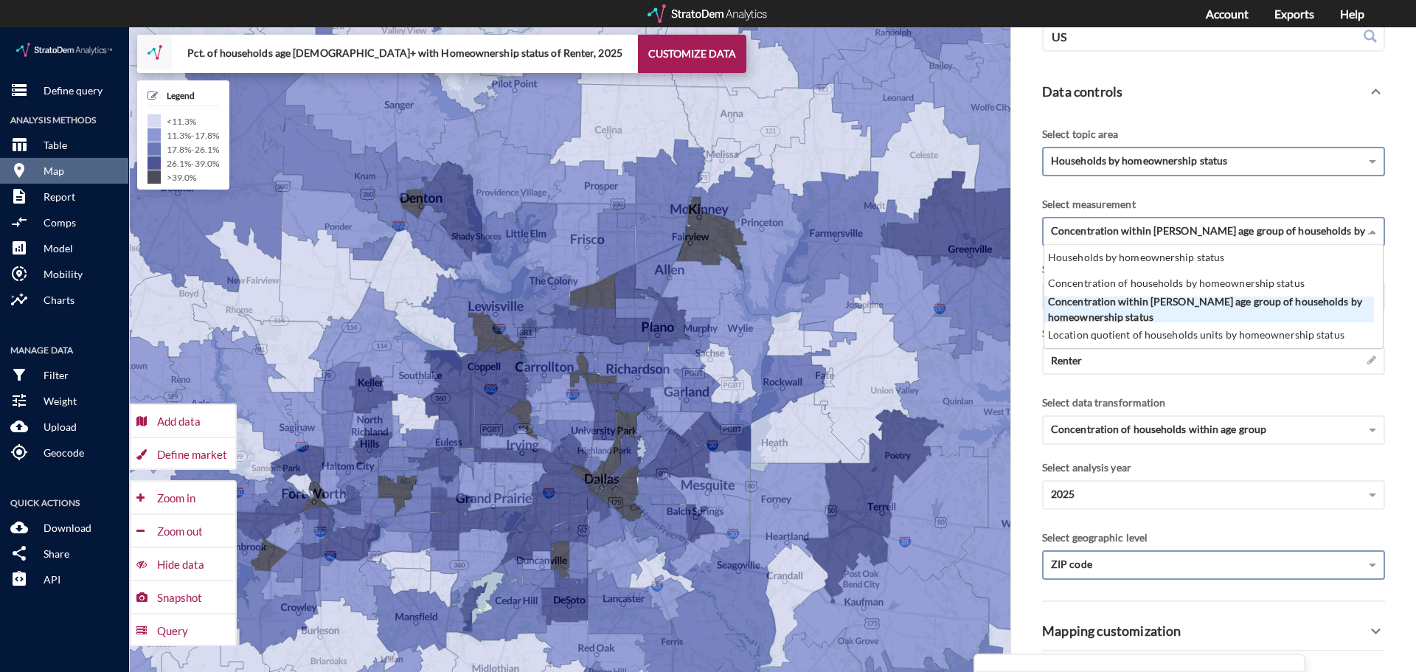
click div "Concentration within [PERSON_NAME] age group of households by homeownership sta…"
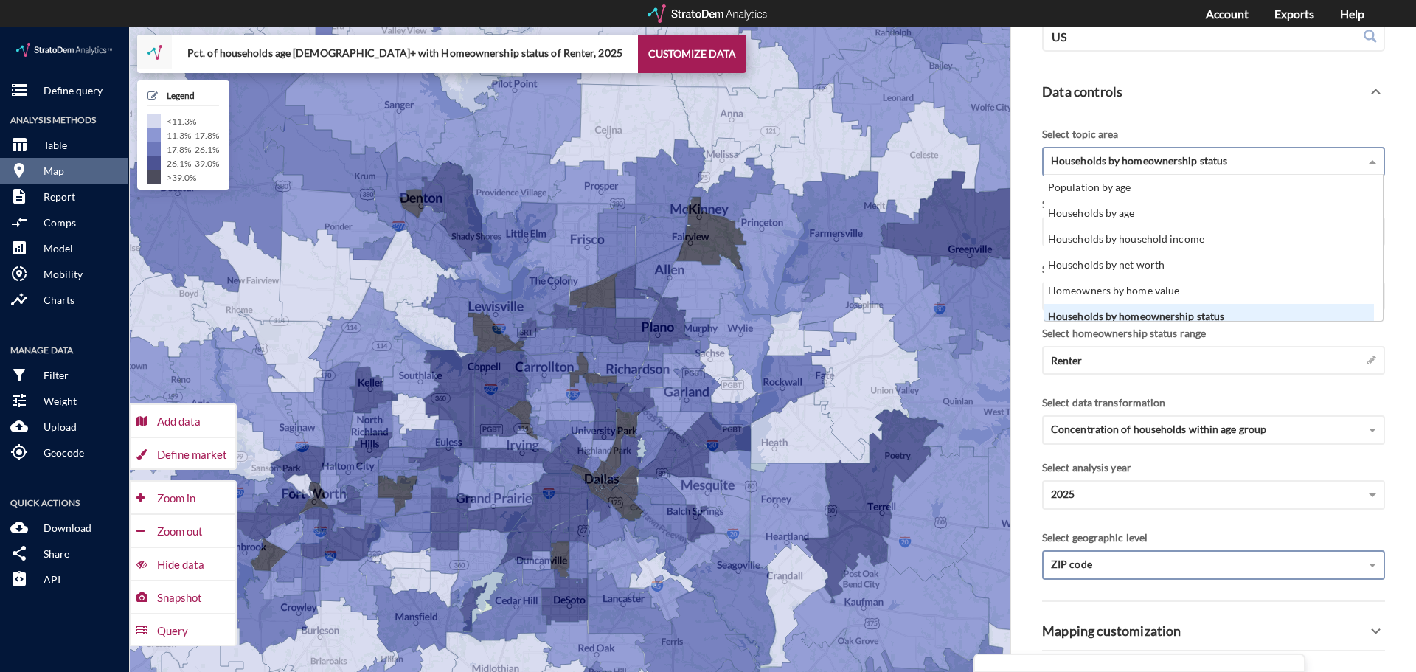
click span "Households by homeownership status"
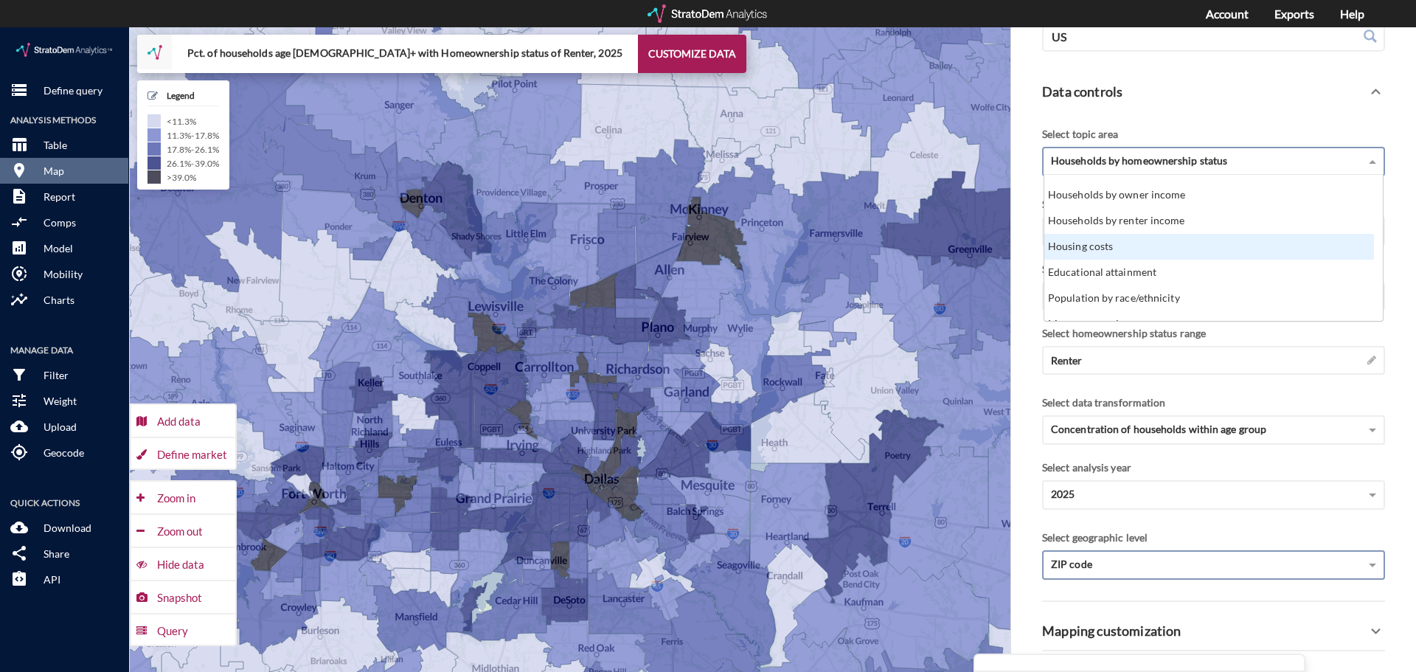
scroll to position [221, 0]
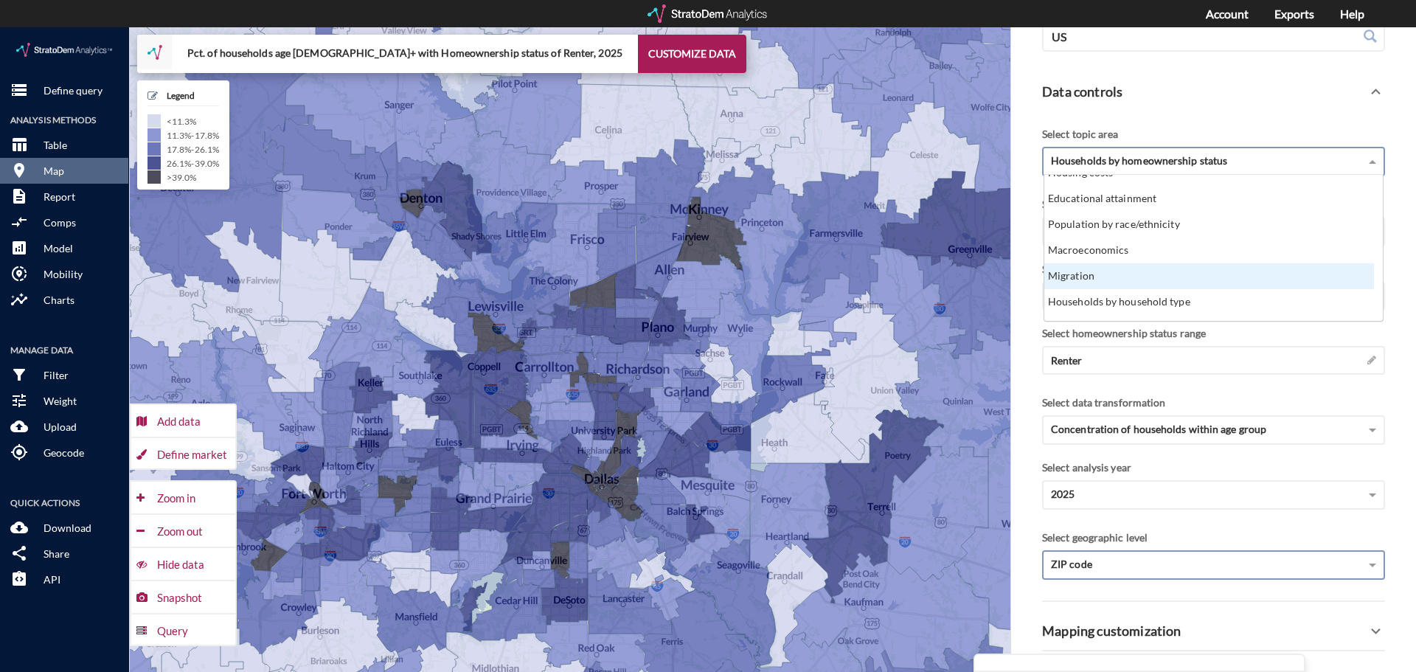
click div "Migration"
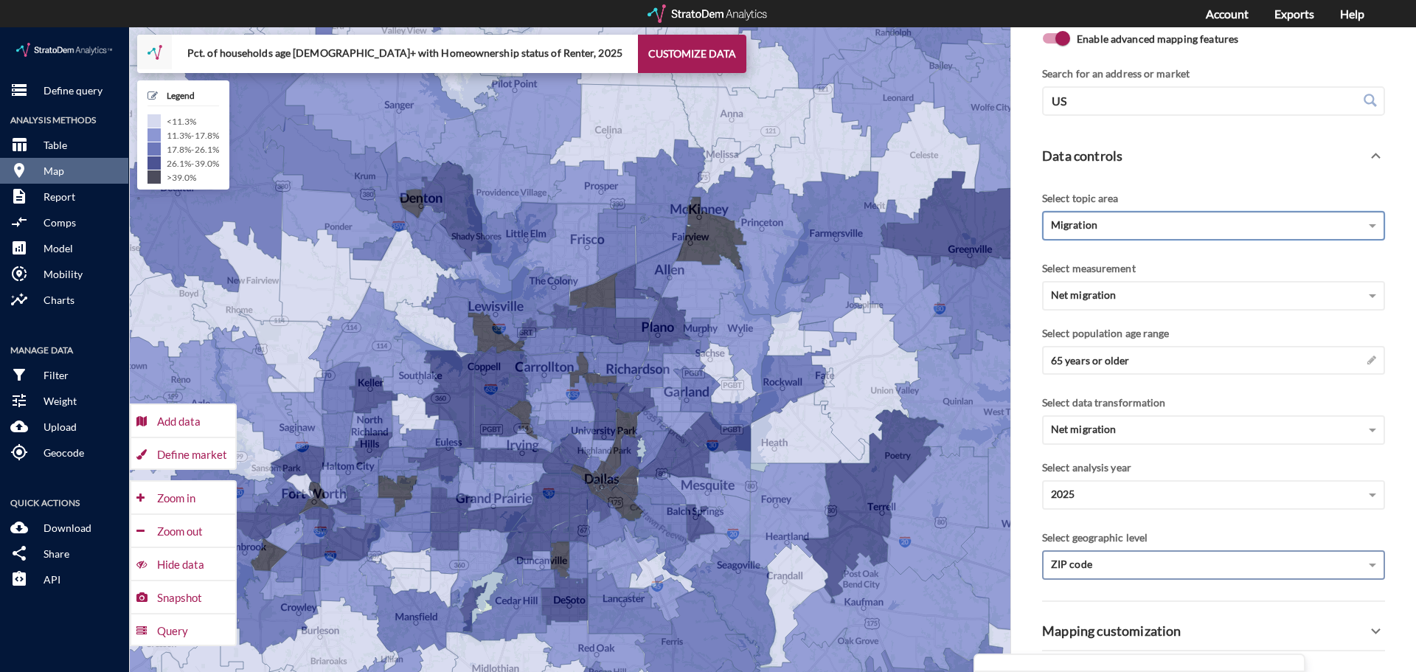
scroll to position [63, 0]
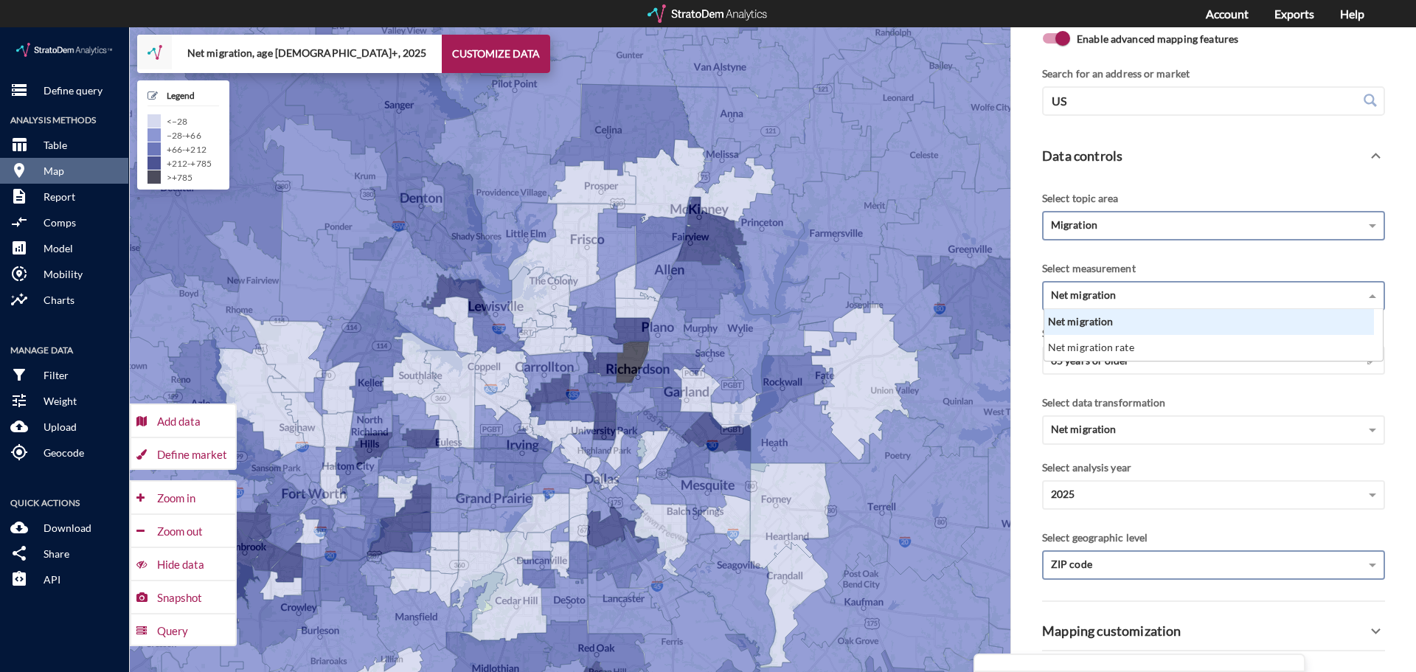
click span "Net migration"
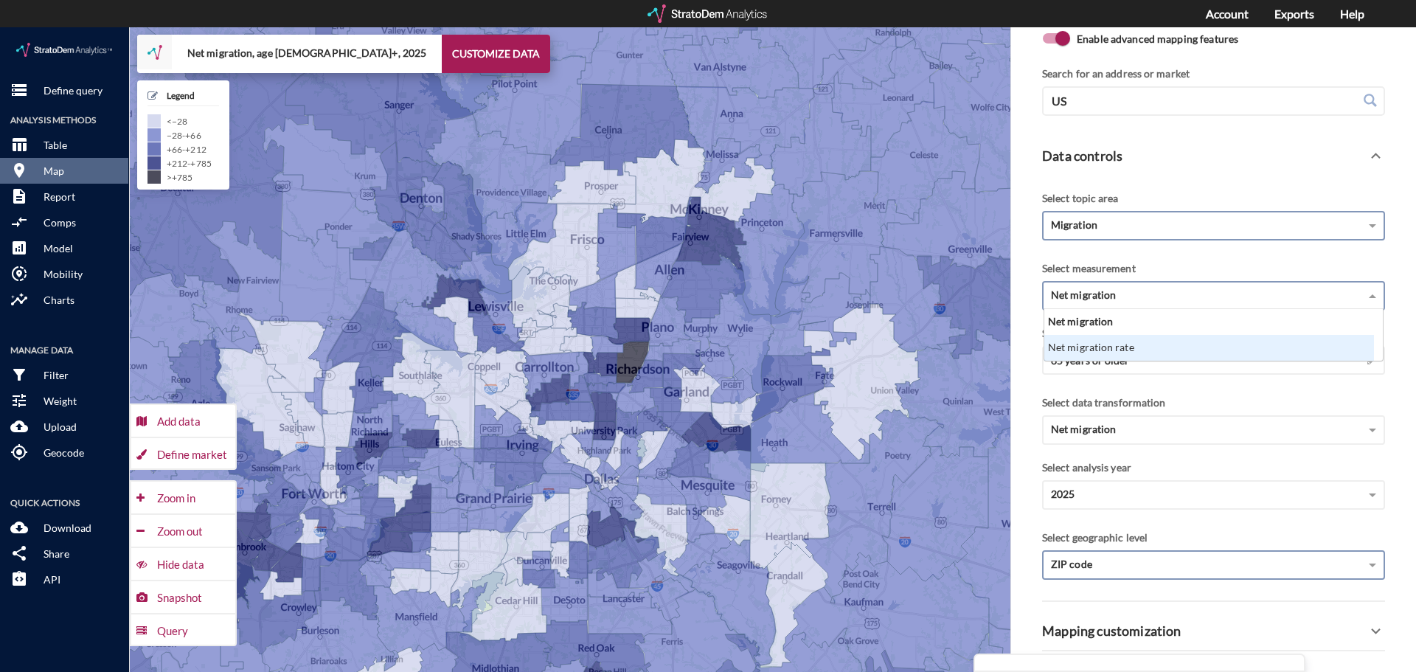
click div "Net migration rate"
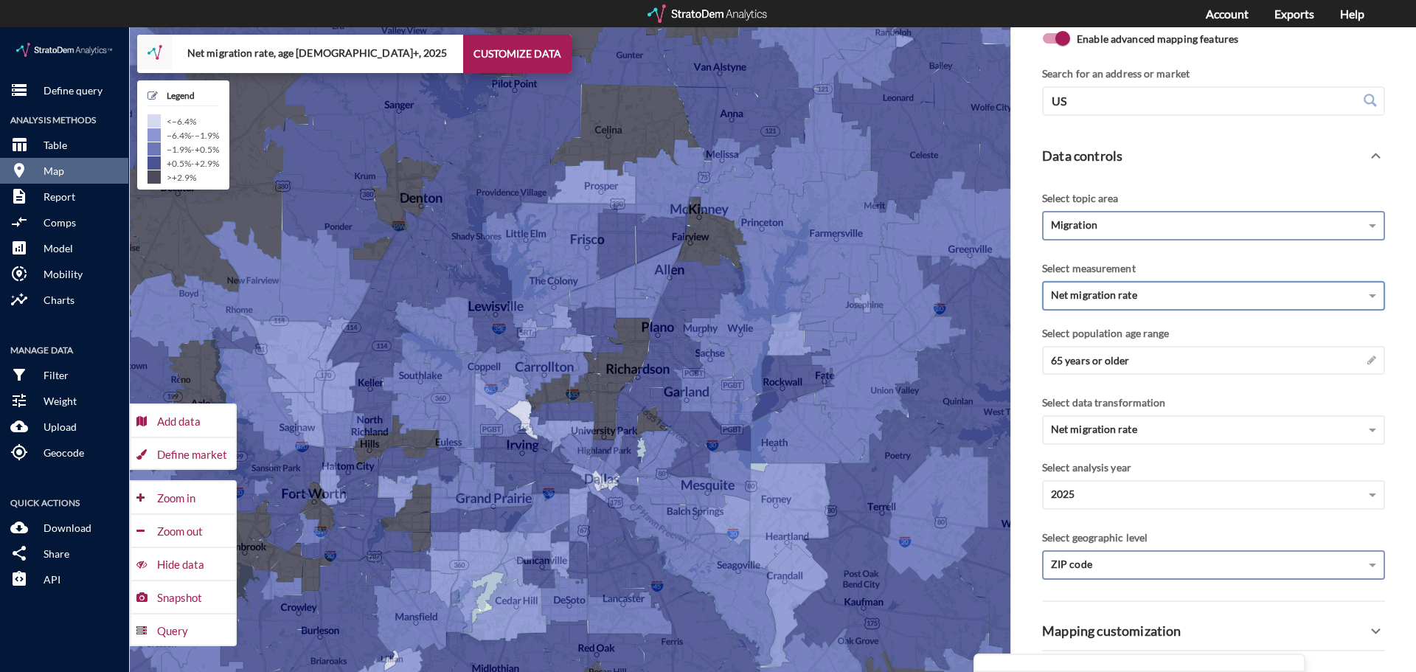
click span "ZIP code"
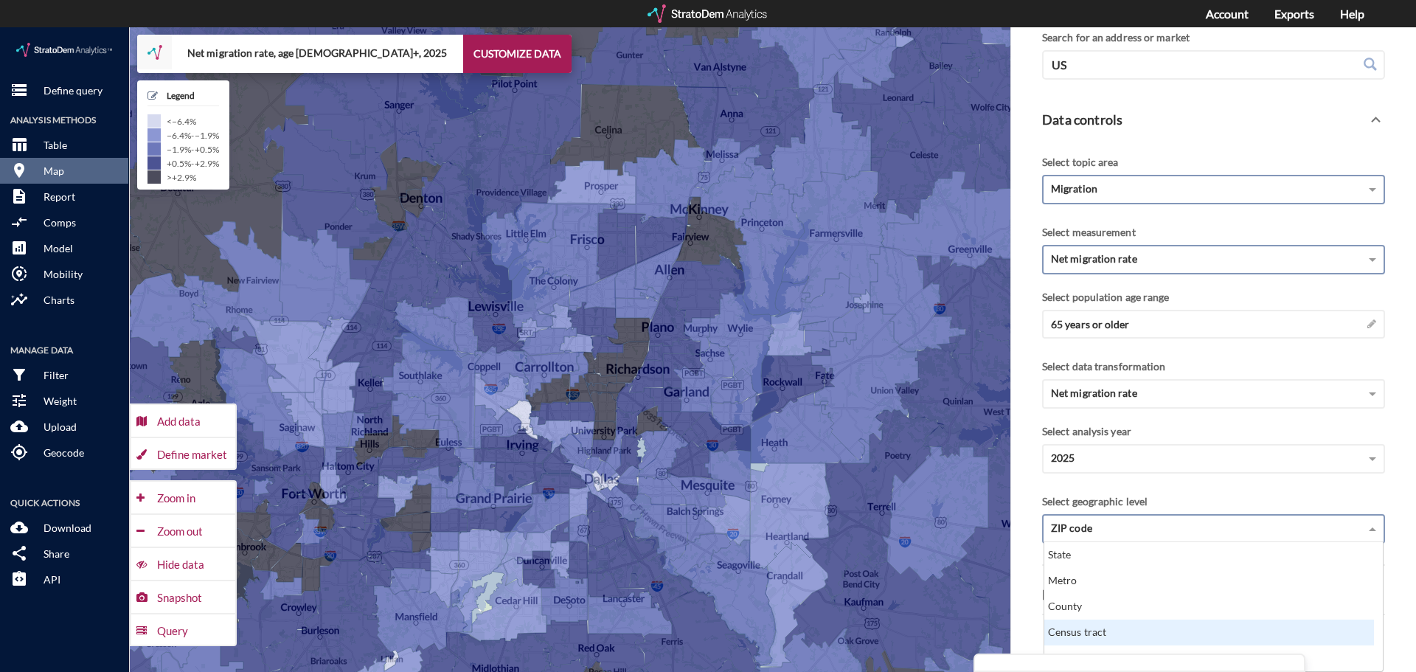
click div "Census tract"
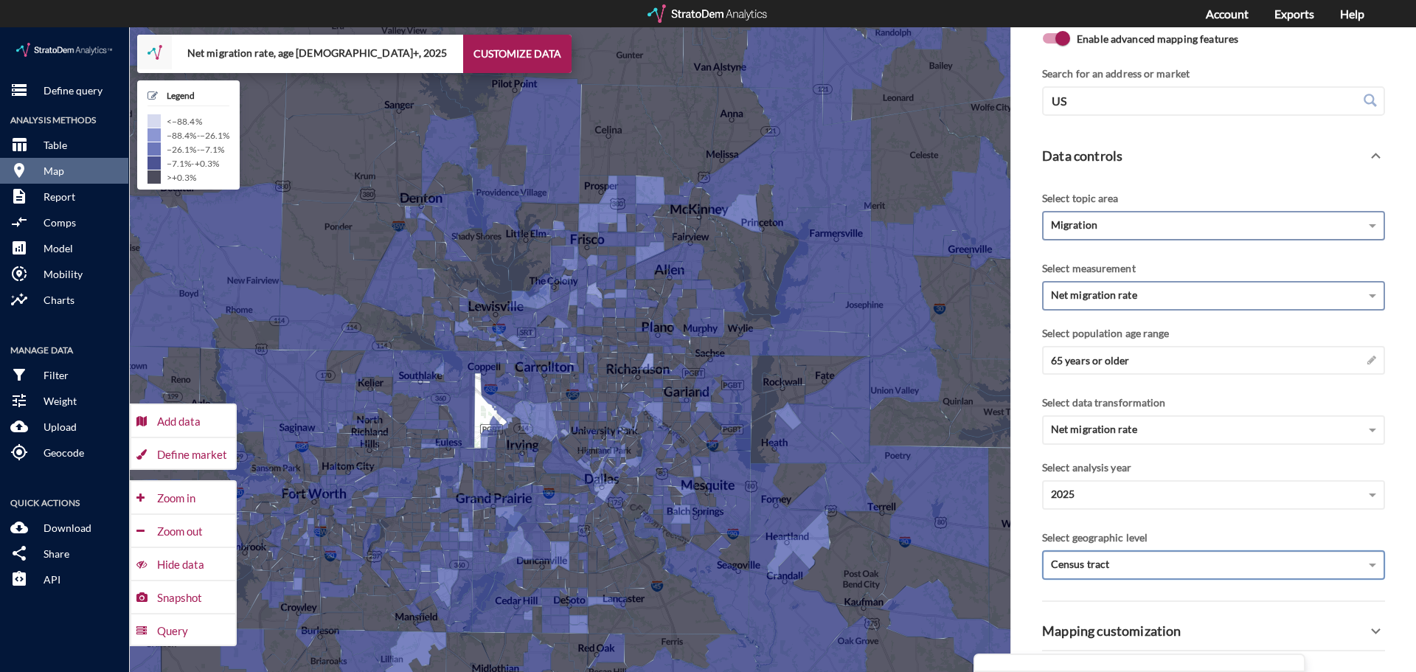
click div "Migration"
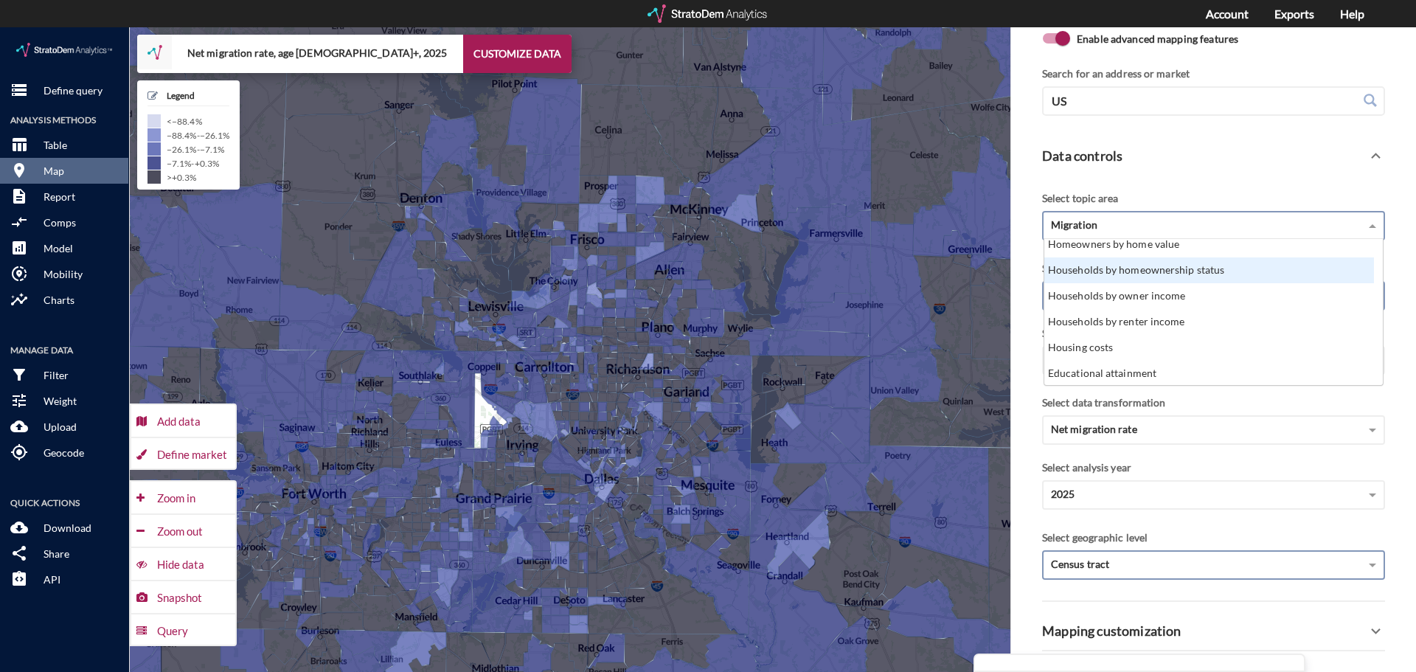
scroll to position [133, 0]
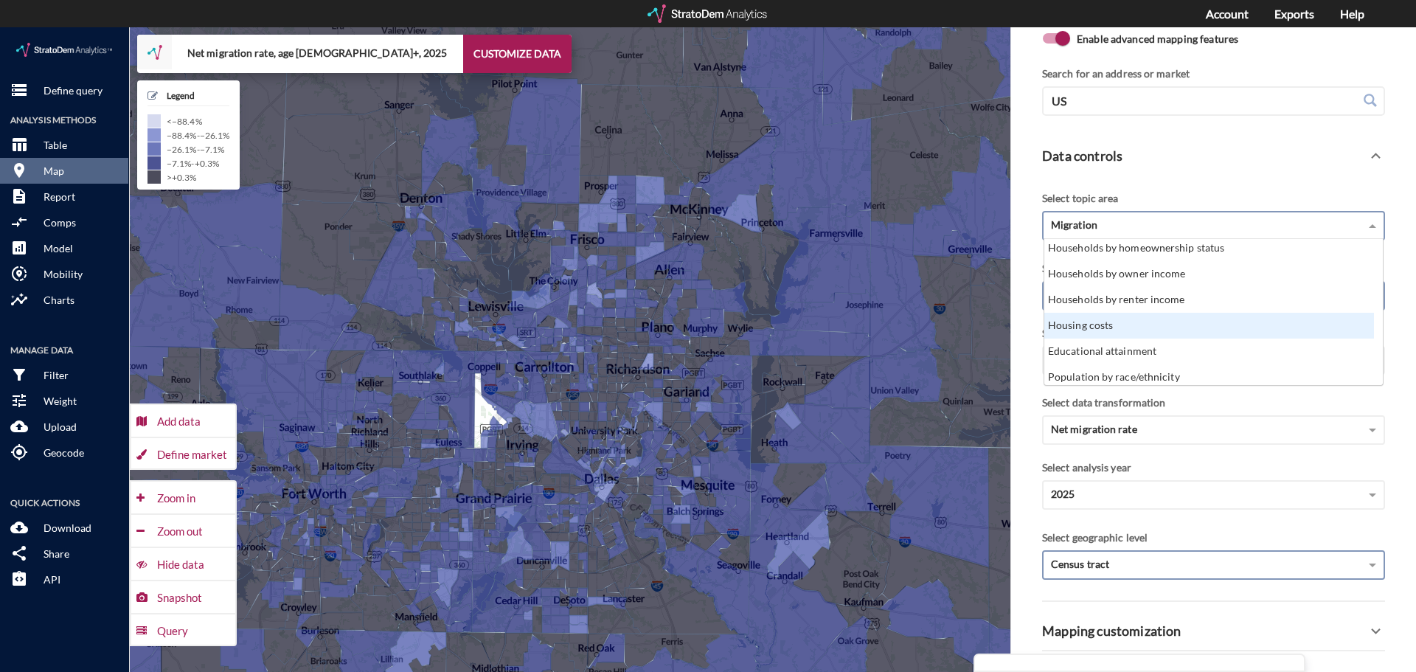
click div "Housing costs"
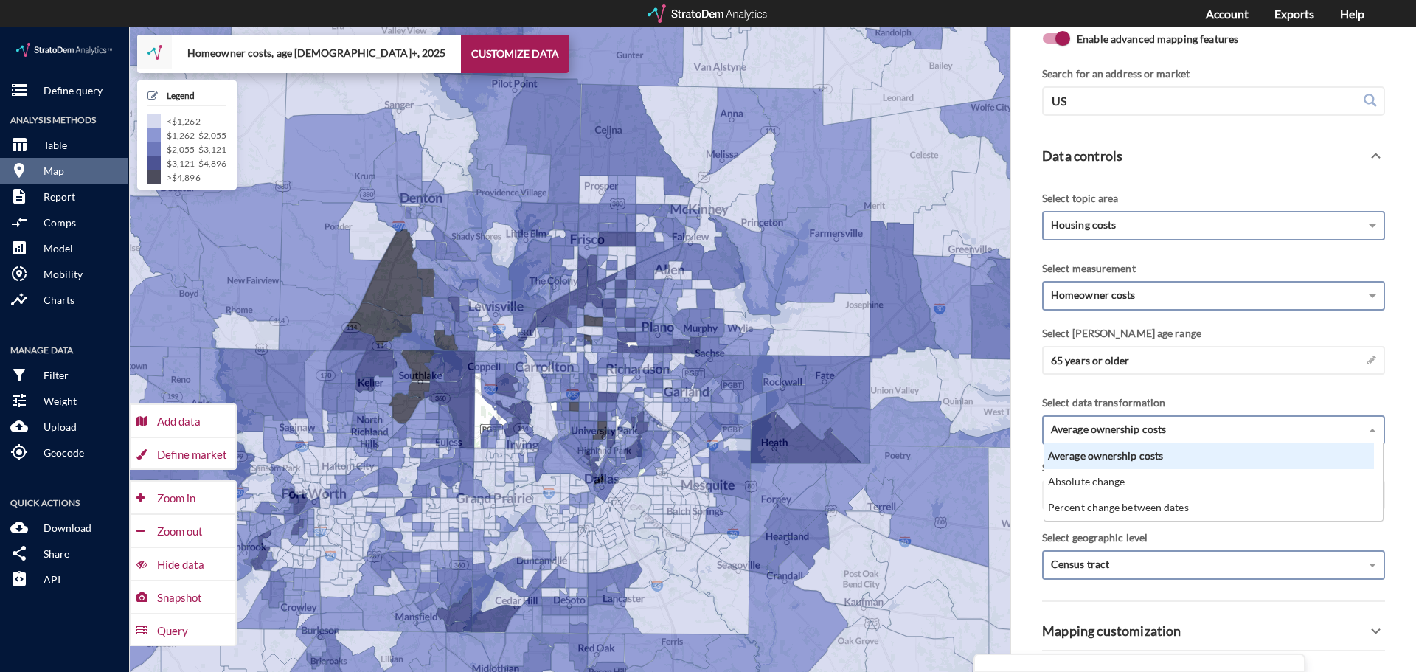
click div "Average ownership costs"
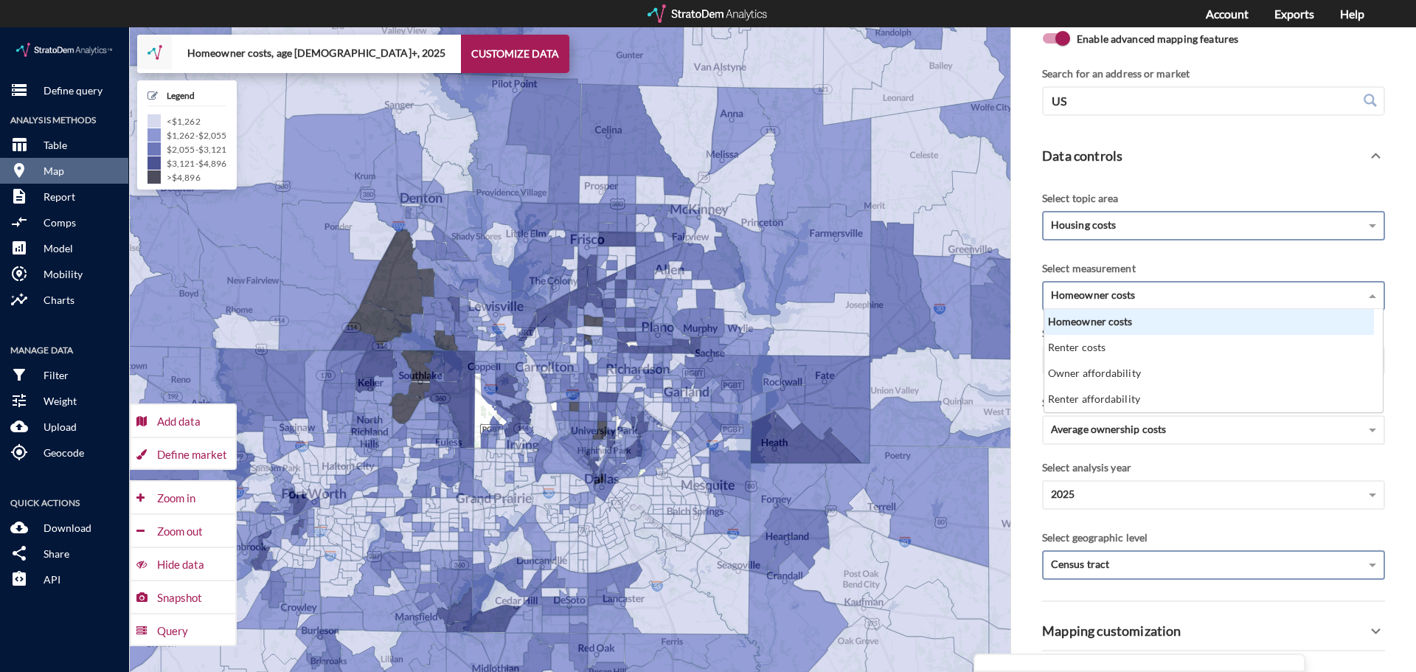
click div "Homeowner costs"
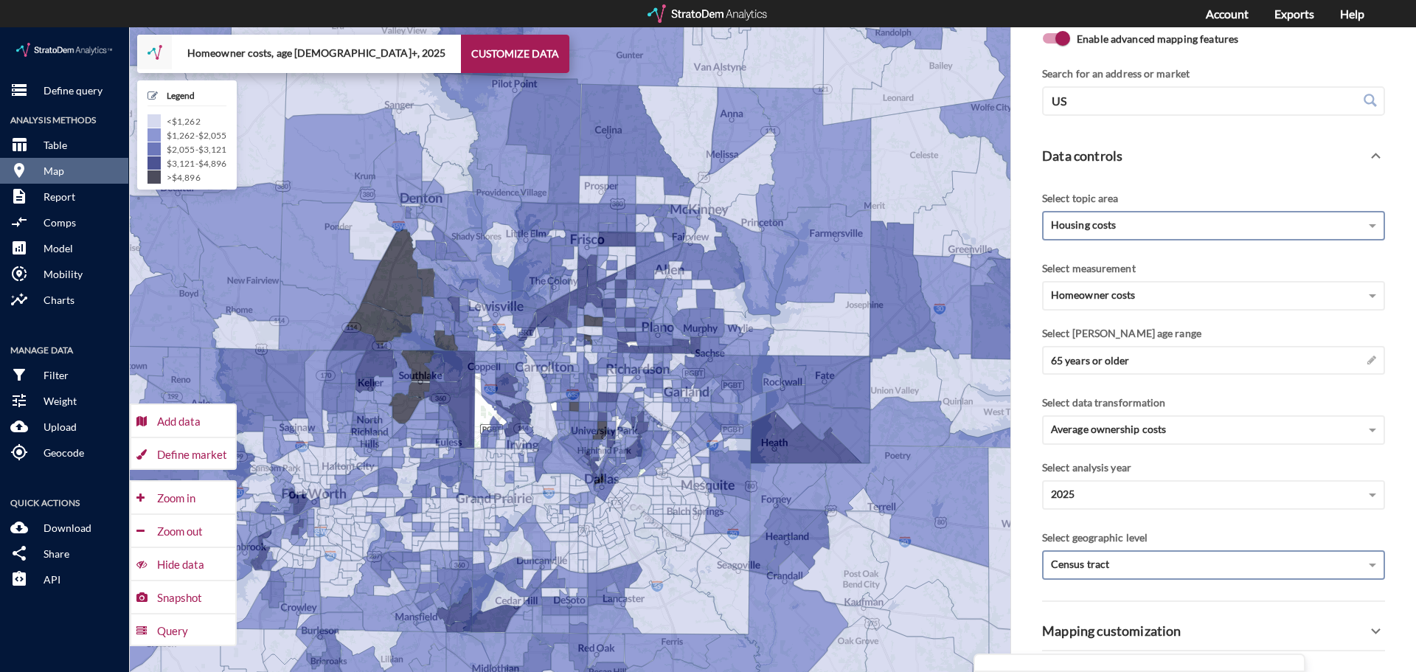
click div "Maps Close X Enable advanced mapping features Upload controls Color markers by …"
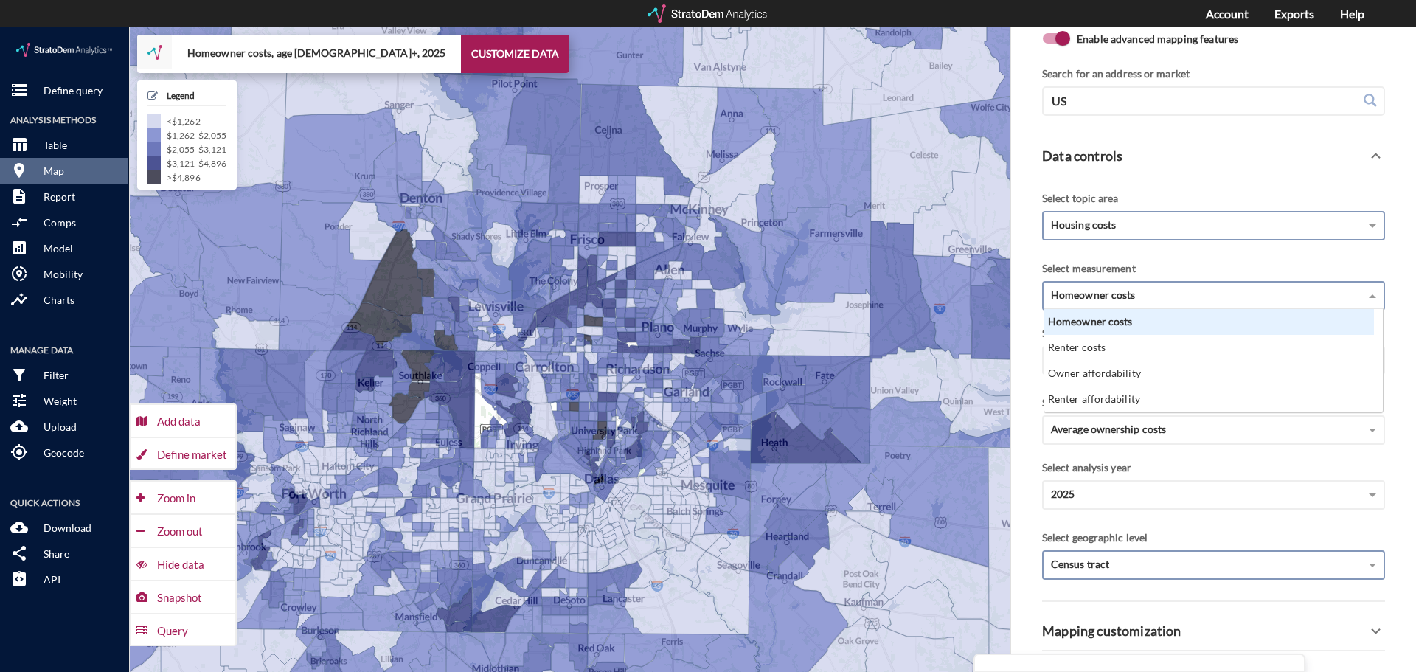
click span "Homeowner costs"
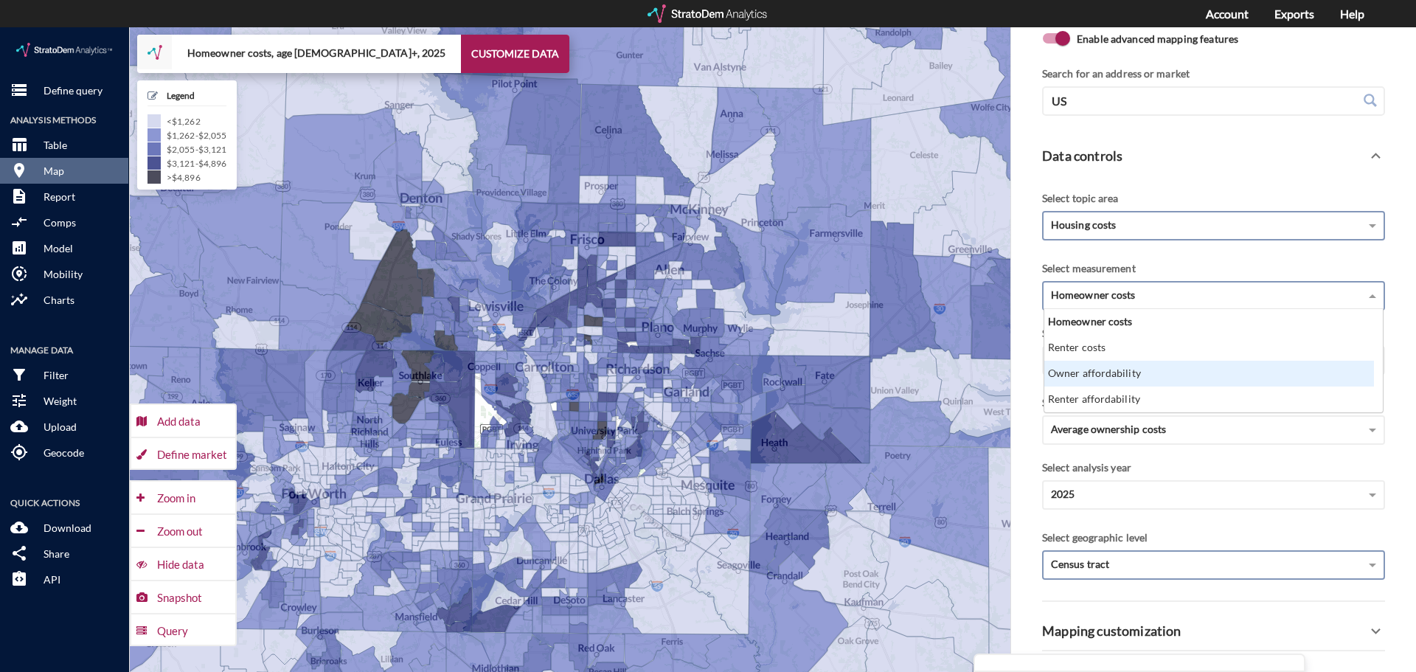
click div "Owner affordability"
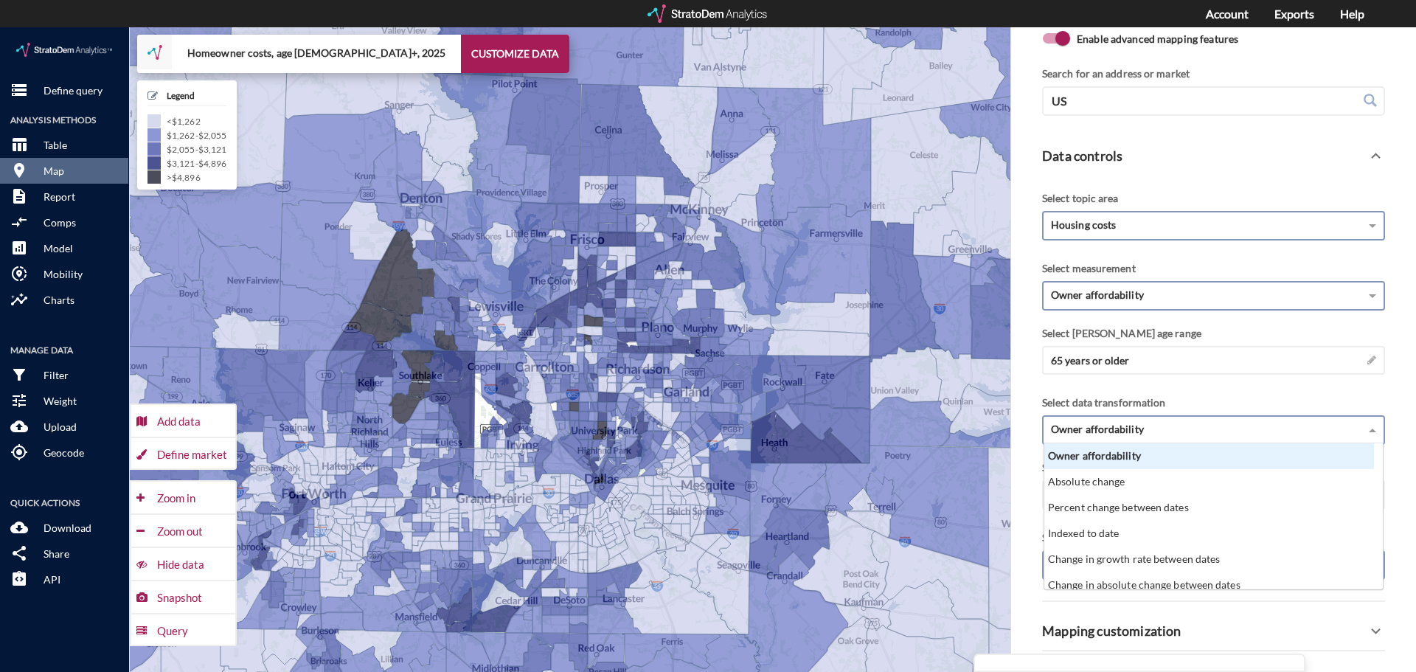
click span "Owner affordability"
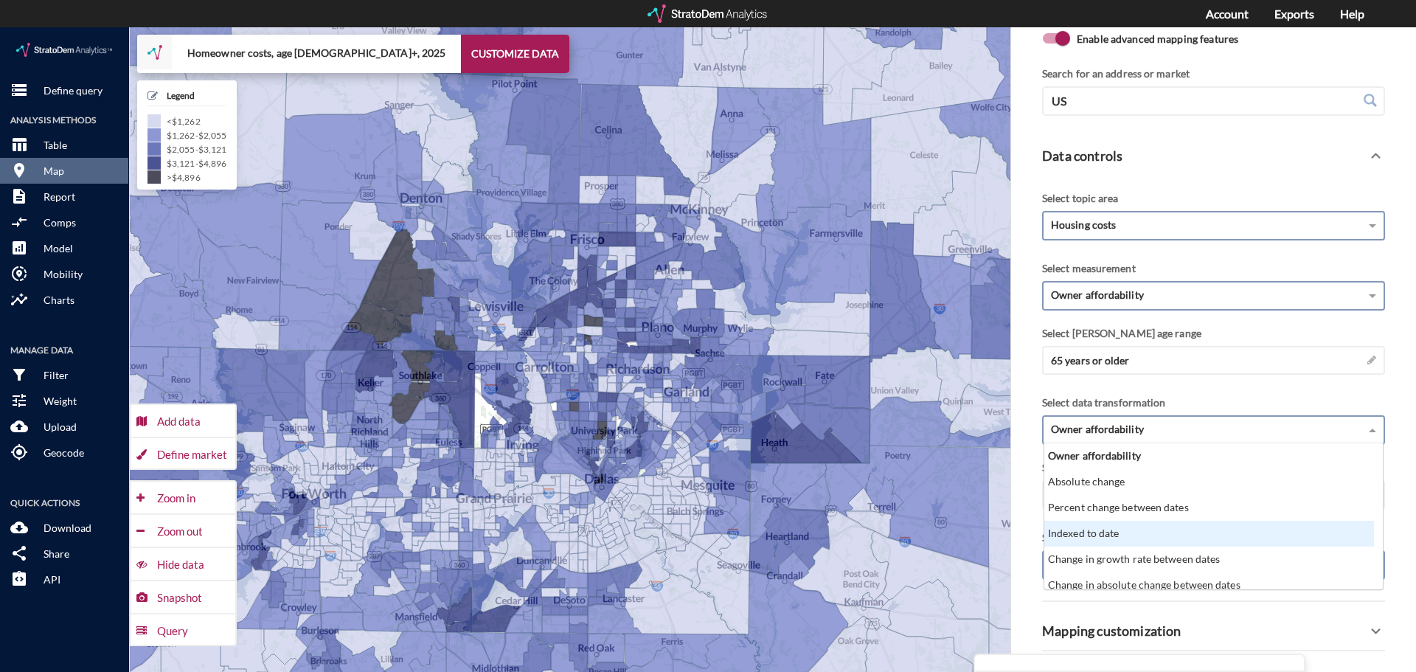
scroll to position [33, 0]
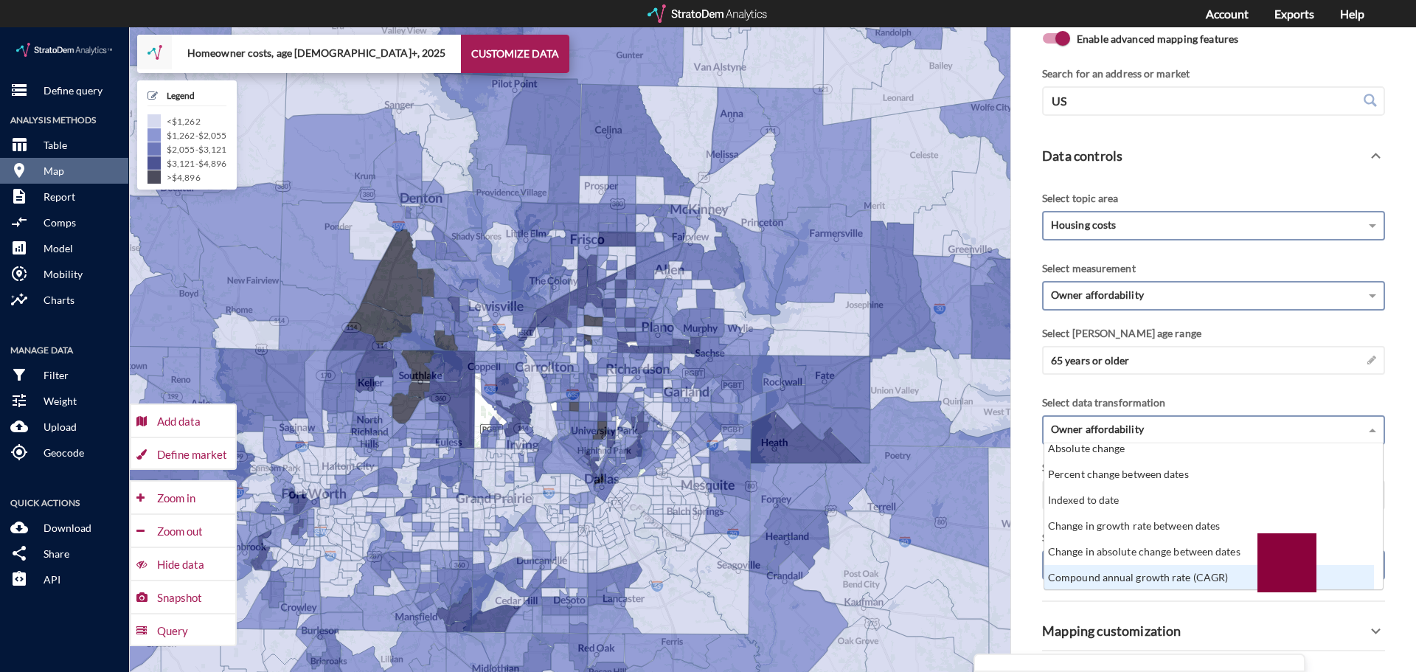
click div "Compound annual growth rate (CAGR)"
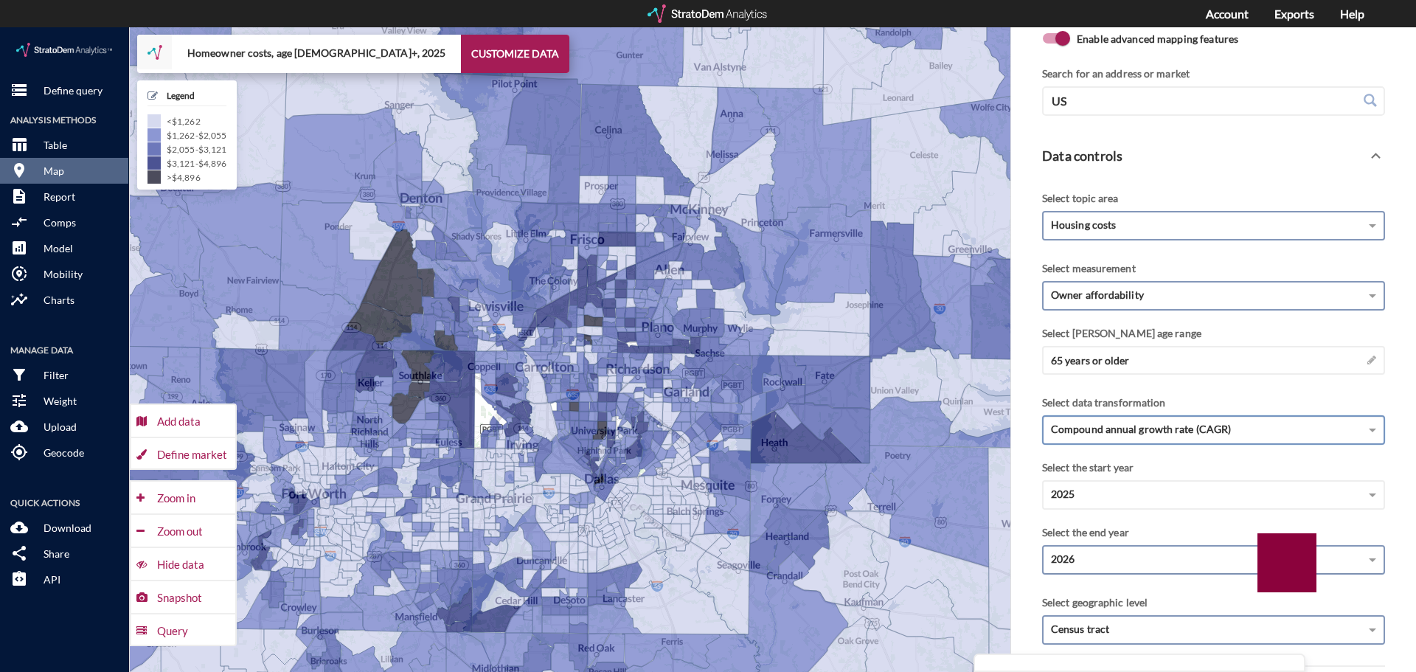
click div "2026"
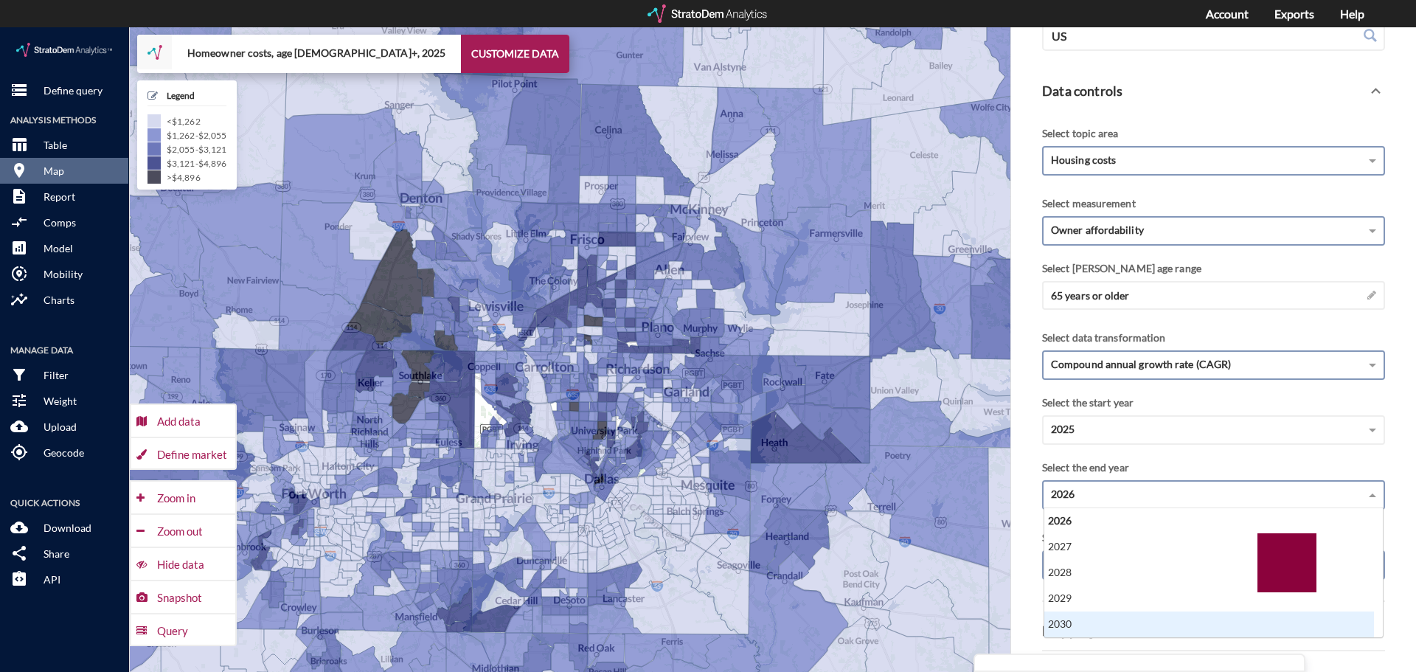
click div "2030"
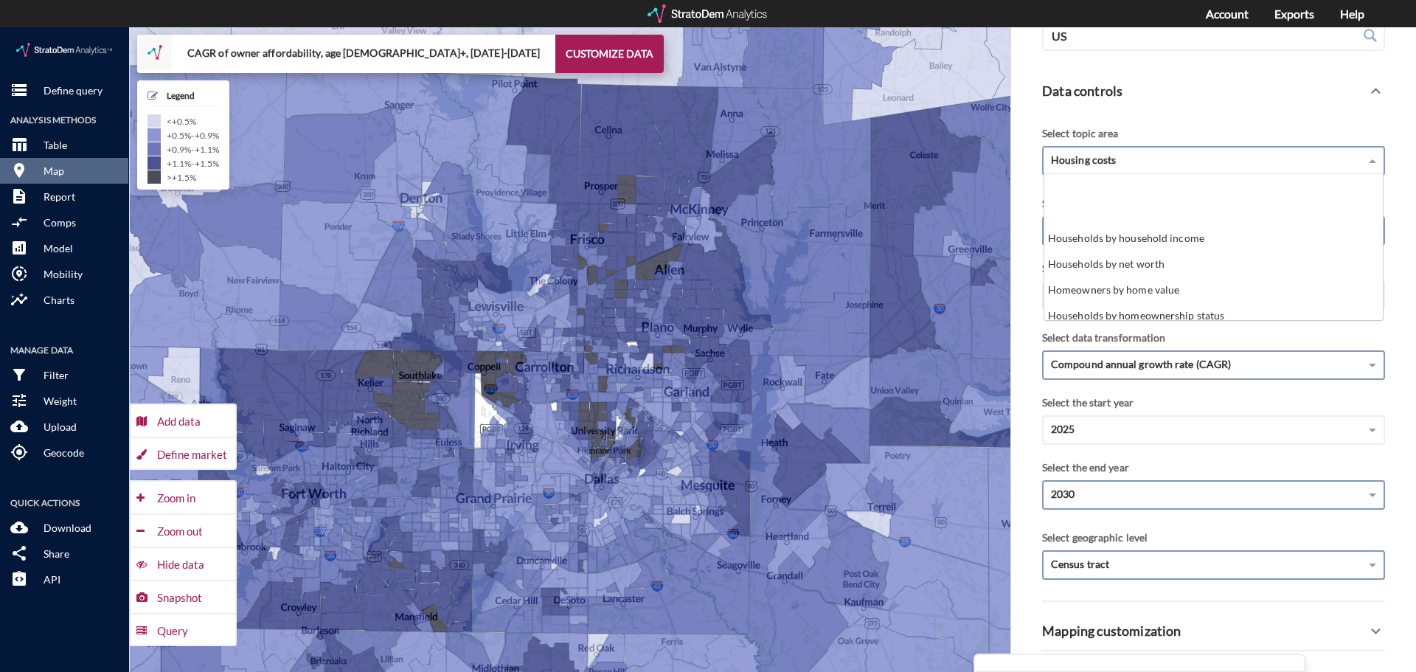
click div "Housing costs"
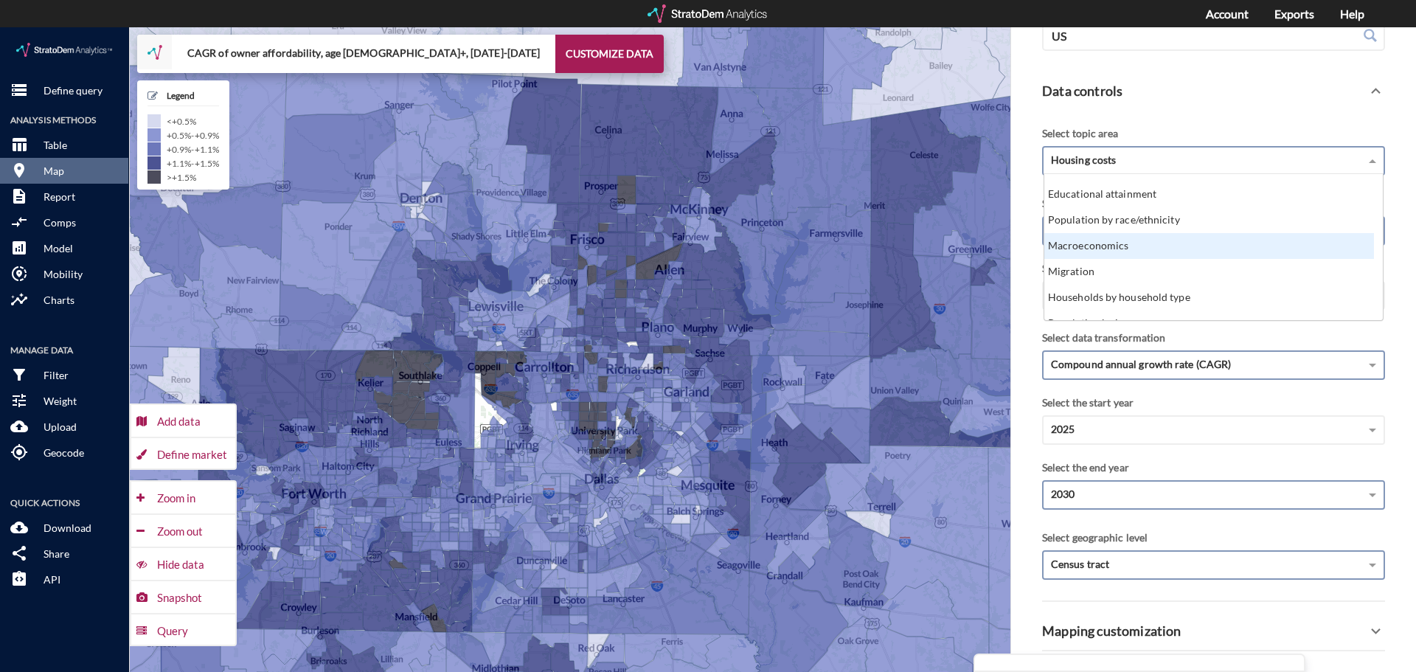
click div "Macroeconomics"
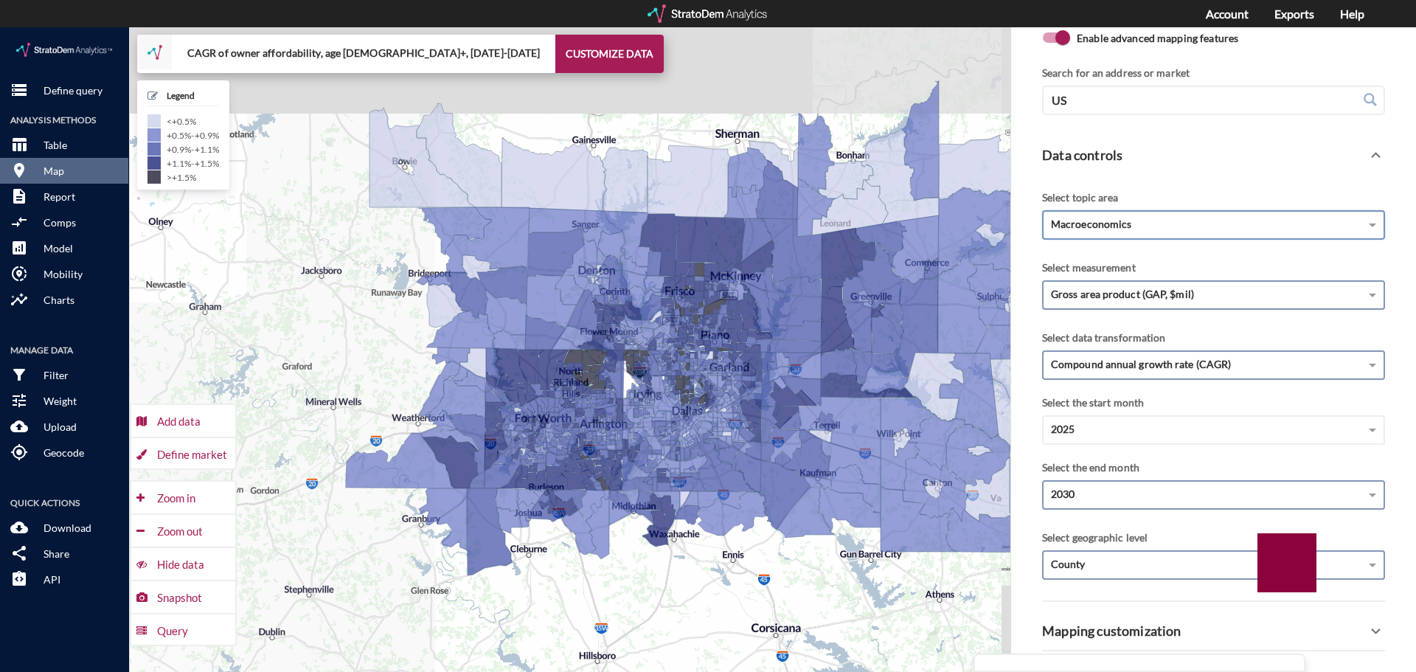
scroll to position [53, 0]
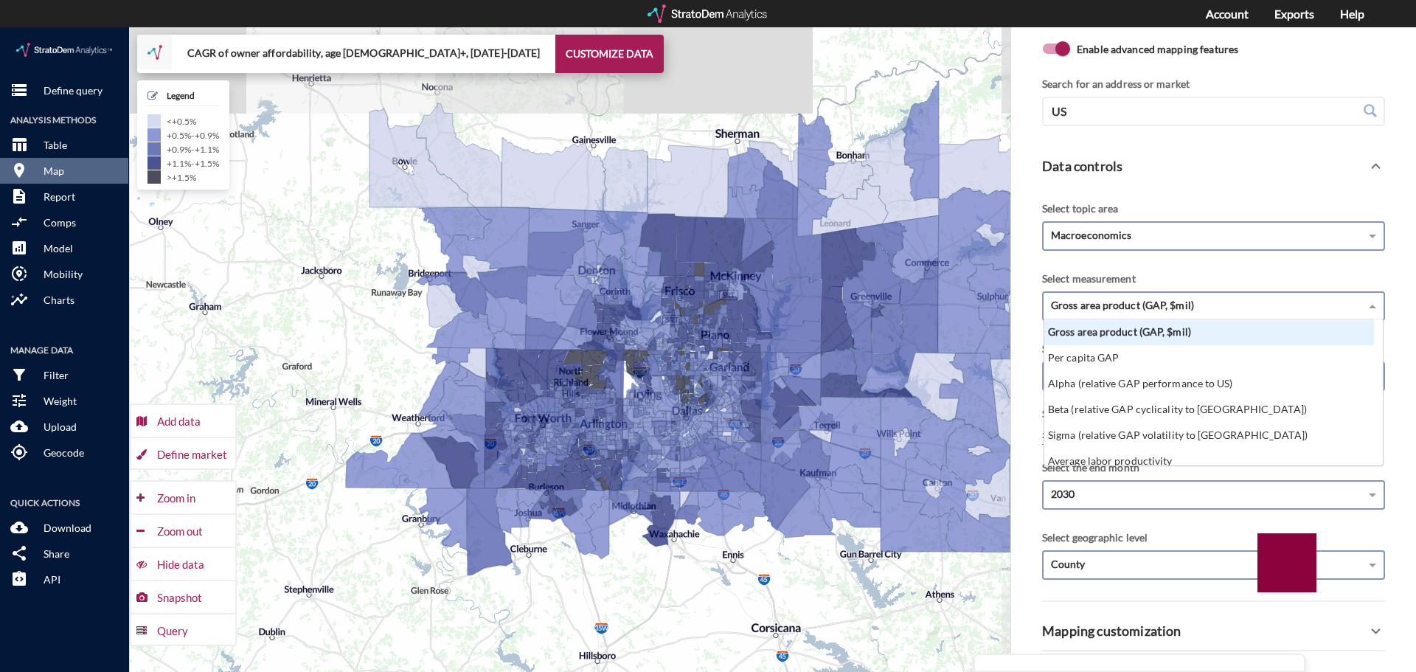
click div "Gross area product (GAP, $mil)"
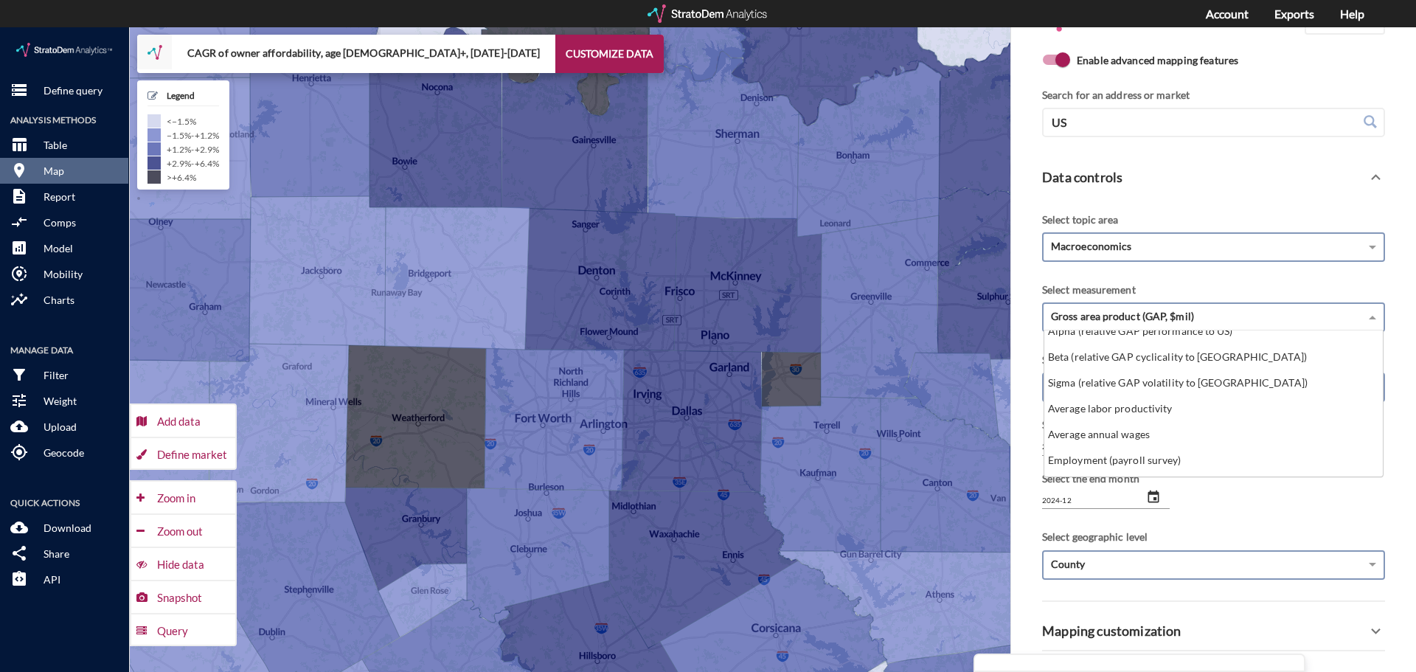
scroll to position [0, 0]
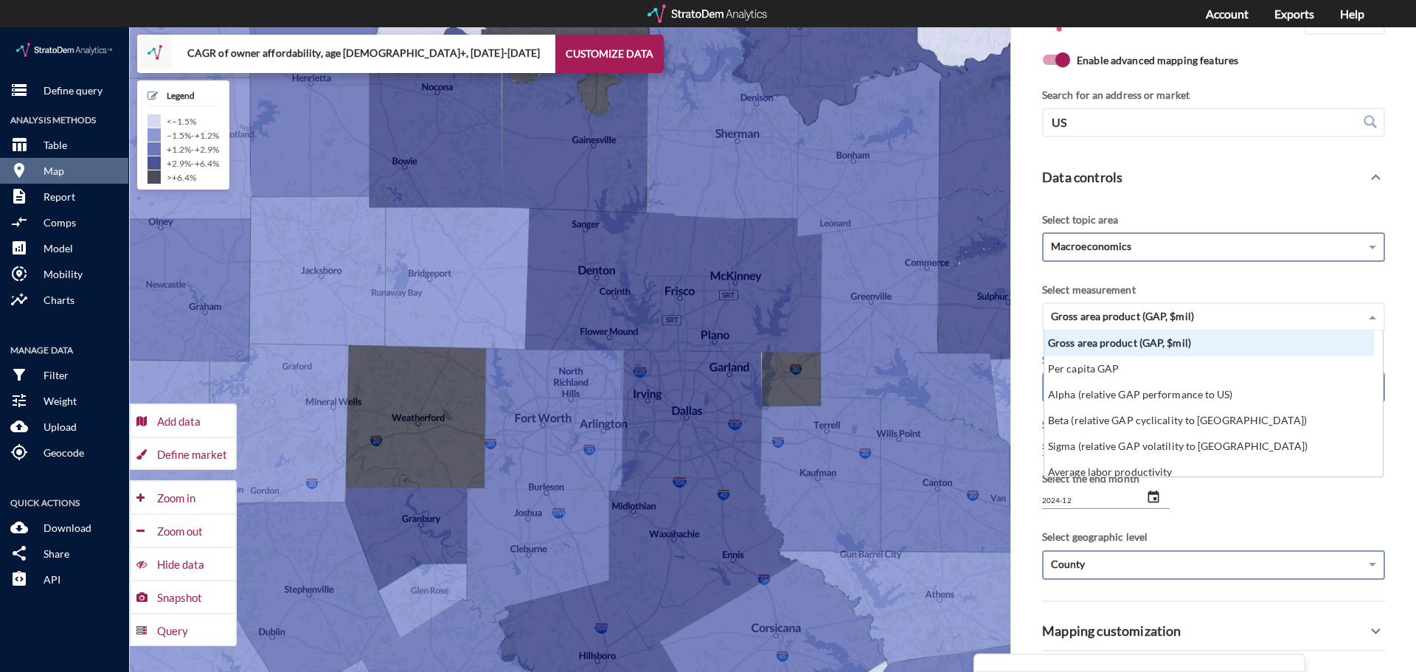
click div "Macroeconomics"
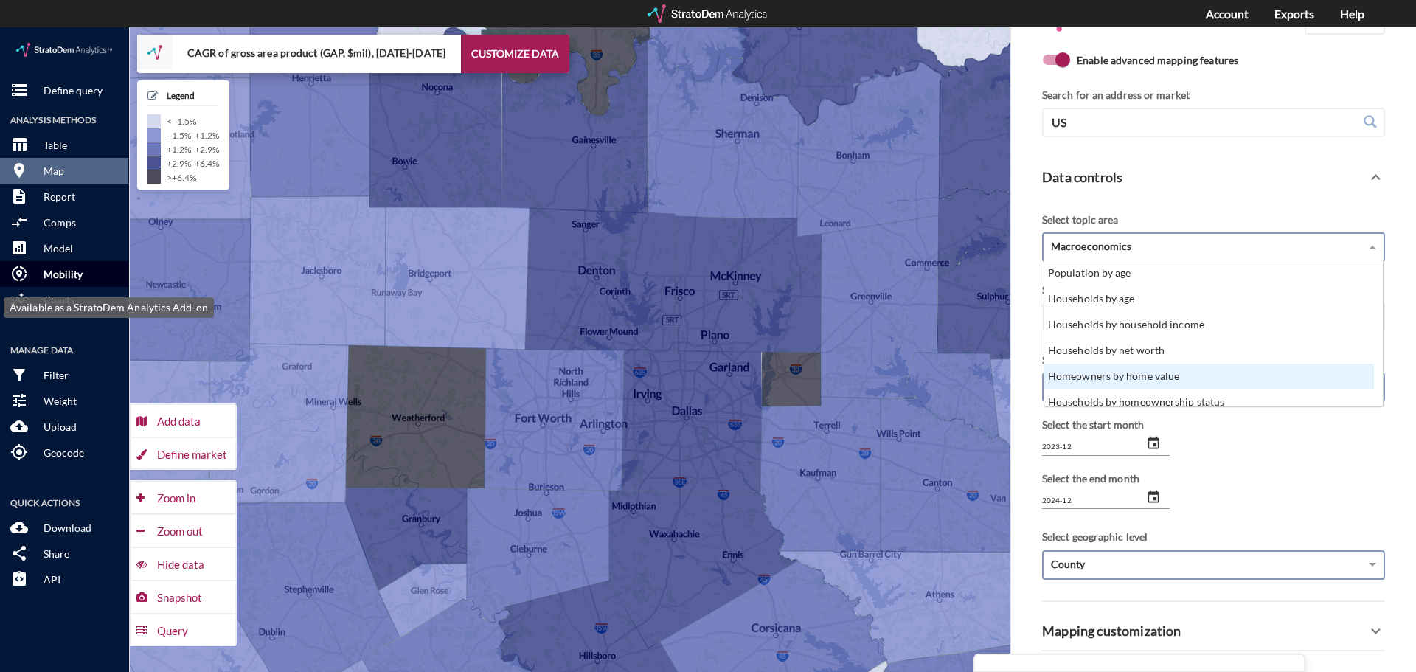
click p "Mobility"
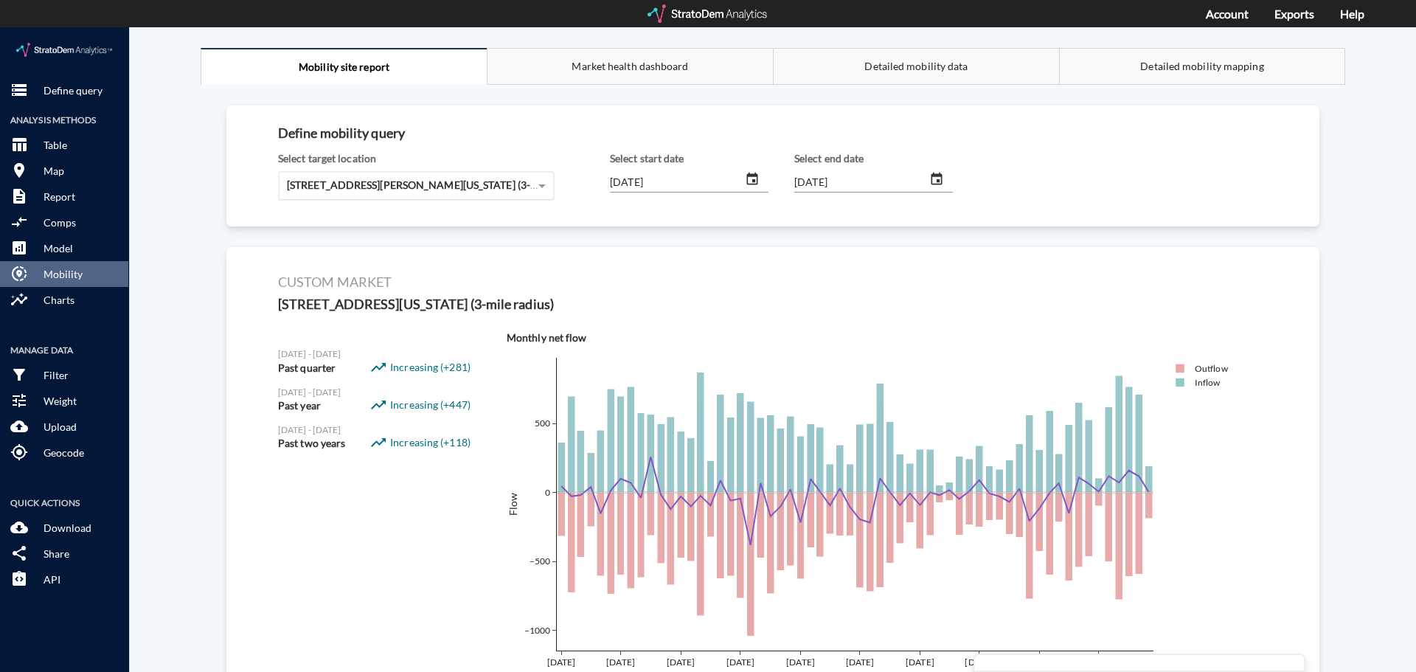
click span "[STREET_ADDRESS][PERSON_NAME][US_STATE] (3-mile radius)"
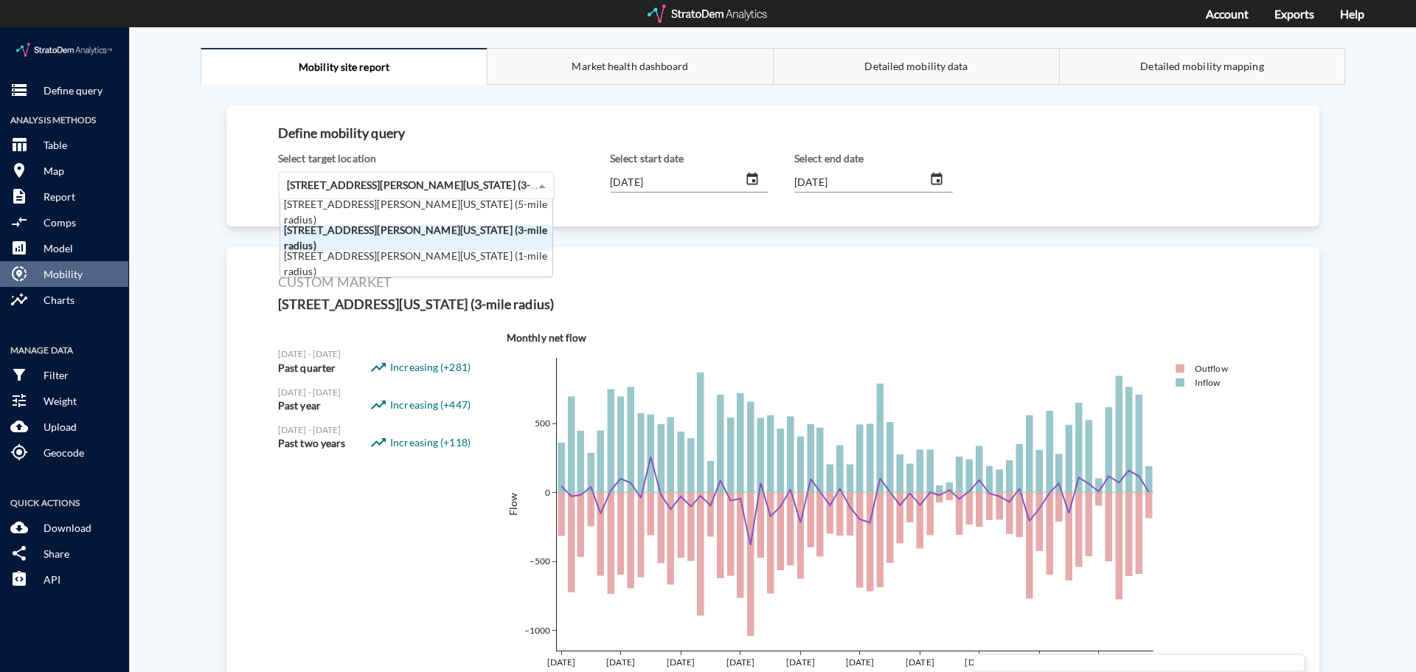
scroll to position [66, 263]
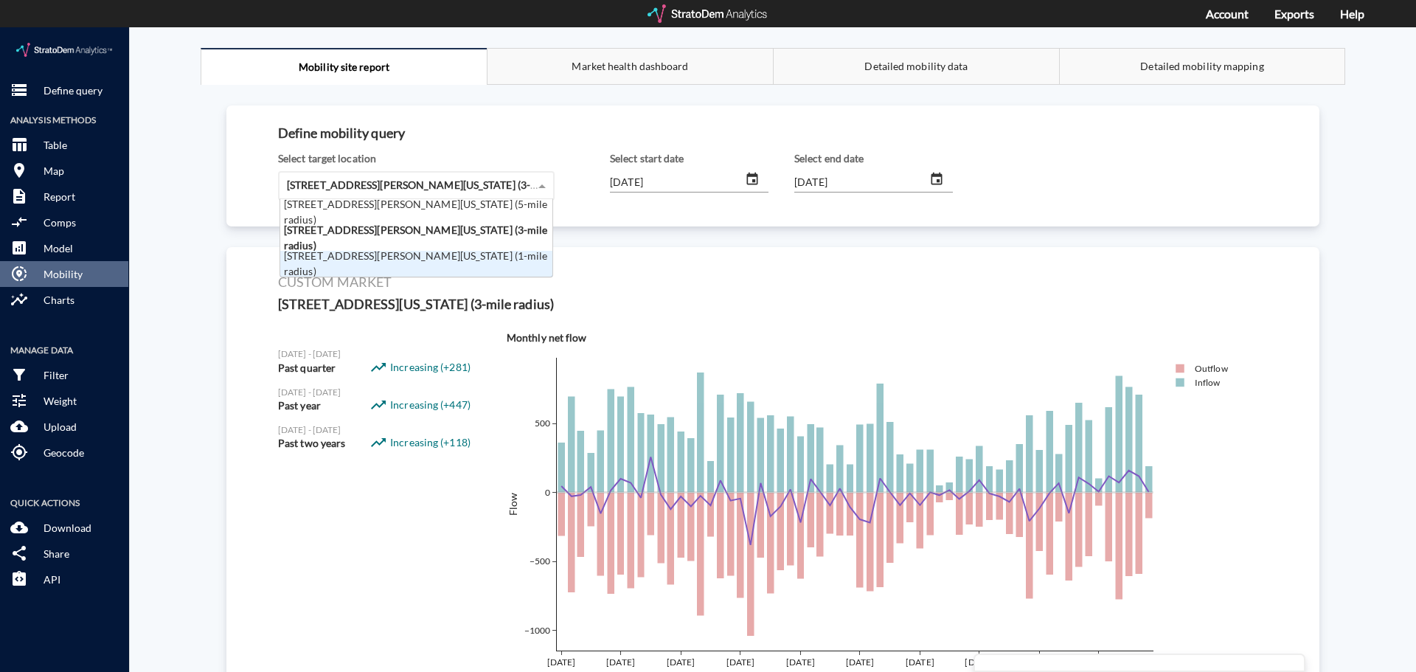
click td "[DATE] - [DATE] Past two years"
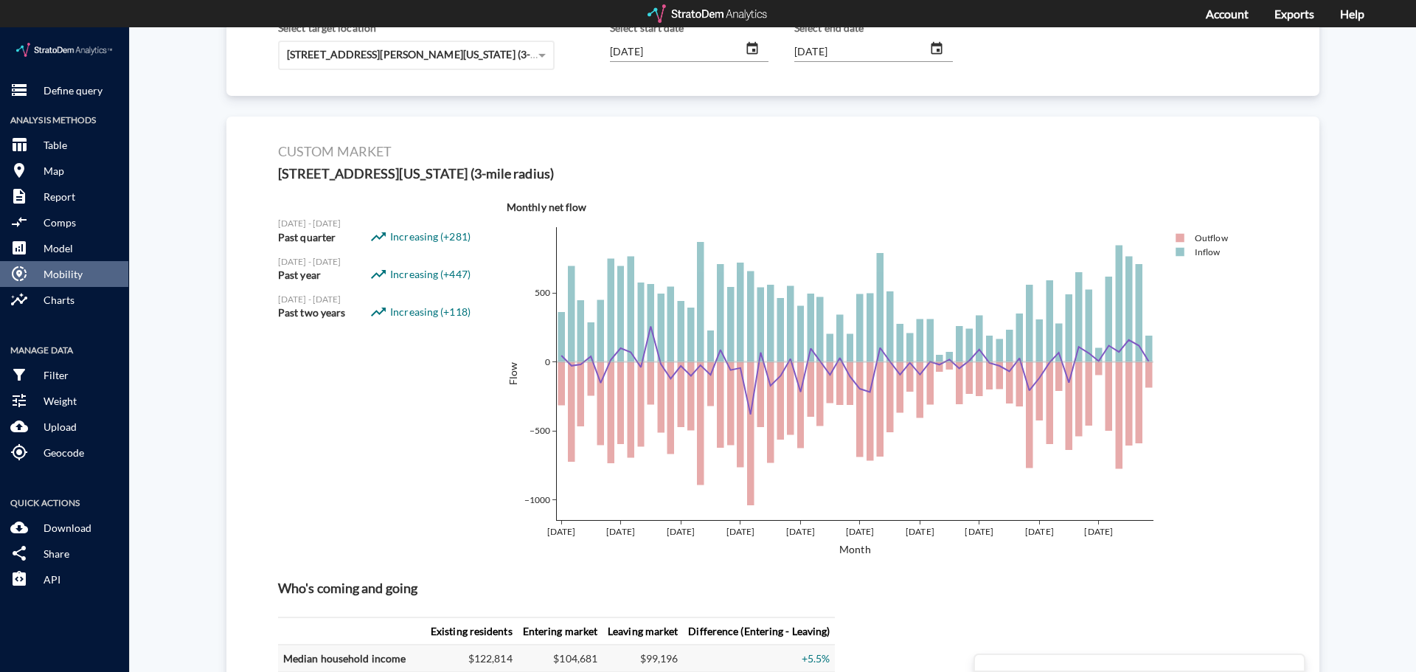
scroll to position [0, 0]
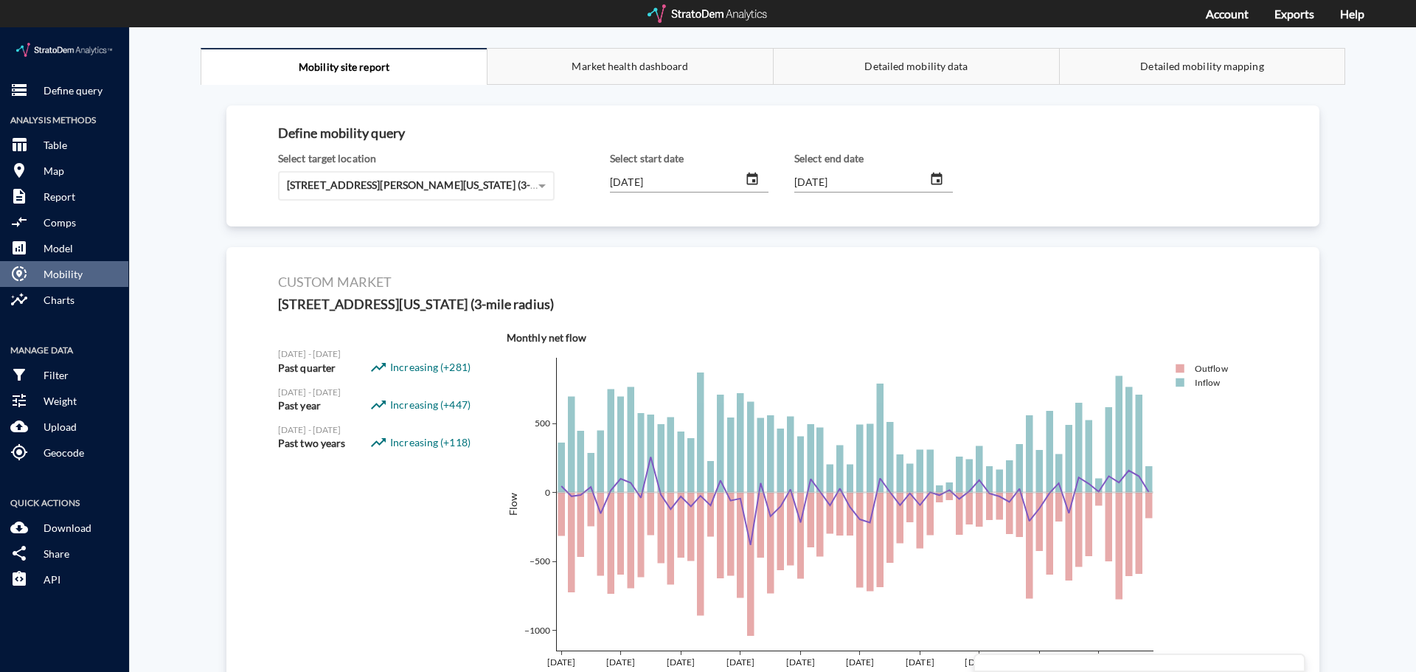
click div "Detailed mobility data"
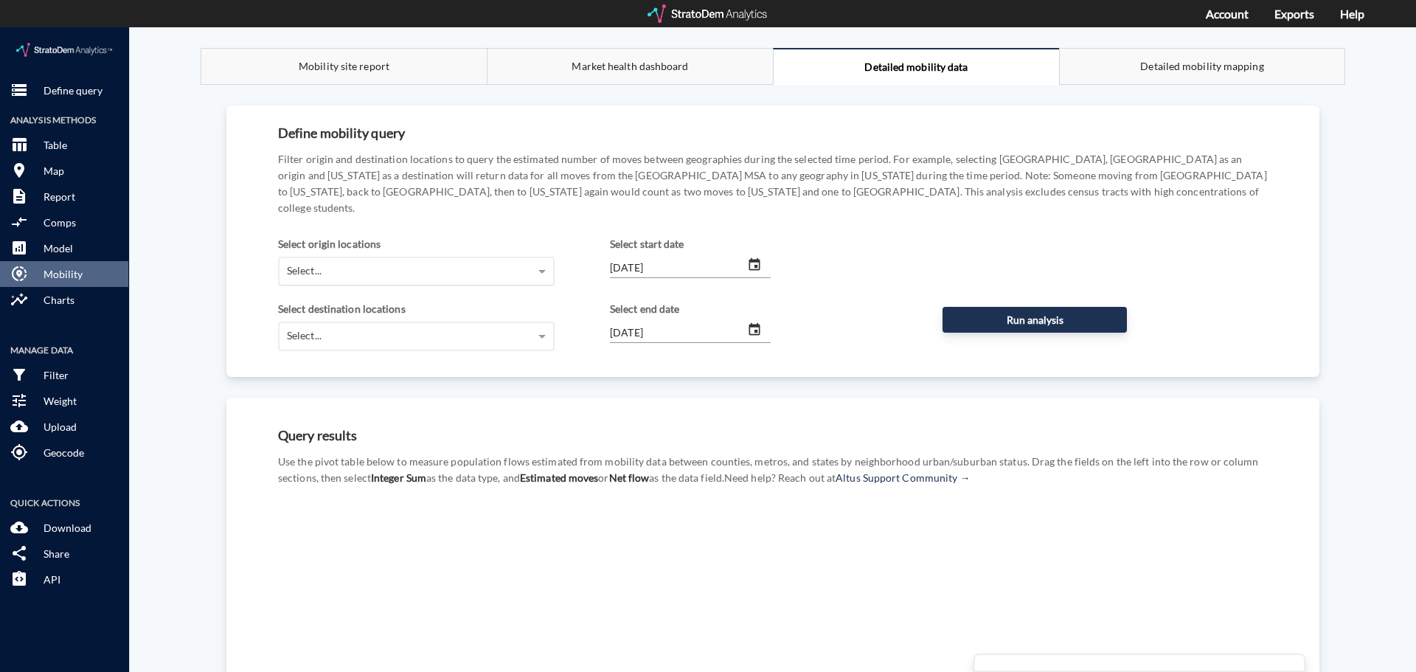
click div "Select..."
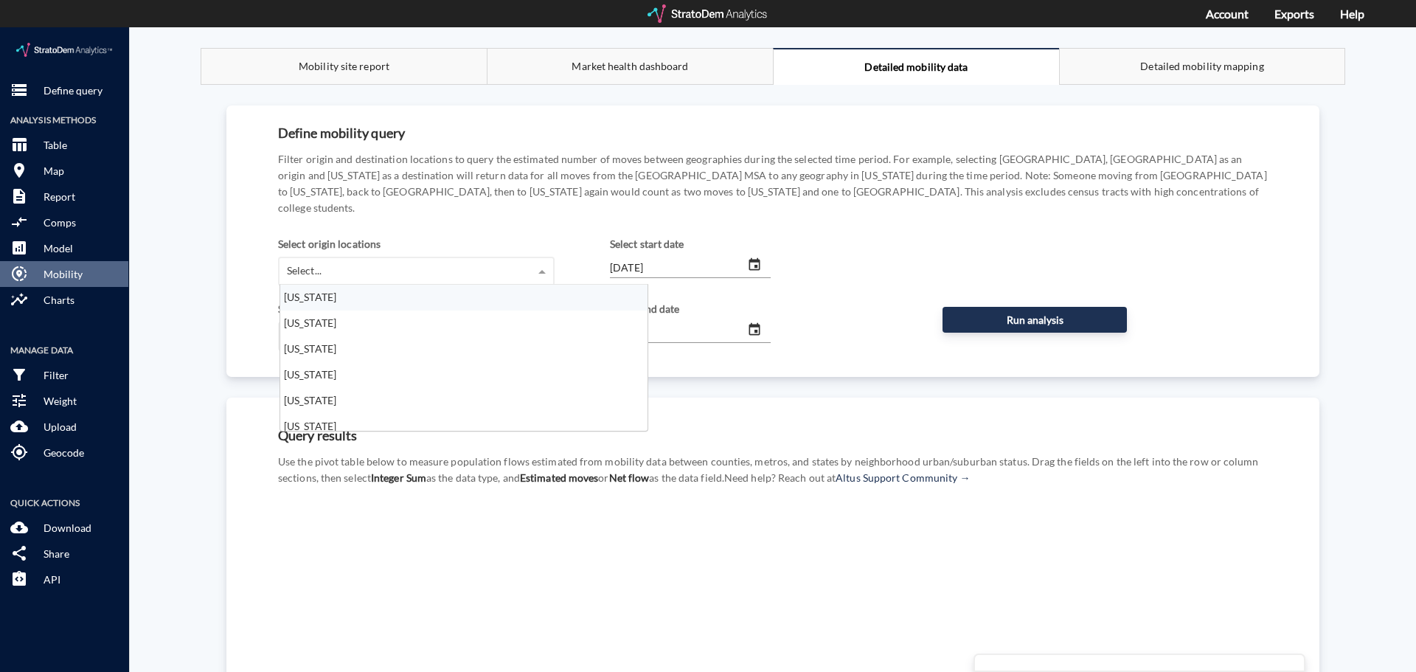
scroll to position [135, 358]
click div "Define mobility query Filter origin and destination locations to query the esti…"
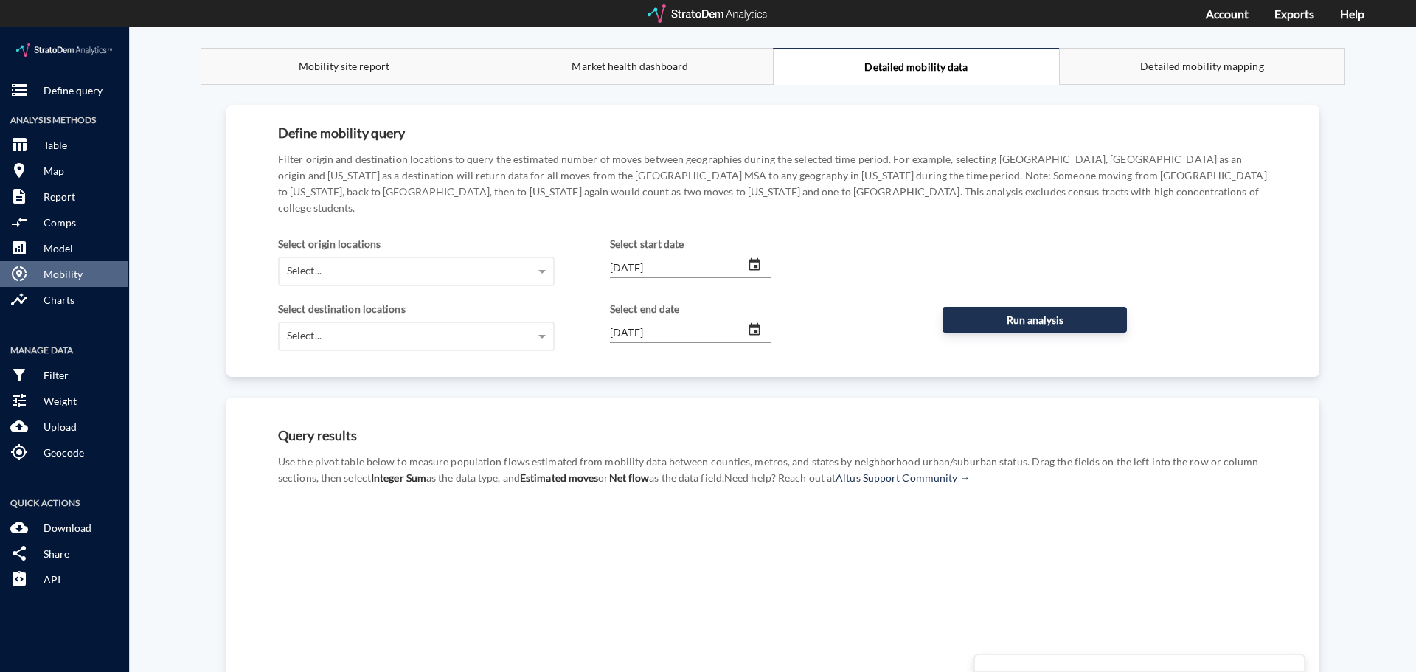
click span "Detailed mobility mapping"
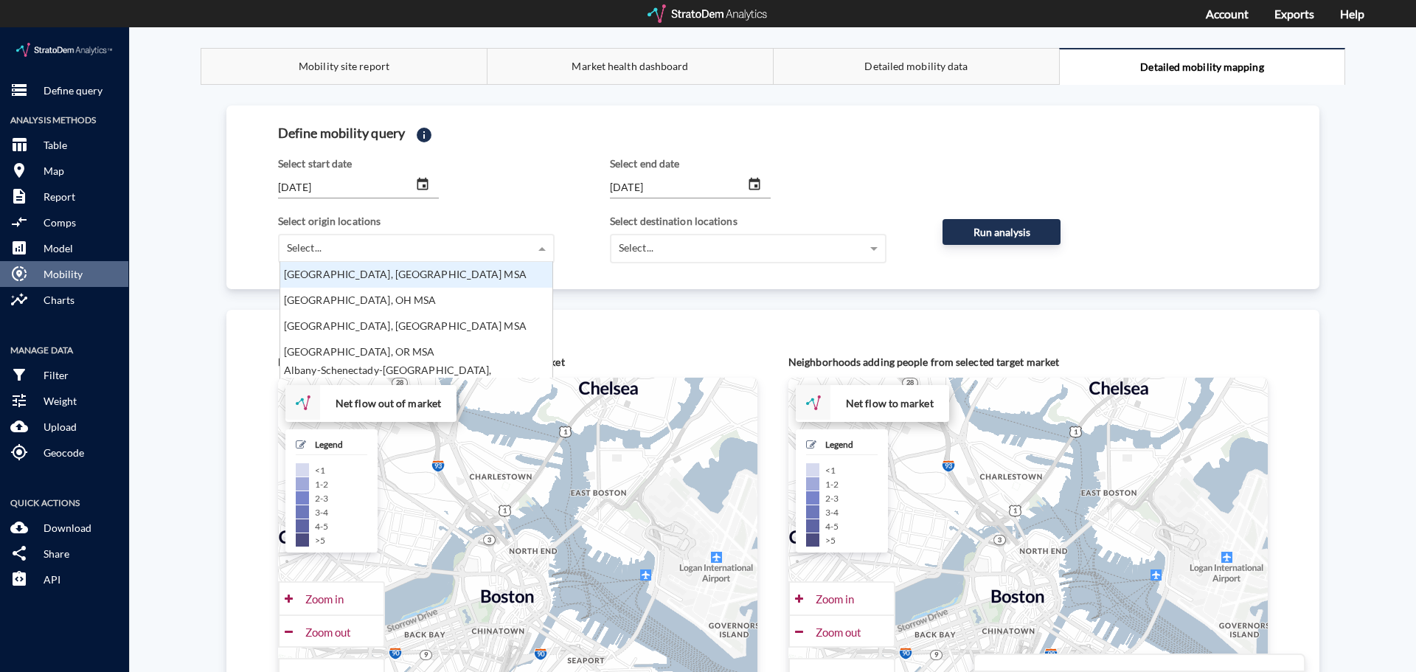
click div "Select..."
click div "Select start date [DATE]"
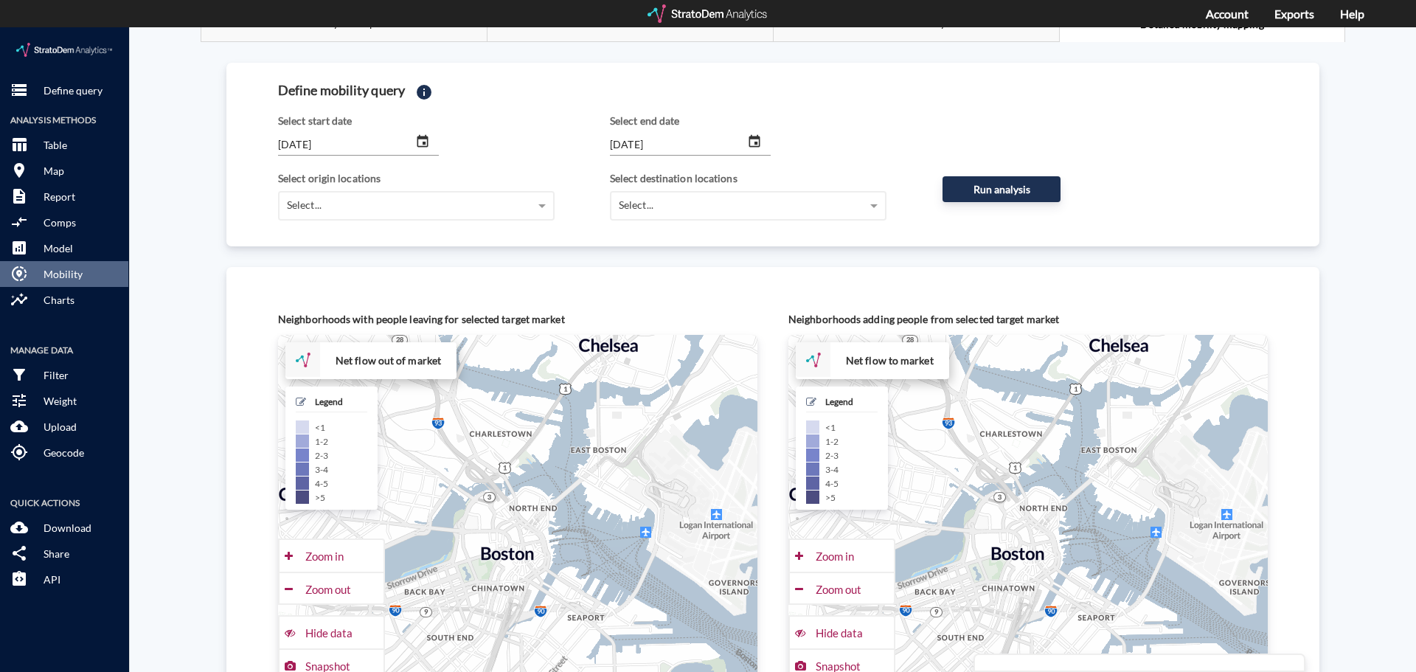
scroll to position [0, 0]
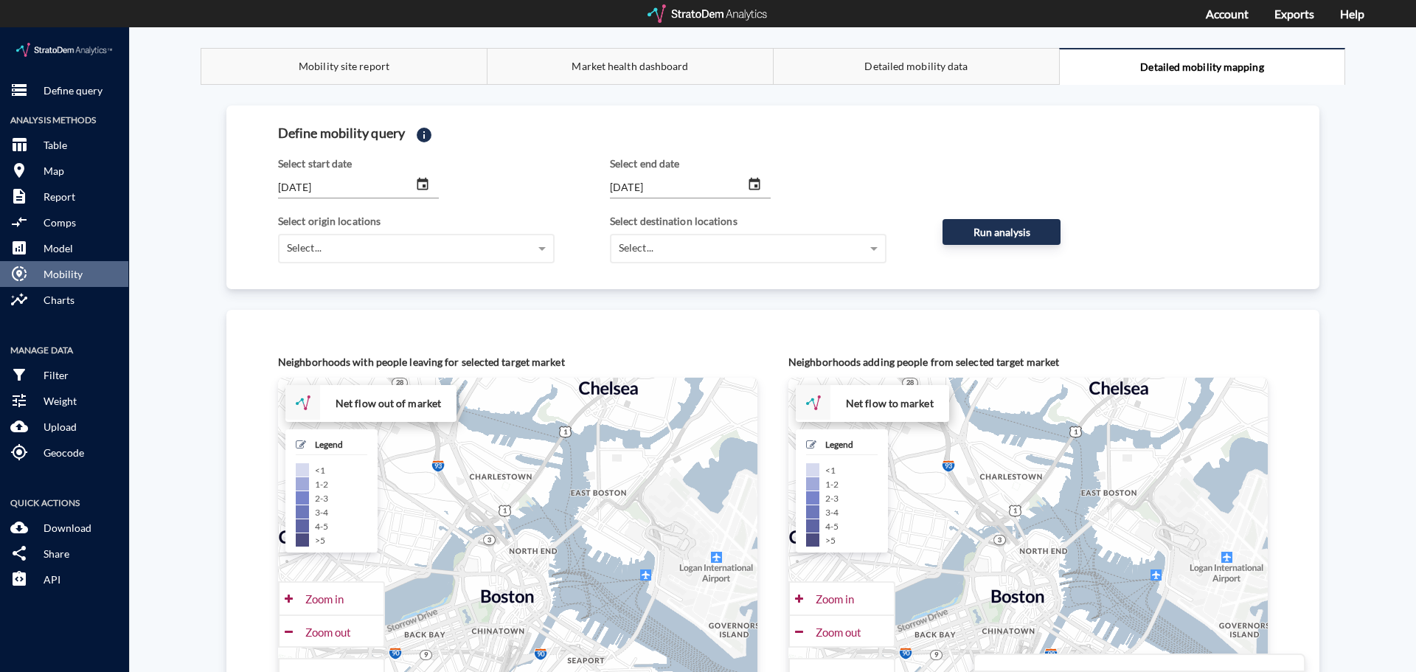
click div "Market health dashboard"
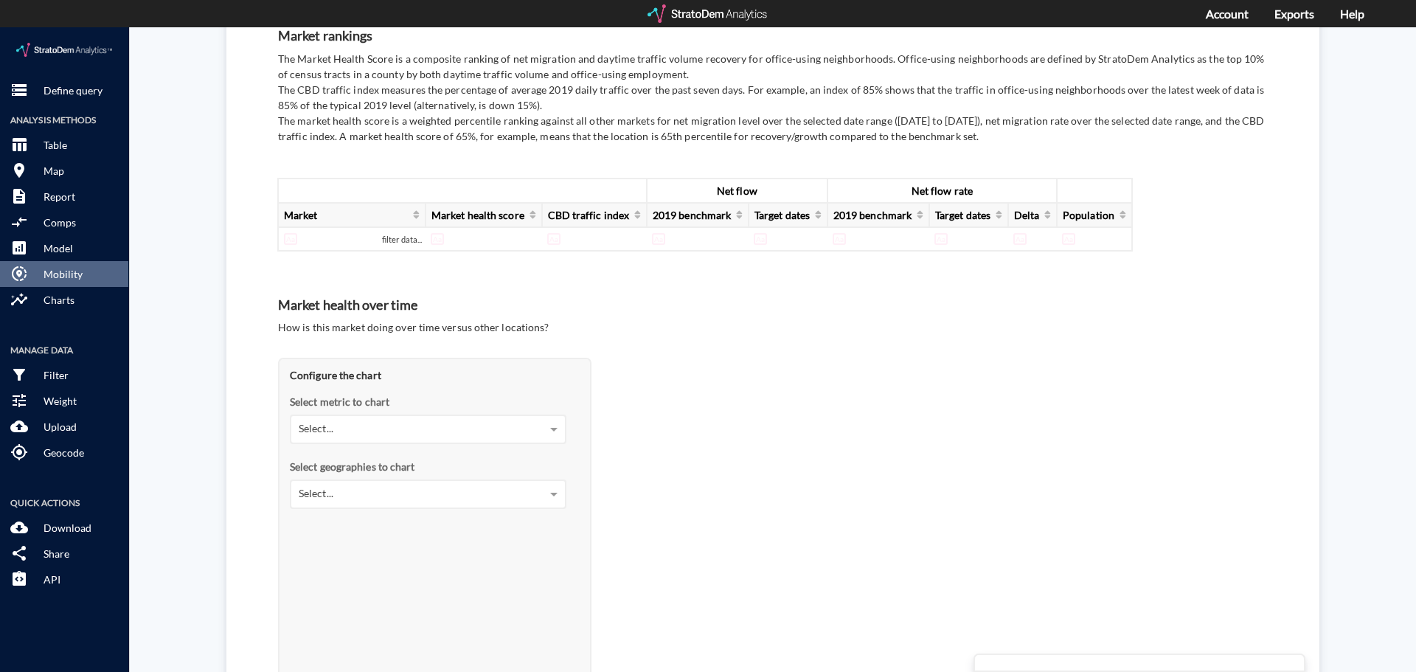
scroll to position [516, 0]
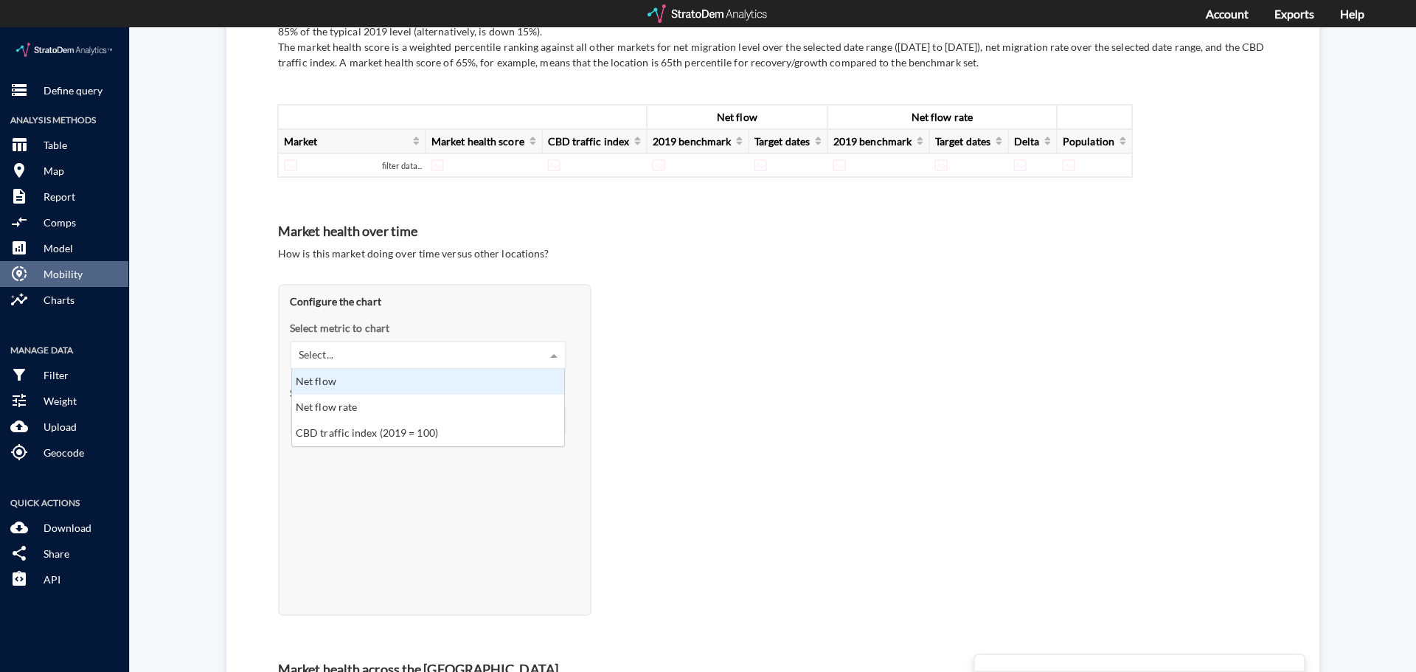
click div "Select..."
click div "Select metric to chart"
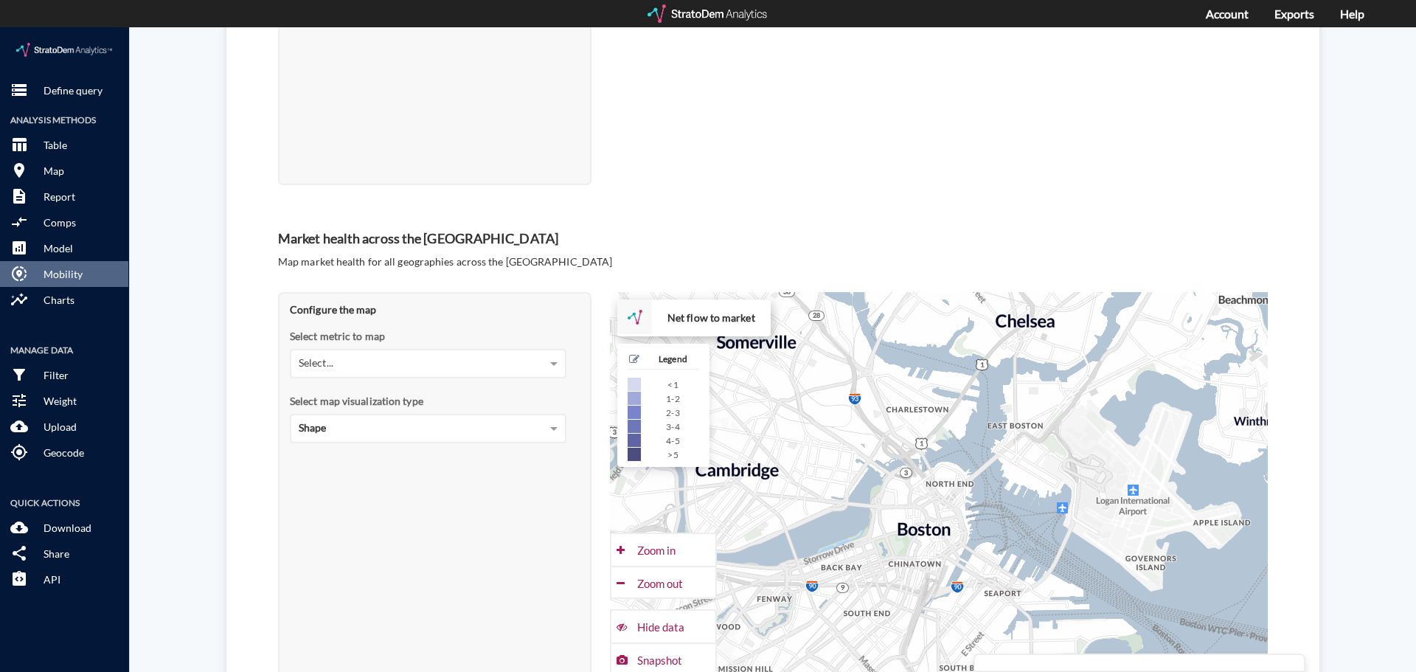
scroll to position [0, 0]
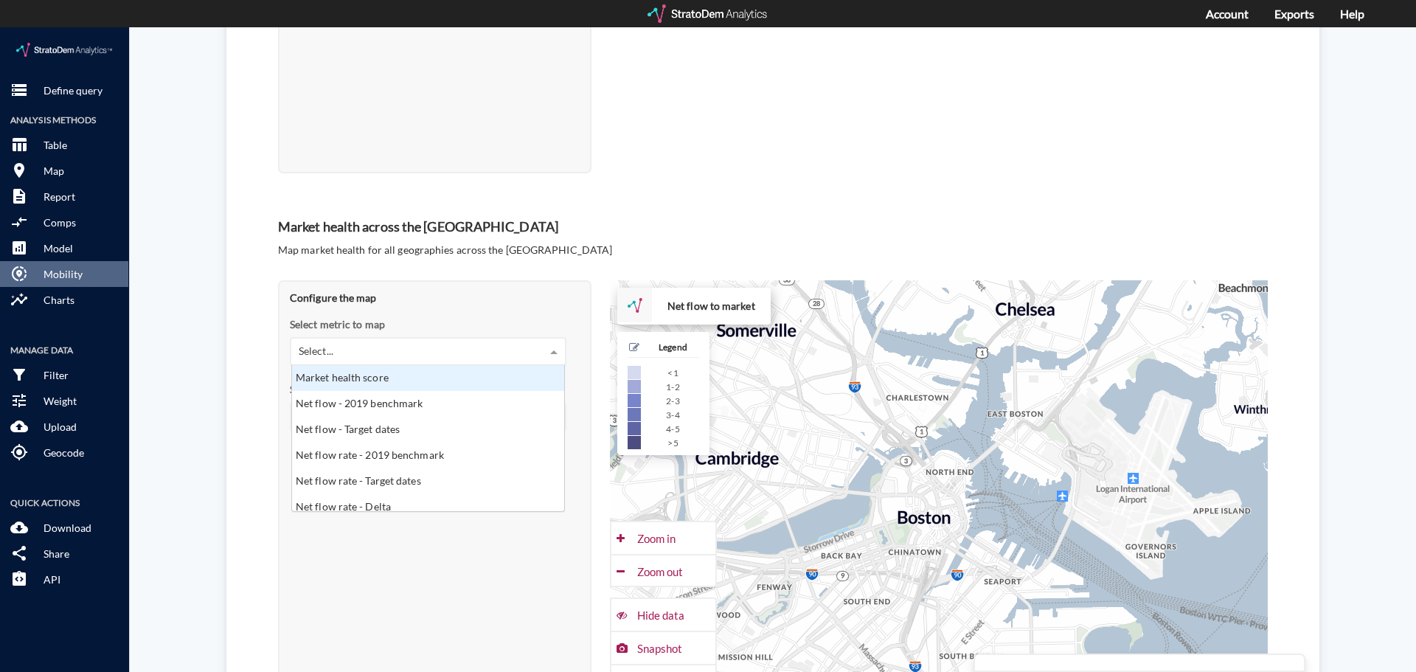
click div "Select..."
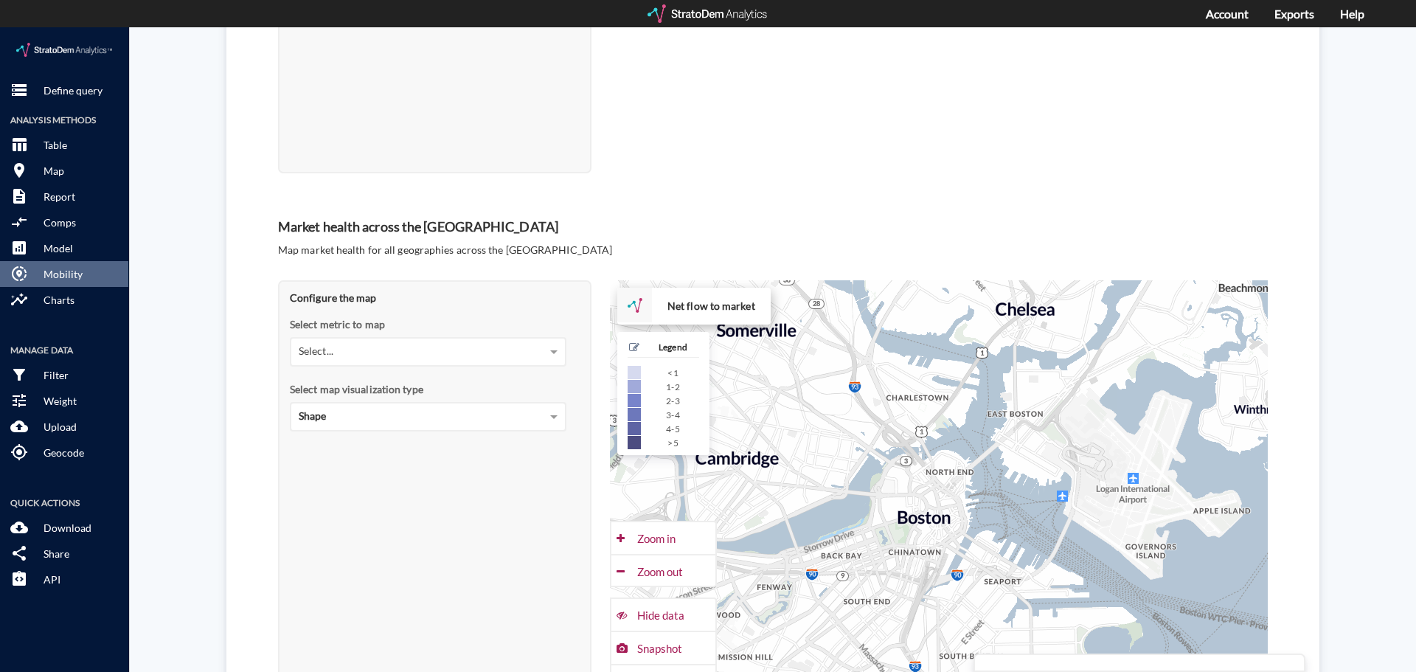
click p "Map market health for all geographies across the [GEOGRAPHIC_DATA]"
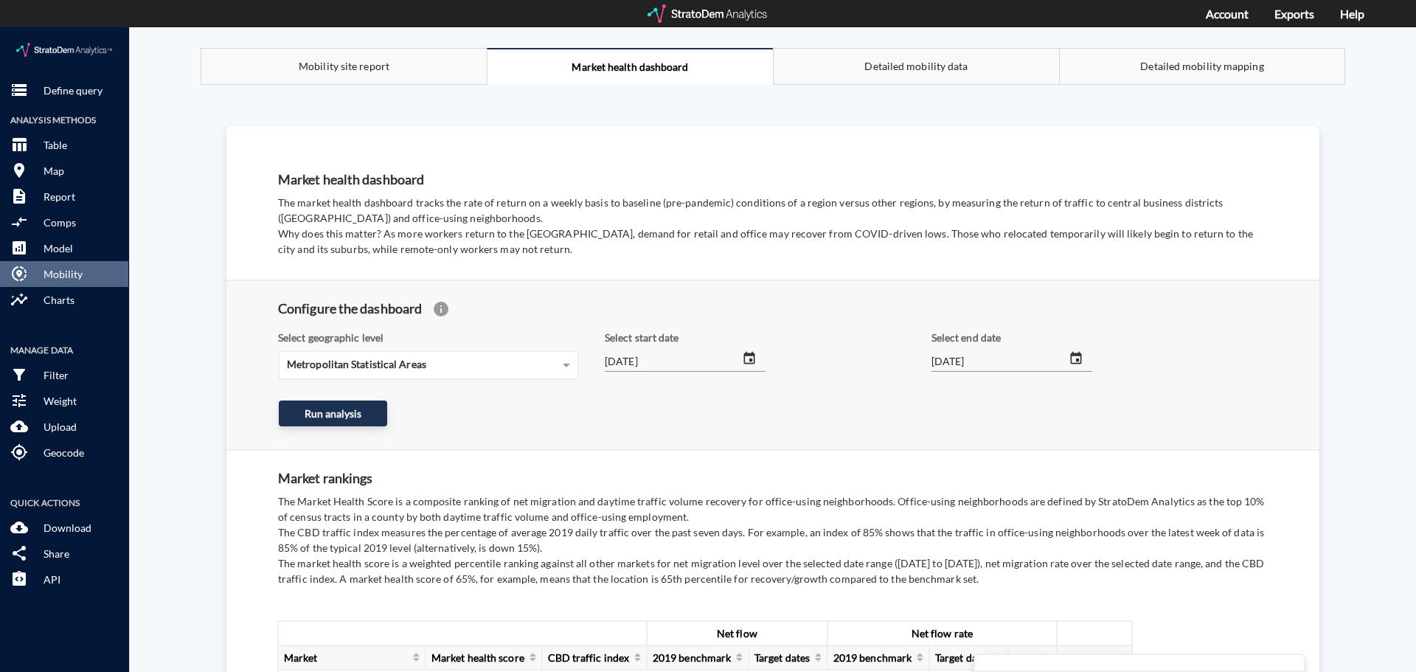
click div "Mobility site report"
